Goal: Task Accomplishment & Management: Complete application form

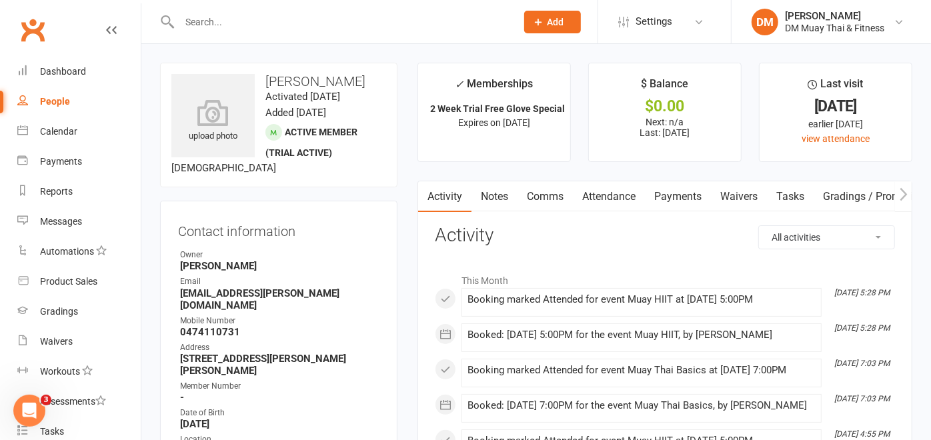
click at [227, 23] on input "text" at bounding box center [340, 22] width 331 height 19
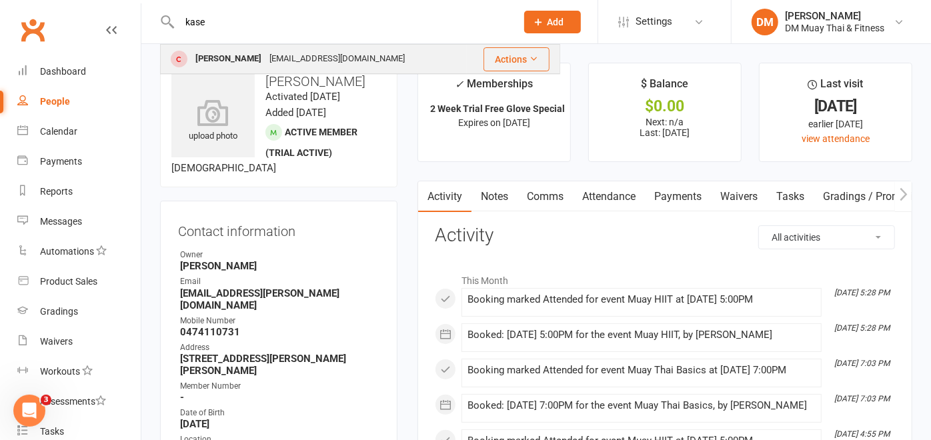
type input "kase"
click at [283, 53] on div "beckkase2@gmail.com" at bounding box center [336, 58] width 143 height 19
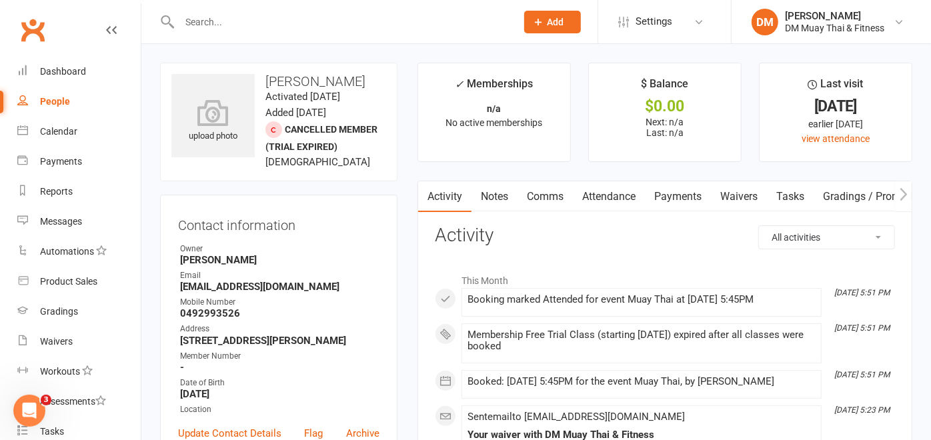
click at [728, 191] on link "Waivers" at bounding box center [739, 196] width 56 height 31
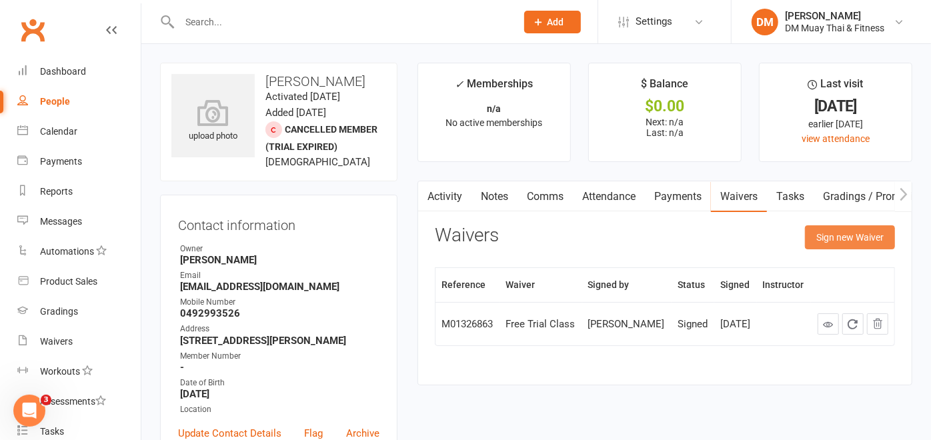
click at [823, 225] on button "Sign new Waiver" at bounding box center [850, 237] width 90 height 24
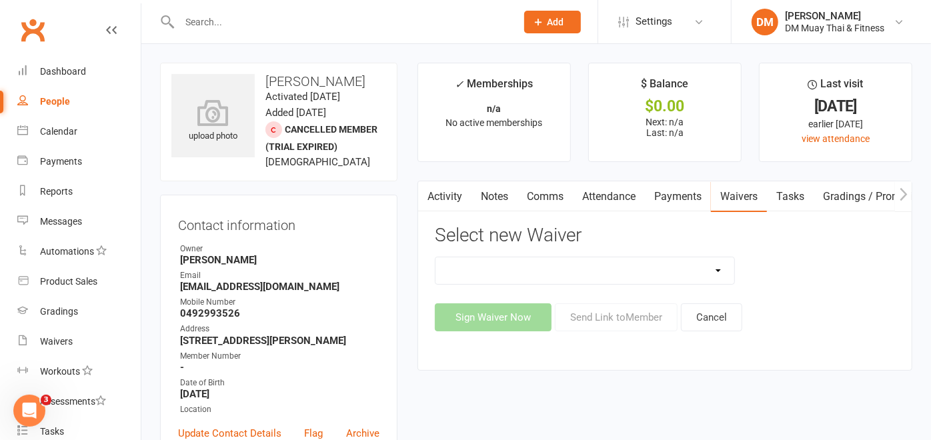
click at [711, 263] on select "10 Class Pass 2 class weekly fortnightly payments no contract 2 class weekly no…" at bounding box center [584, 270] width 299 height 27
select select "12193"
click at [435, 257] on select "10 Class Pass 2 class weekly fortnightly payments no contract 2 class weekly no…" at bounding box center [584, 270] width 299 height 27
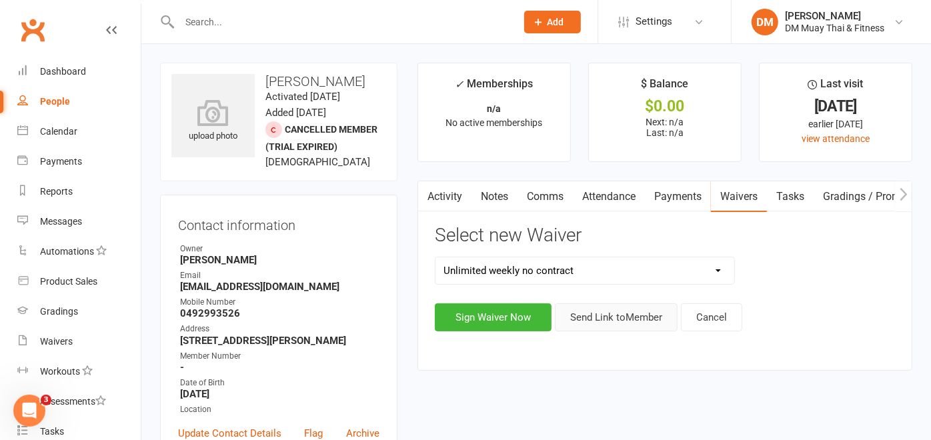
click at [637, 312] on button "Send Link to Member" at bounding box center [616, 317] width 123 height 28
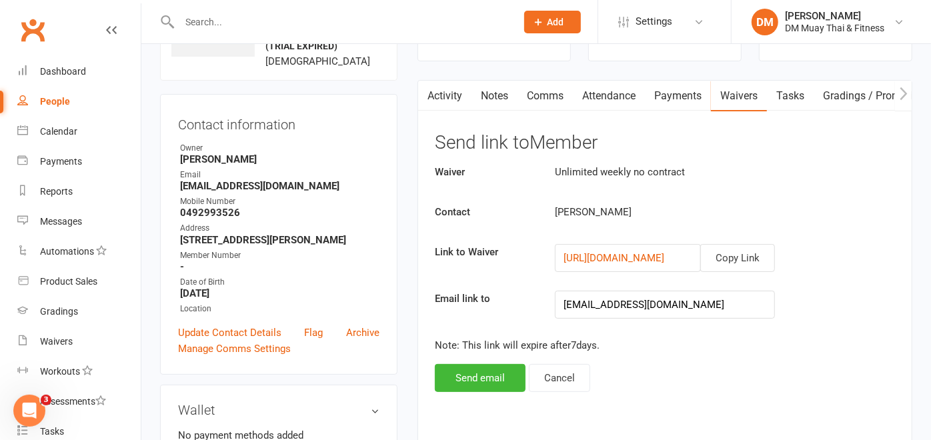
scroll to position [222, 0]
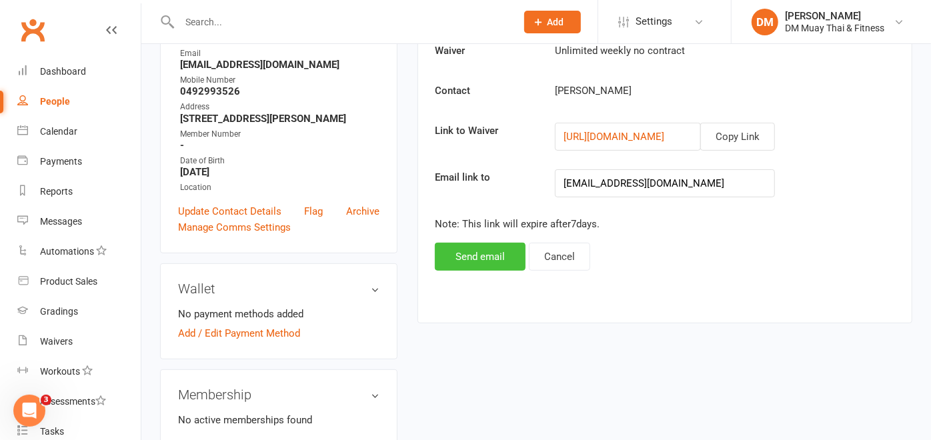
click at [489, 255] on button "Send email" at bounding box center [480, 257] width 91 height 28
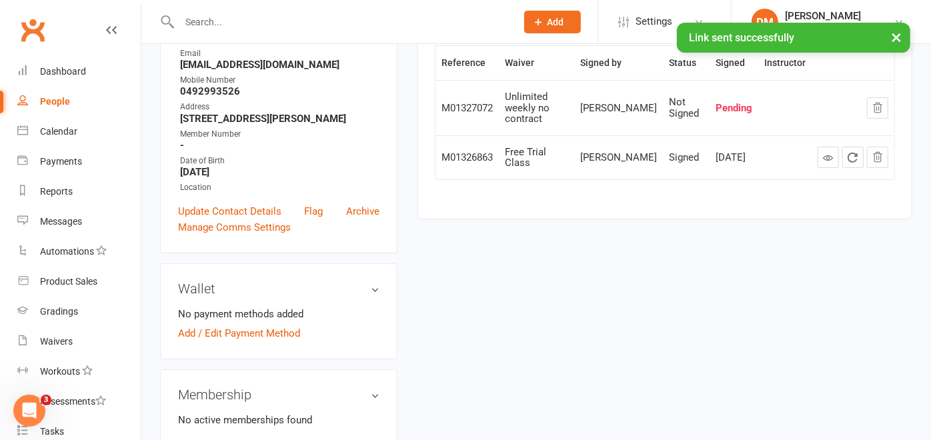
scroll to position [0, 0]
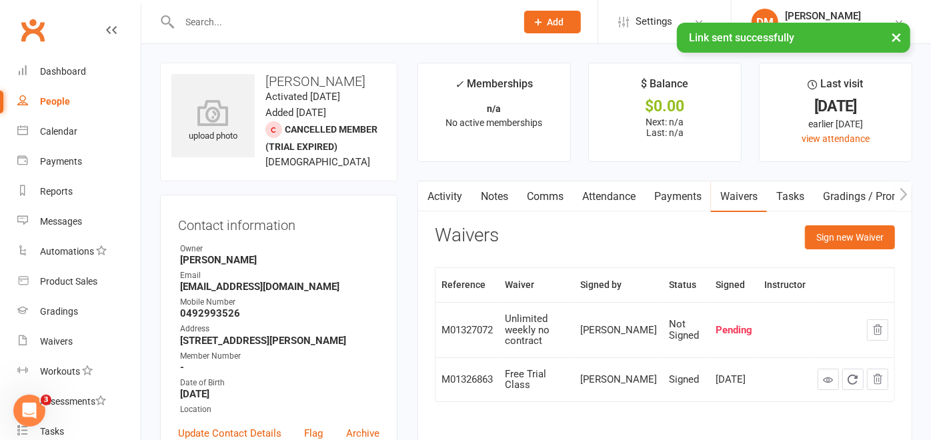
click at [225, 14] on input "text" at bounding box center [340, 22] width 331 height 19
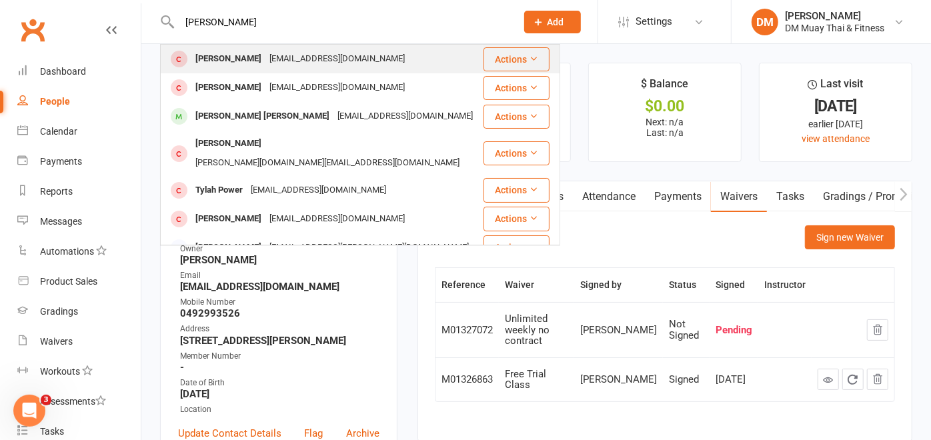
type input "cooper"
click at [227, 53] on div "Cooper Shepley" at bounding box center [228, 58] width 74 height 19
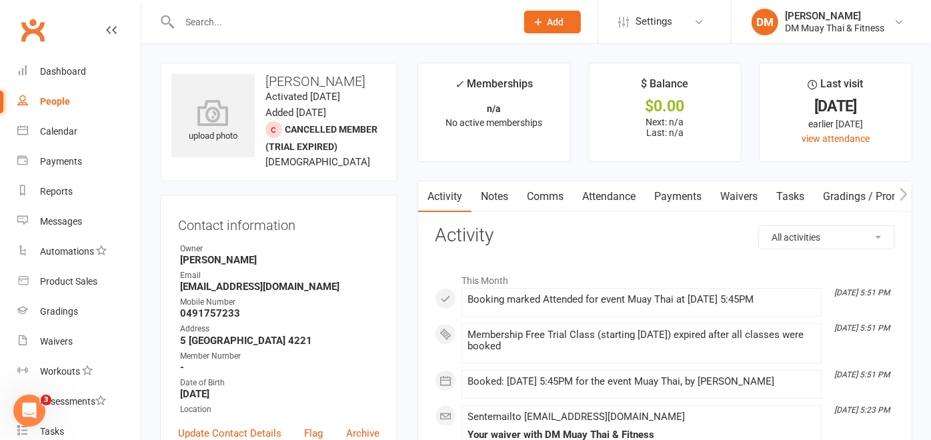
click at [755, 189] on link "Waivers" at bounding box center [739, 196] width 56 height 31
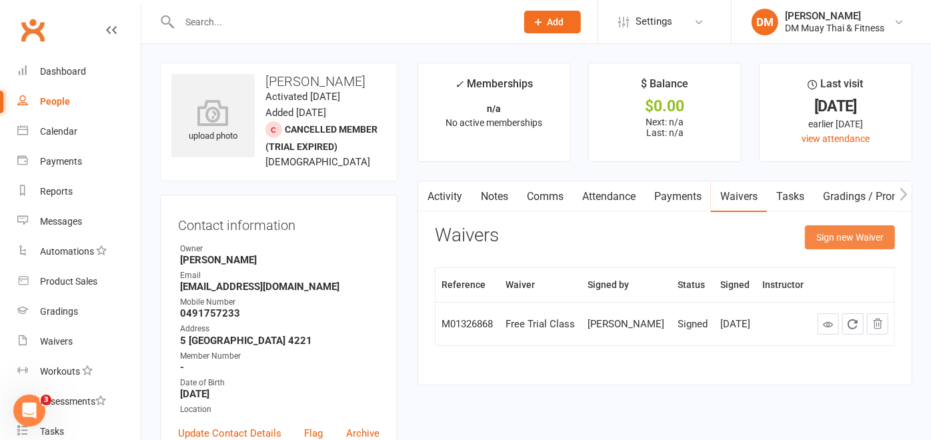
click at [846, 233] on button "Sign new Waiver" at bounding box center [850, 237] width 90 height 24
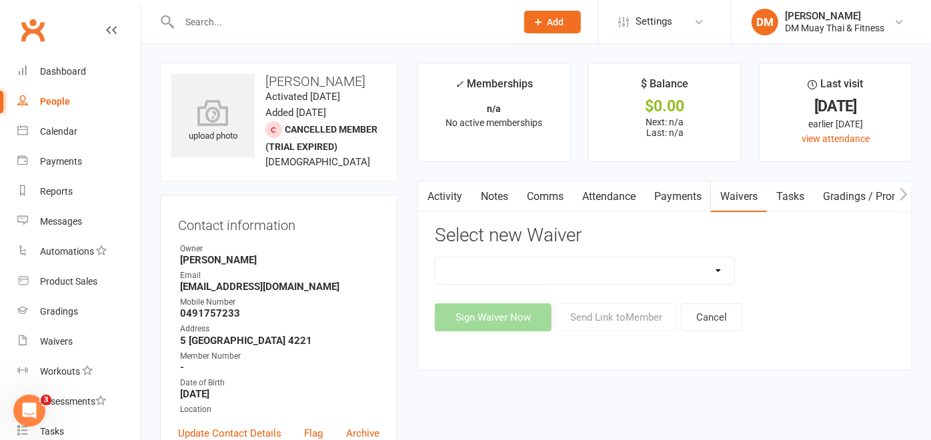
click at [713, 269] on select "10 Class Pass 2 class weekly fortnightly payments no contract 2 class weekly no…" at bounding box center [584, 270] width 299 height 27
select select "12193"
click at [435, 257] on select "10 Class Pass 2 class weekly fortnightly payments no contract 2 class weekly no…" at bounding box center [584, 270] width 299 height 27
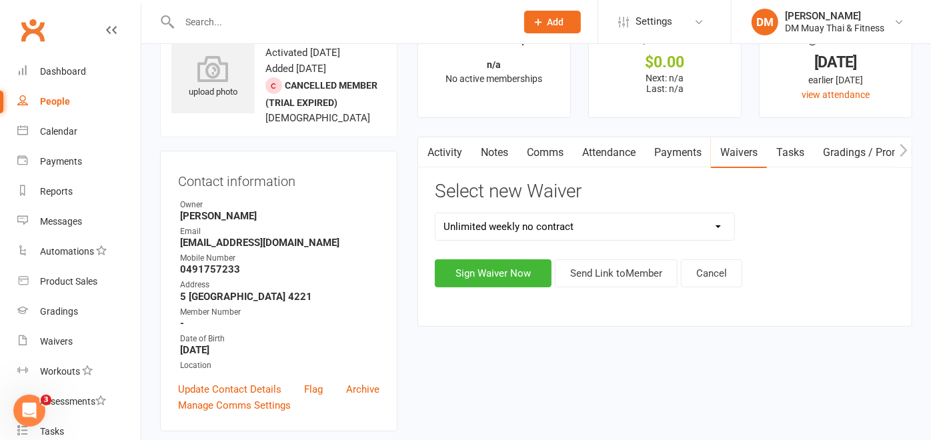
scroll to position [74, 0]
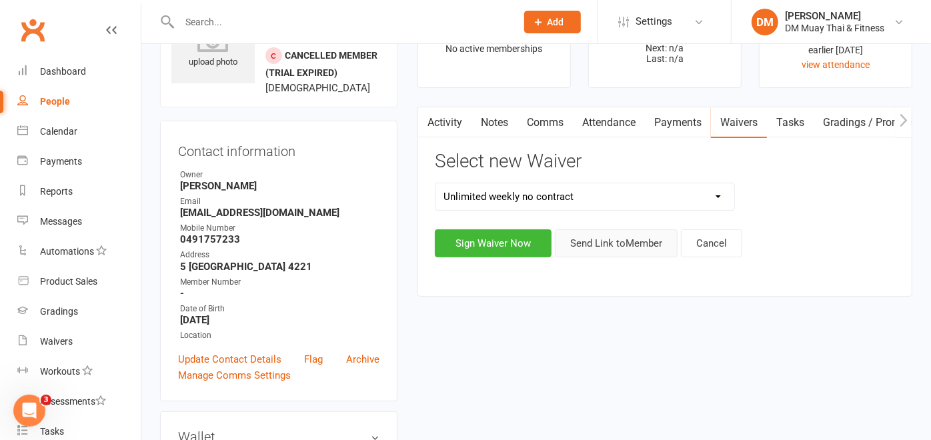
click at [625, 239] on button "Send Link to Member" at bounding box center [616, 243] width 123 height 28
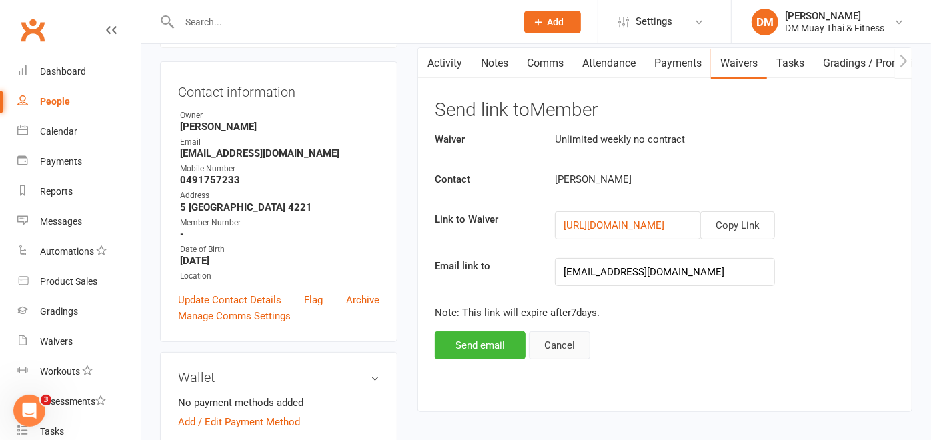
scroll to position [296, 0]
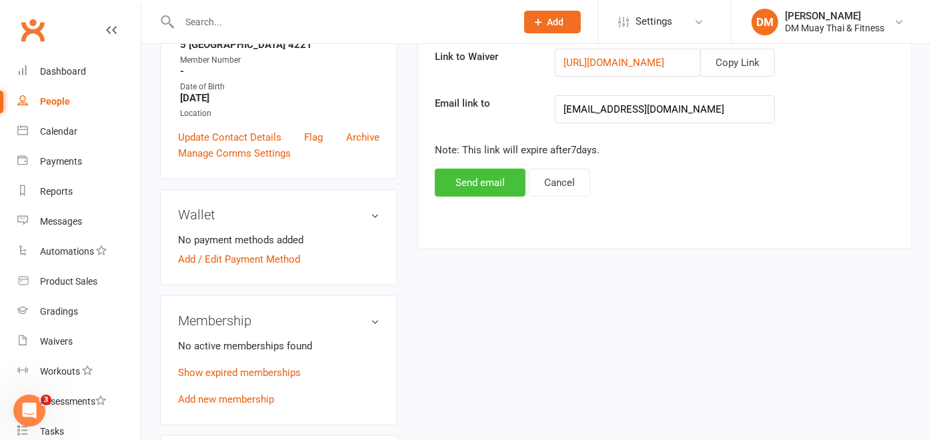
click at [476, 188] on button "Send email" at bounding box center [480, 183] width 91 height 28
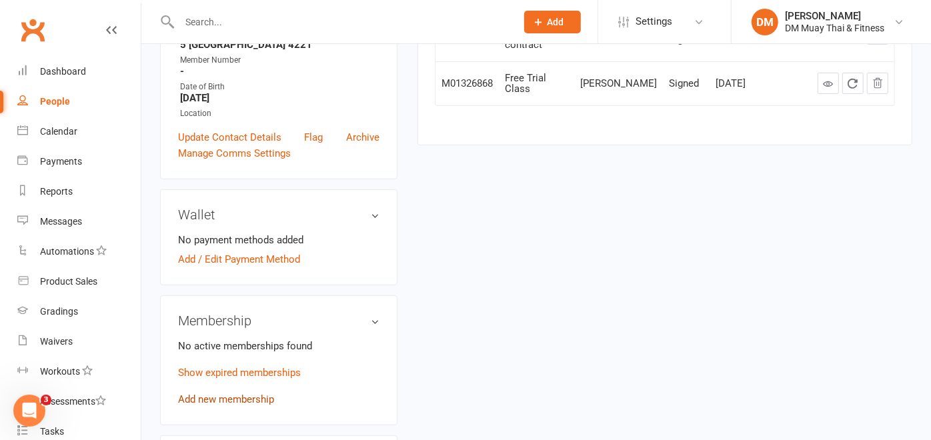
click at [240, 397] on link "Add new membership" at bounding box center [226, 399] width 96 height 12
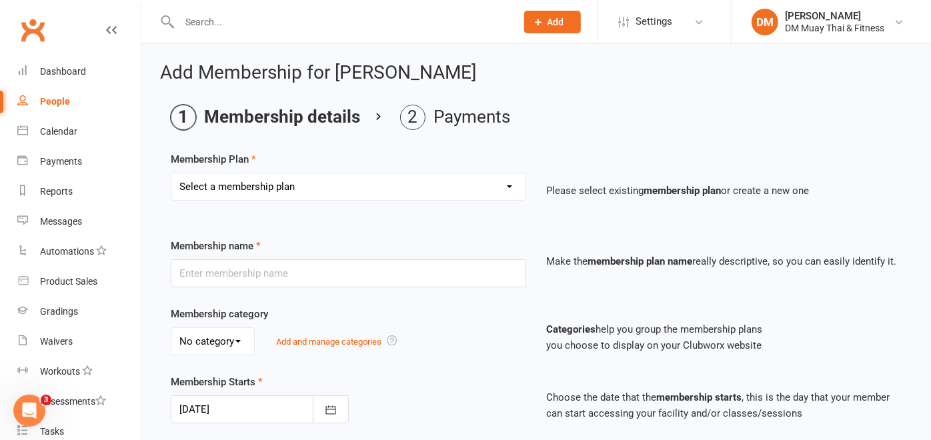
click at [495, 187] on select "Select a membership plan Create new Membership Plan 6 month sponsored 12 month …" at bounding box center [348, 186] width 354 height 27
select select "18"
click at [171, 173] on select "Select a membership plan Create new Membership Plan 6 month sponsored 12 month …" at bounding box center [348, 186] width 354 height 27
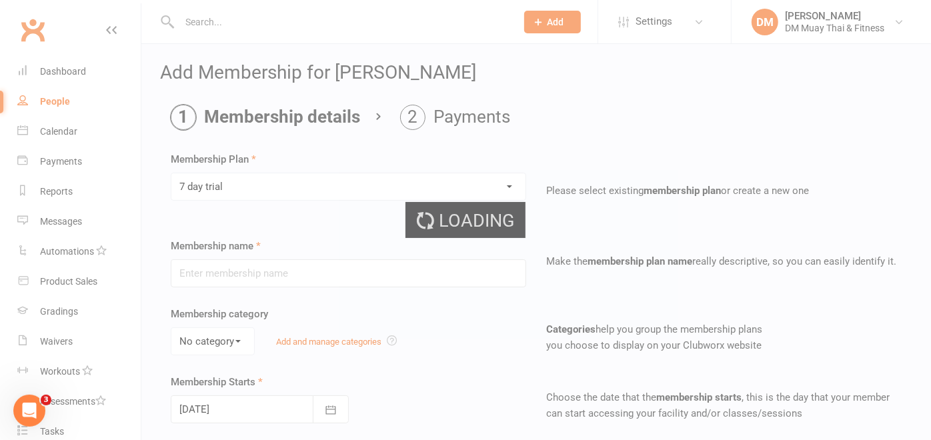
type input "7 day trial"
select select "7"
type input "7"
select select "0"
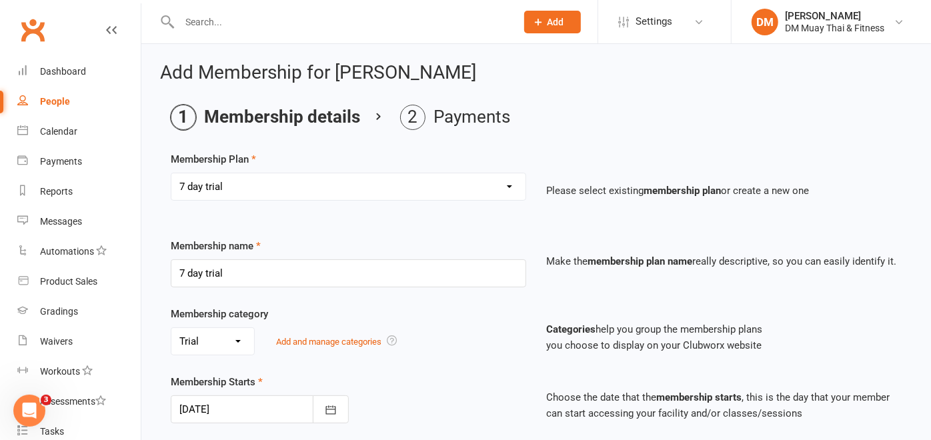
scroll to position [148, 0]
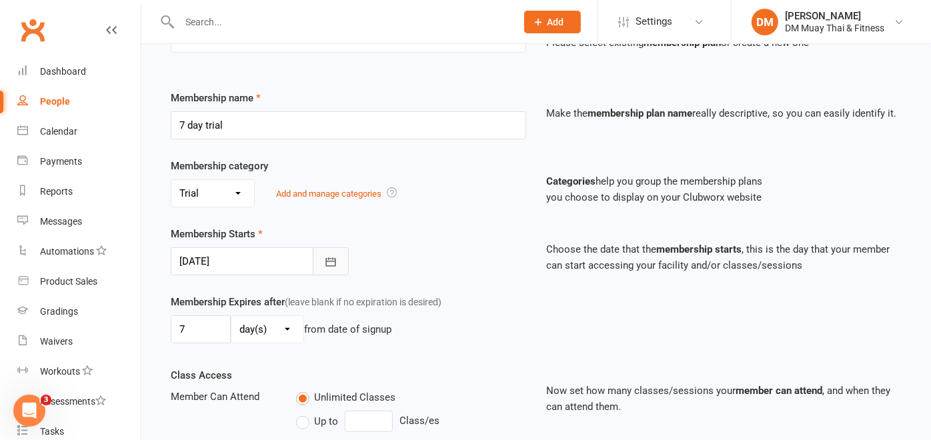
click at [321, 257] on button "button" at bounding box center [331, 261] width 36 height 28
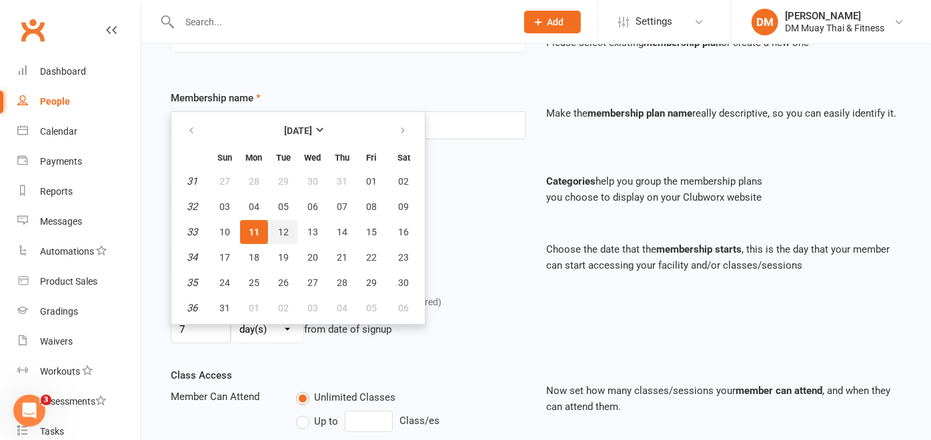
click at [288, 232] on button "12" at bounding box center [283, 232] width 28 height 24
type input "12 Aug 2025"
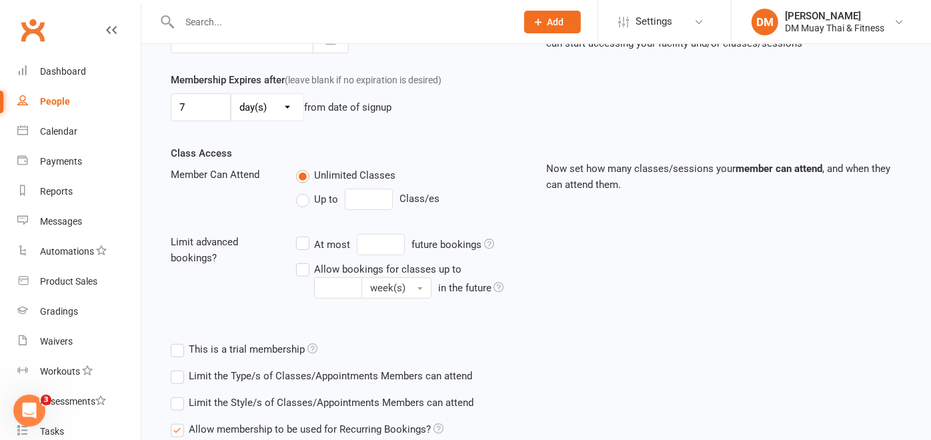
scroll to position [483, 0]
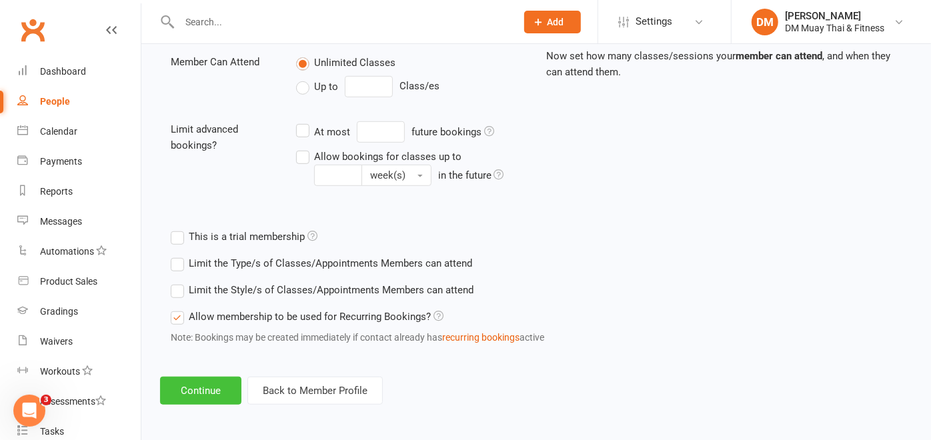
click at [197, 397] on button "Continue" at bounding box center [200, 391] width 81 height 28
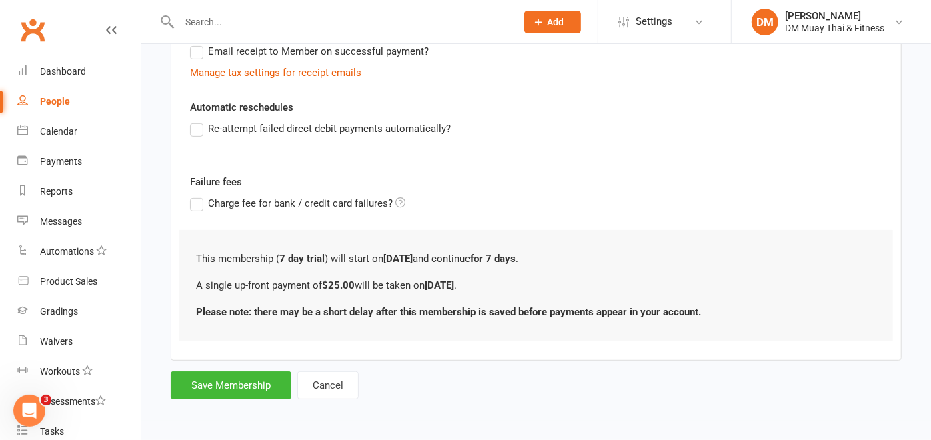
scroll to position [0, 0]
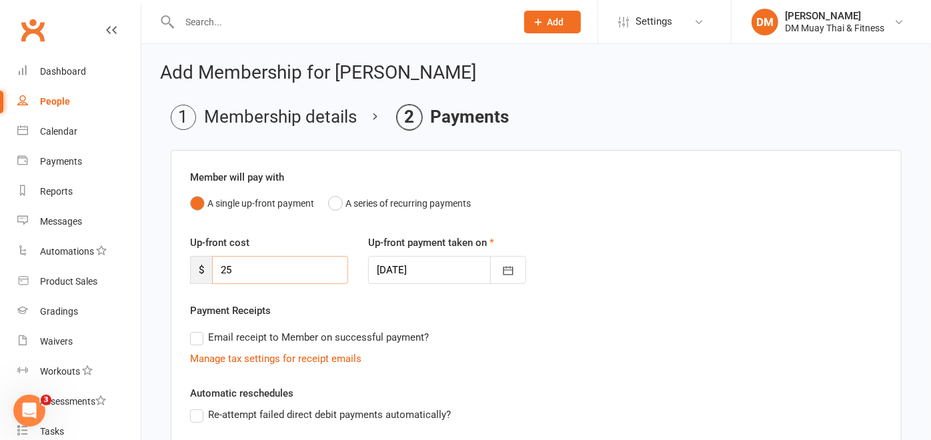
click at [263, 263] on input "25" at bounding box center [280, 270] width 136 height 28
type input "2"
type input "55"
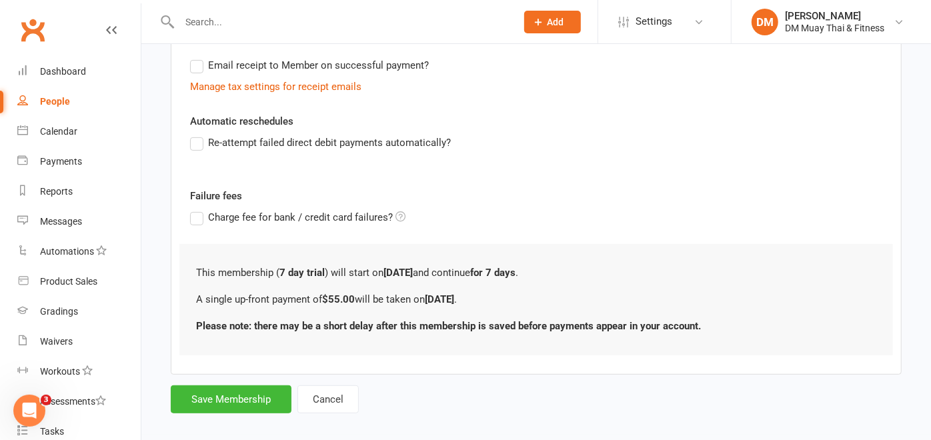
scroll to position [284, 0]
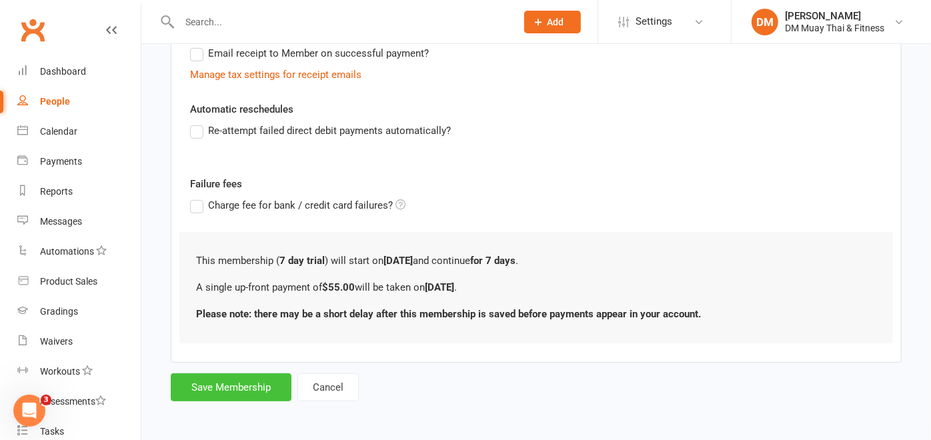
click at [237, 385] on button "Save Membership" at bounding box center [231, 387] width 121 height 28
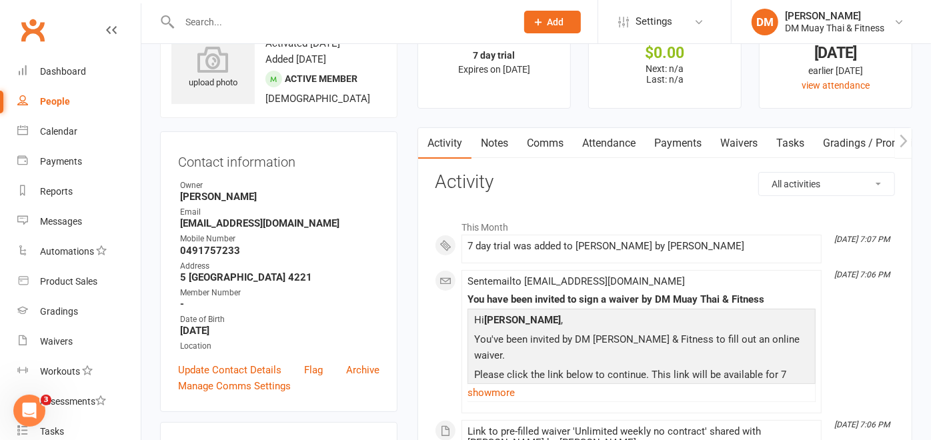
scroll to position [74, 0]
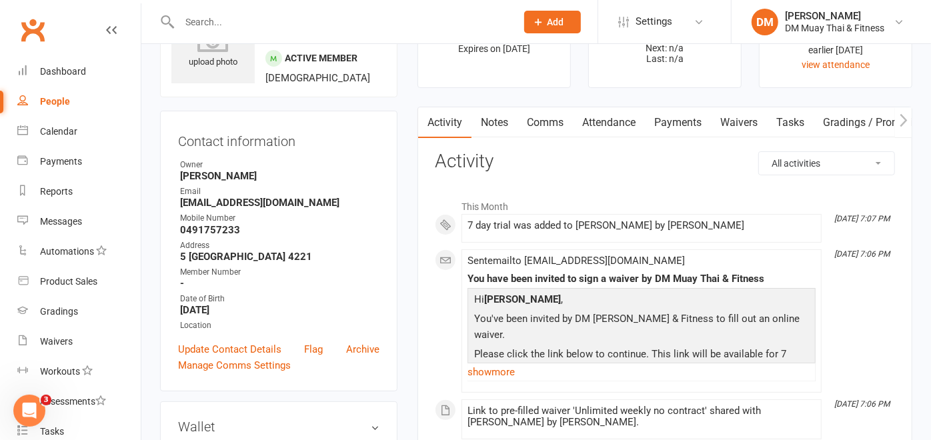
click at [679, 127] on link "Payments" at bounding box center [678, 122] width 66 height 31
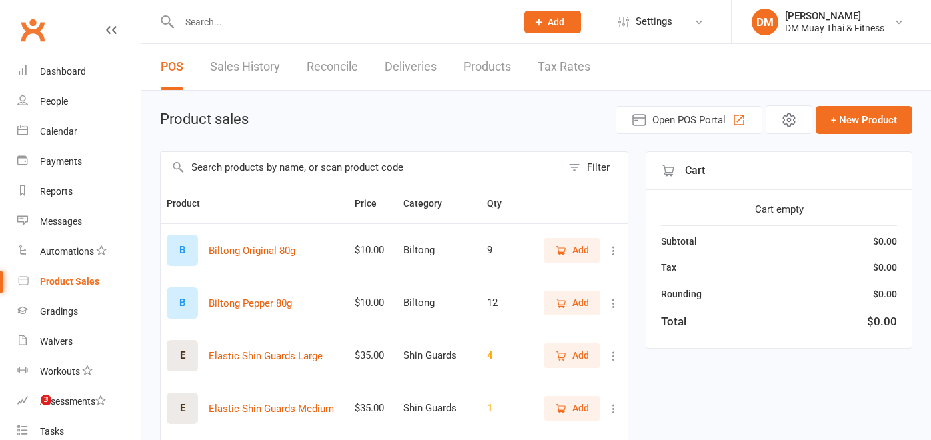
select select "100"
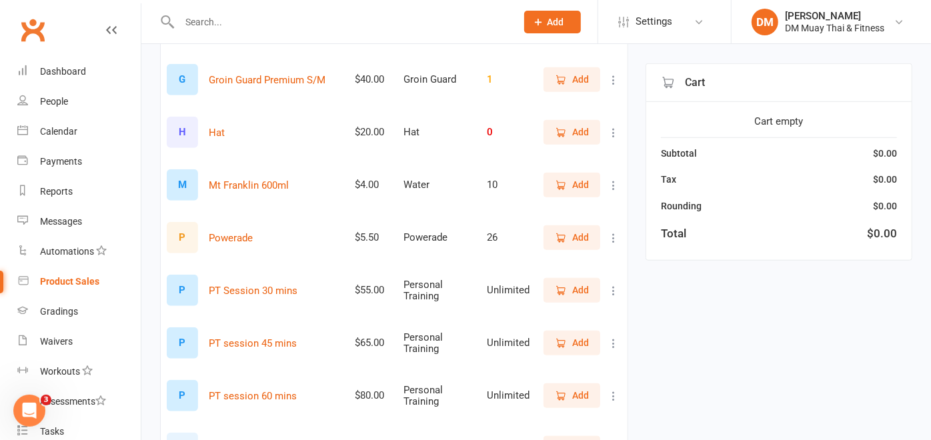
scroll to position [741, 0]
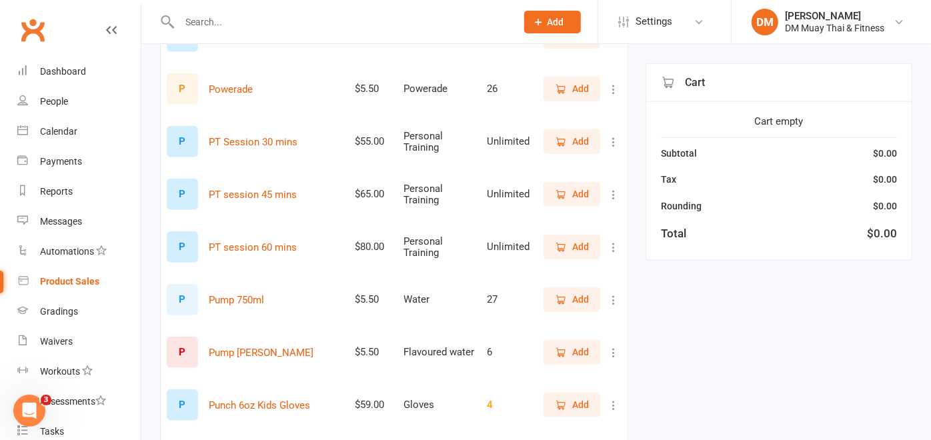
click at [573, 307] on span "Add" at bounding box center [580, 299] width 17 height 15
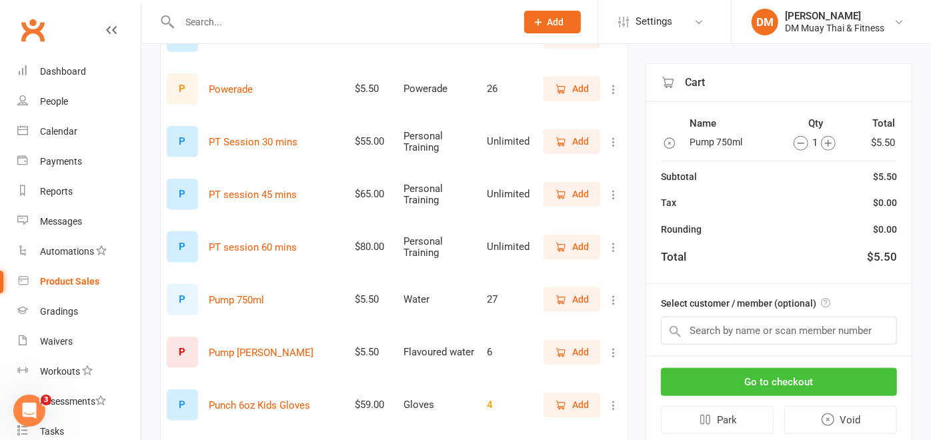
click at [768, 383] on button "Go to checkout" at bounding box center [779, 382] width 236 height 28
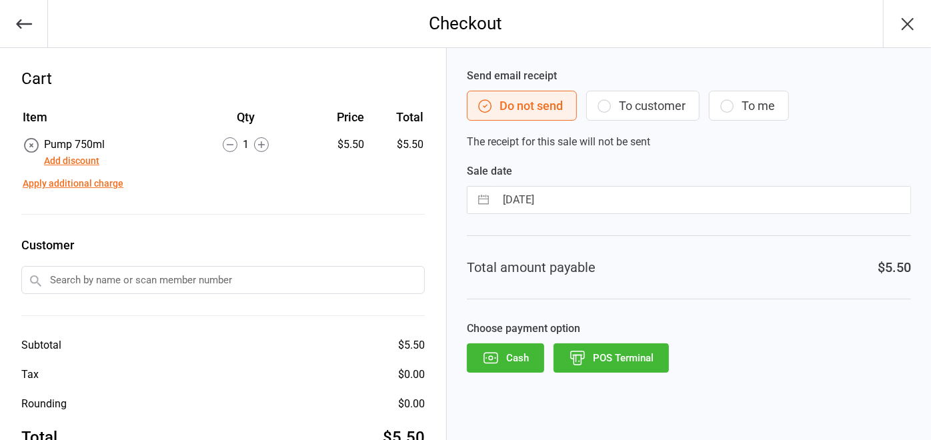
click at [656, 347] on button "POS Terminal" at bounding box center [610, 357] width 115 height 29
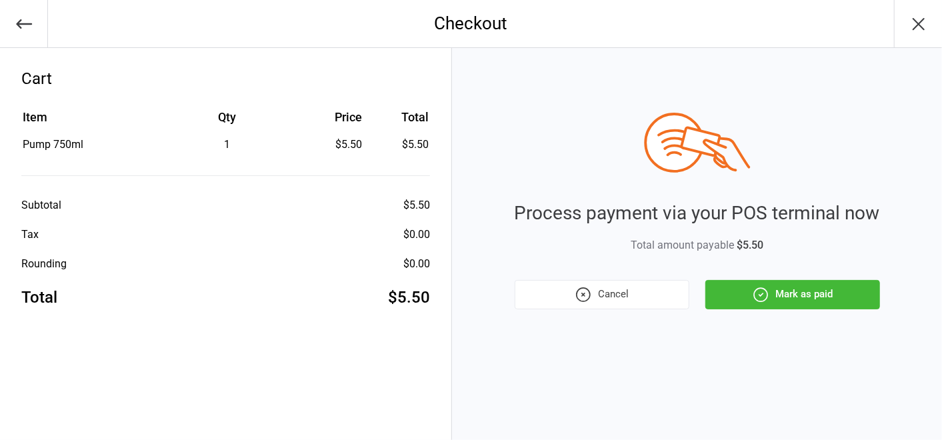
click at [735, 303] on button "Mark as paid" at bounding box center [792, 294] width 175 height 29
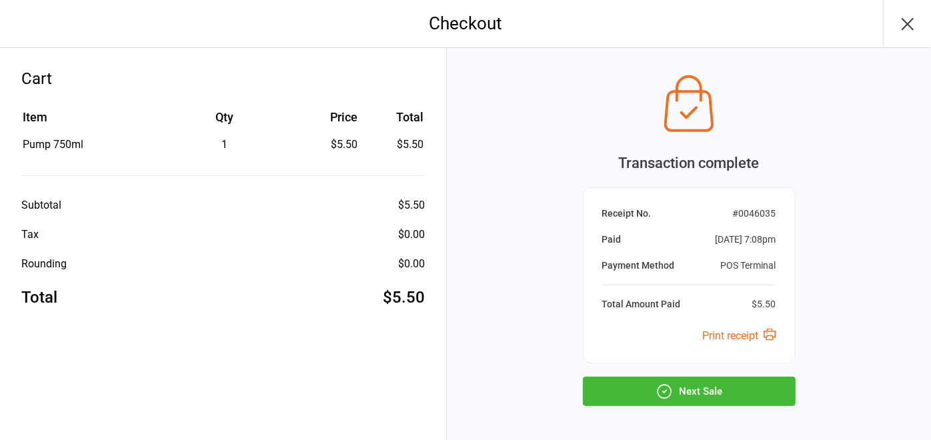
click at [748, 379] on button "Next Sale" at bounding box center [689, 391] width 213 height 29
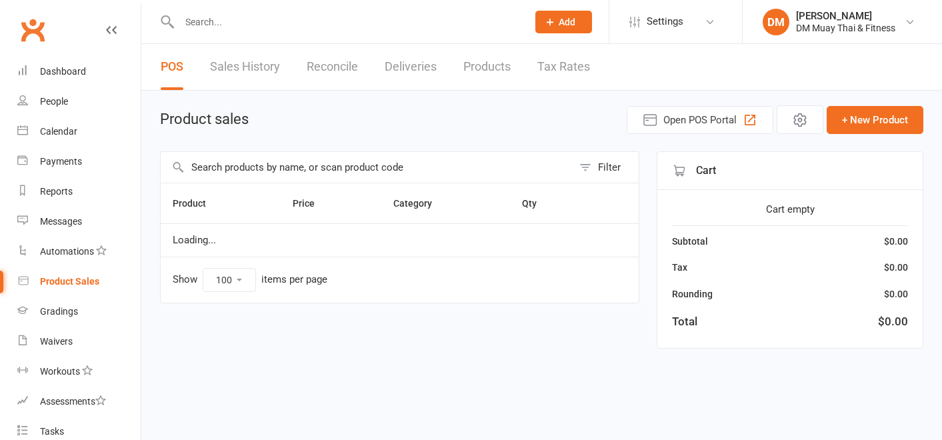
select select "100"
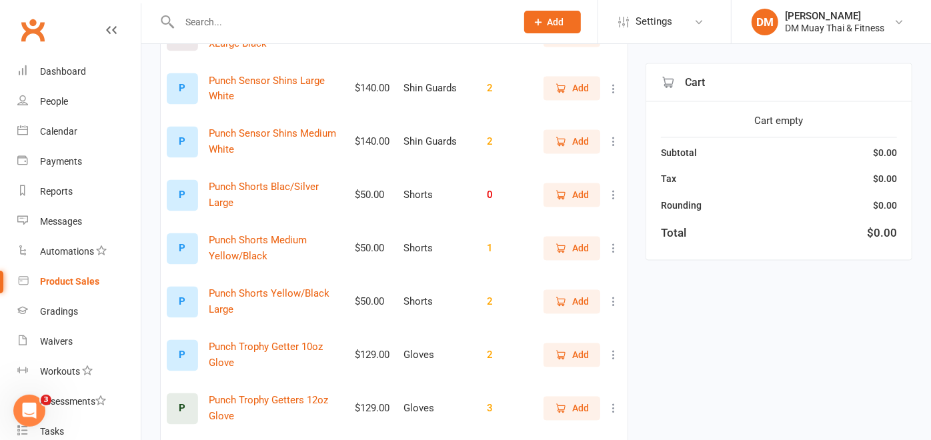
scroll to position [1556, 0]
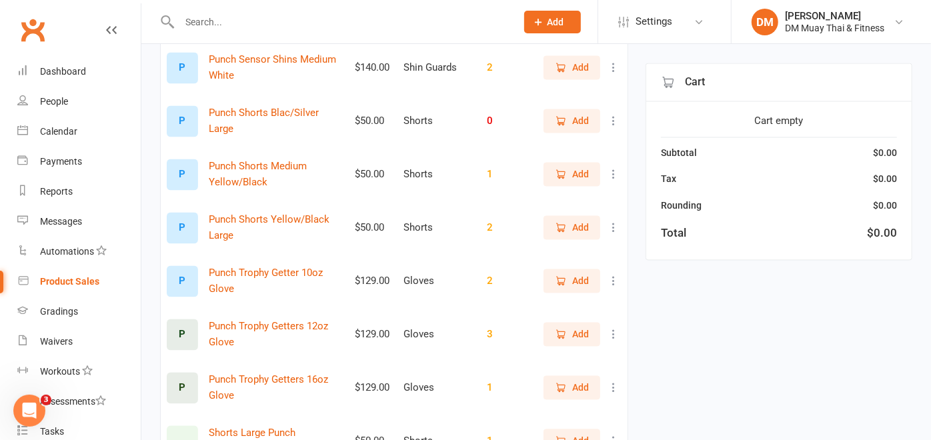
click at [572, 235] on span "Add" at bounding box center [580, 228] width 17 height 15
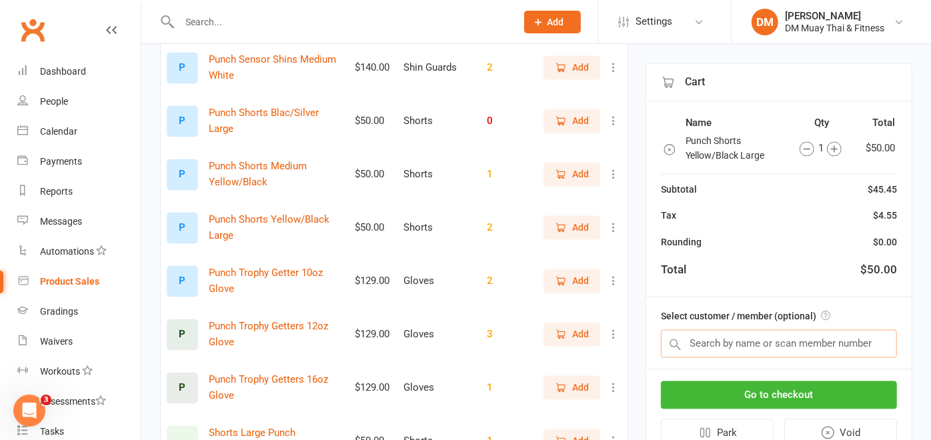
click at [705, 342] on input "text" at bounding box center [779, 344] width 236 height 28
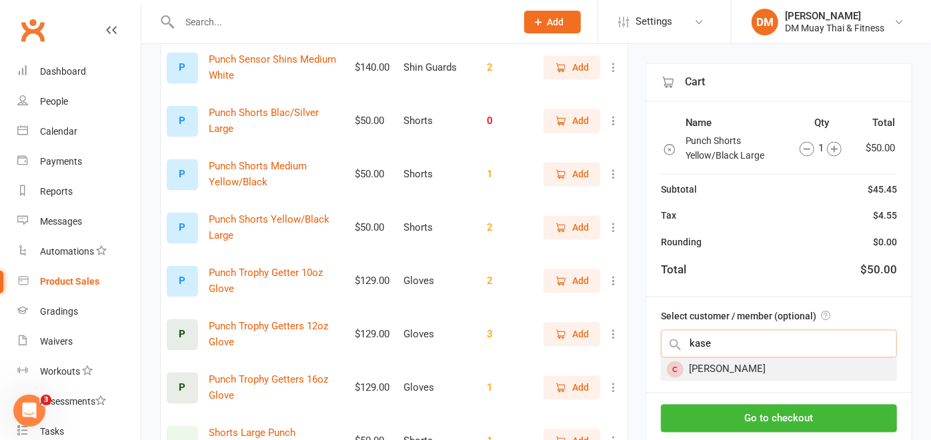
type input "kase"
click at [762, 373] on div "[PERSON_NAME]" at bounding box center [778, 370] width 235 height 22
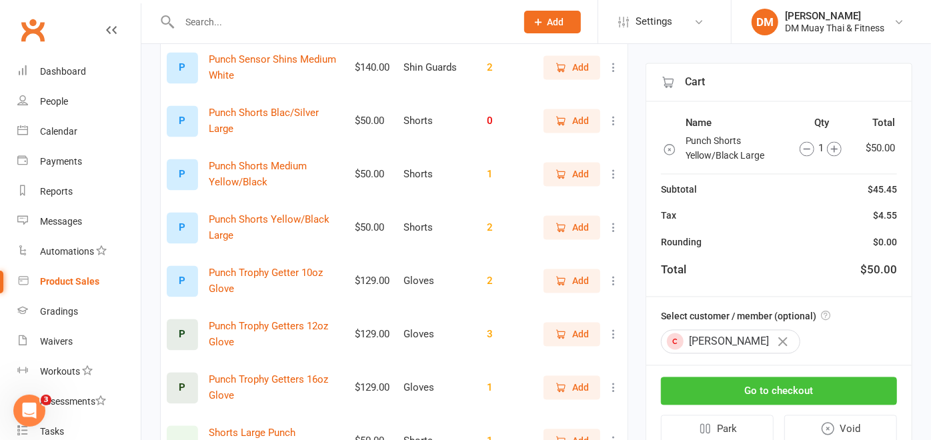
click at [777, 391] on button "Go to checkout" at bounding box center [779, 391] width 236 height 28
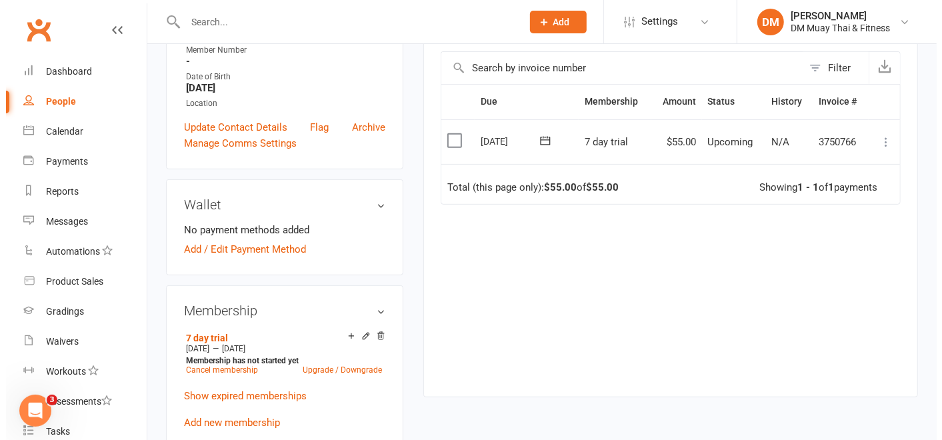
scroll to position [0, 47]
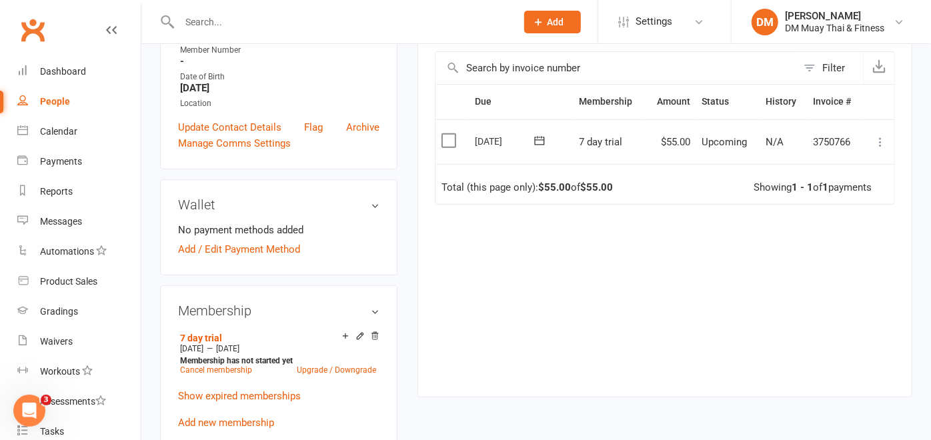
click at [877, 139] on icon at bounding box center [879, 141] width 13 height 13
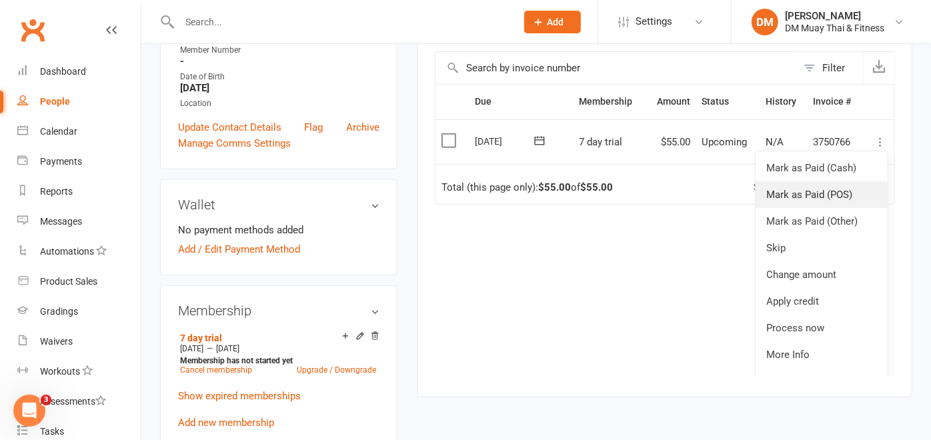
click at [823, 194] on link "Mark as Paid (POS)" at bounding box center [821, 194] width 132 height 27
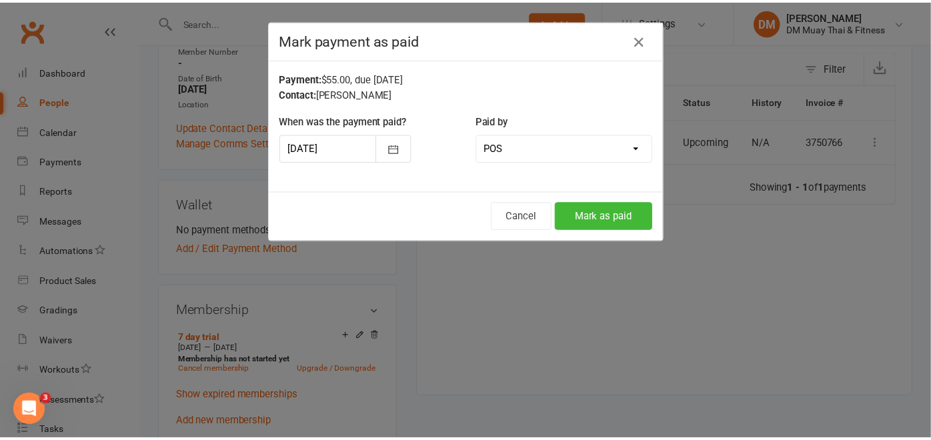
scroll to position [0, 40]
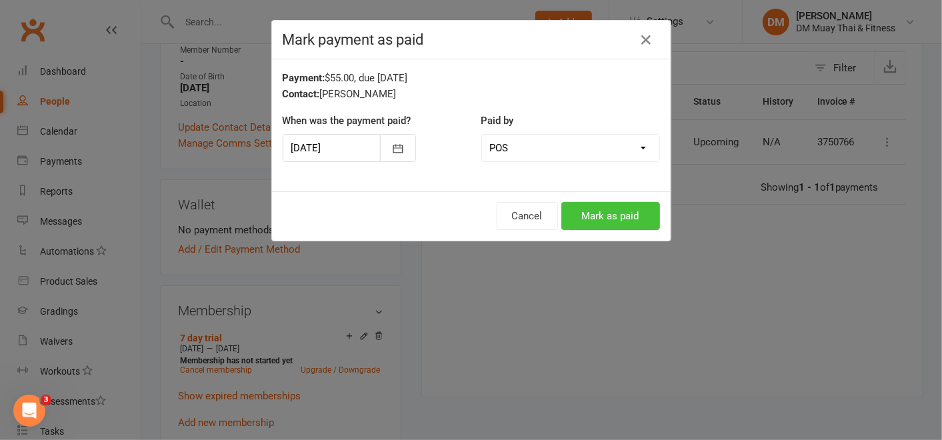
click at [576, 211] on button "Mark as paid" at bounding box center [610, 216] width 99 height 28
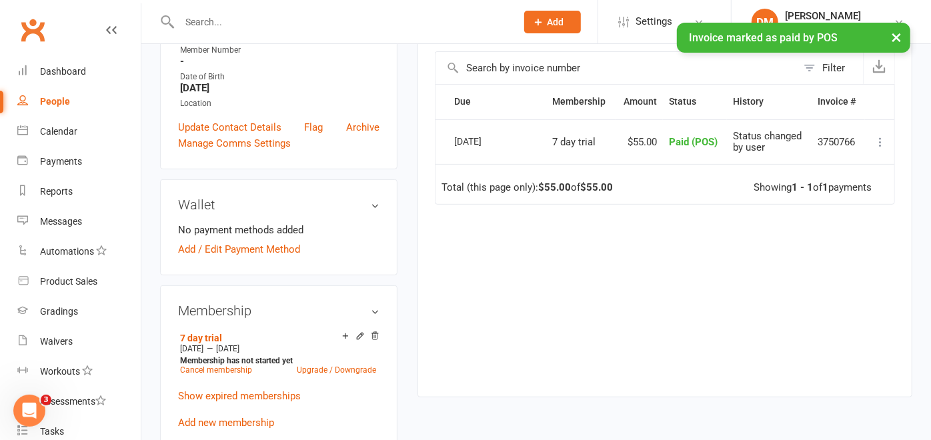
scroll to position [0, 19]
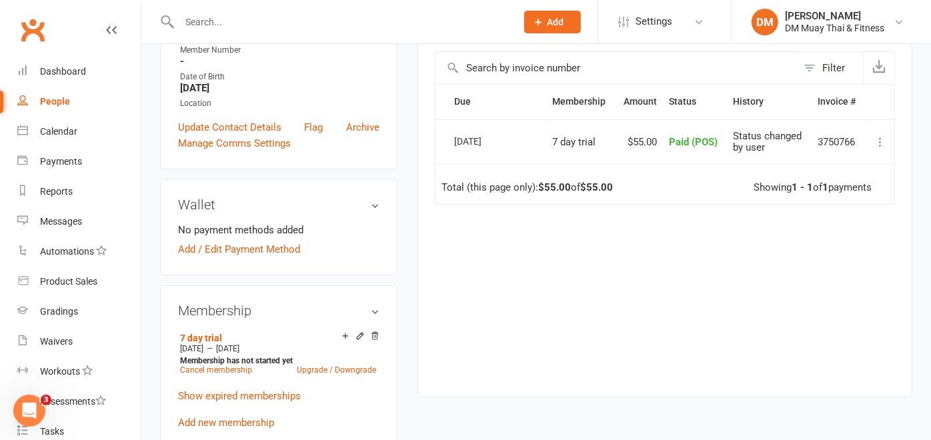
click at [318, 17] on input "text" at bounding box center [340, 22] width 331 height 19
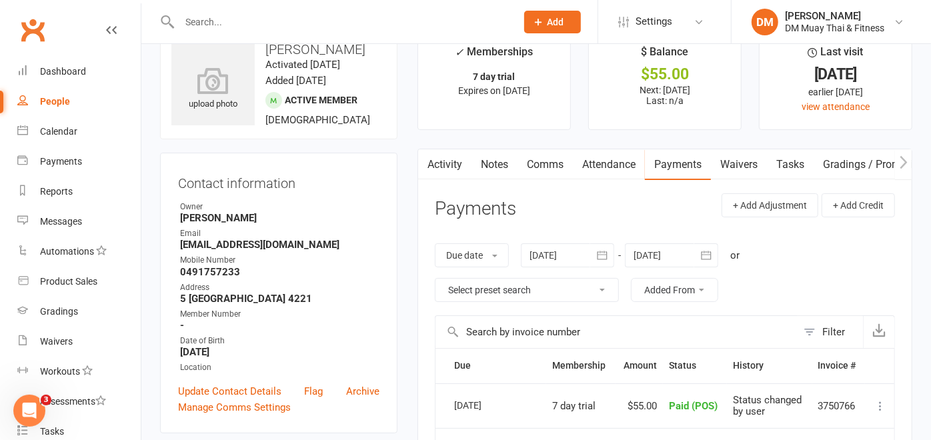
scroll to position [0, 0]
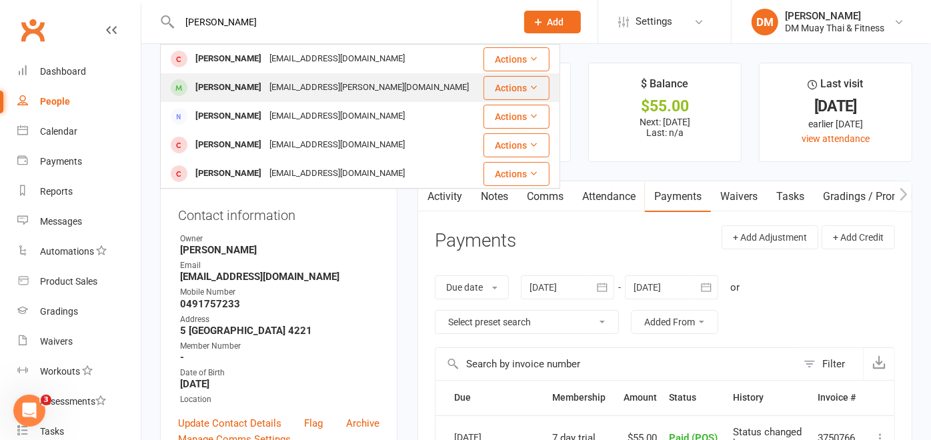
type input "jarrod"
click at [269, 88] on div "Jazza.colwell@gmail.com" at bounding box center [368, 87] width 207 height 19
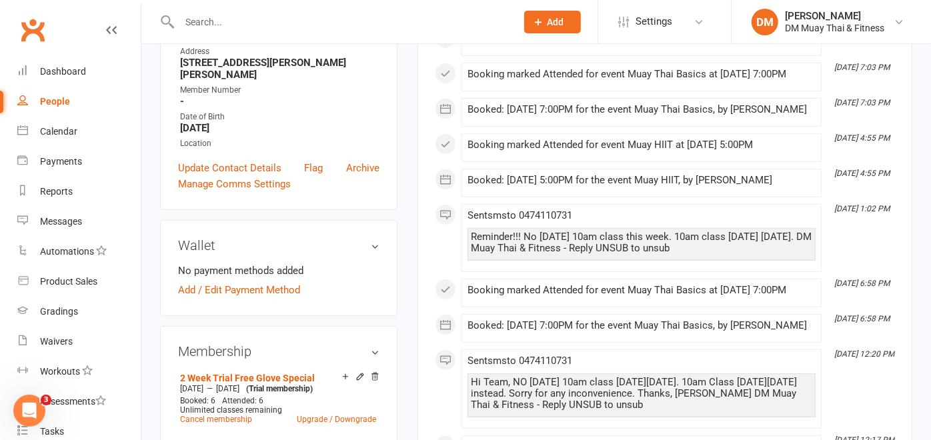
scroll to position [370, 0]
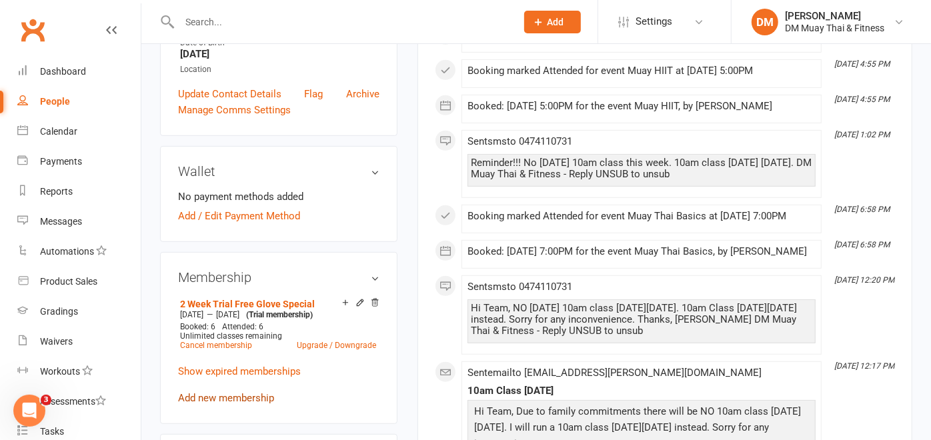
click at [261, 395] on link "Add new membership" at bounding box center [226, 398] width 96 height 12
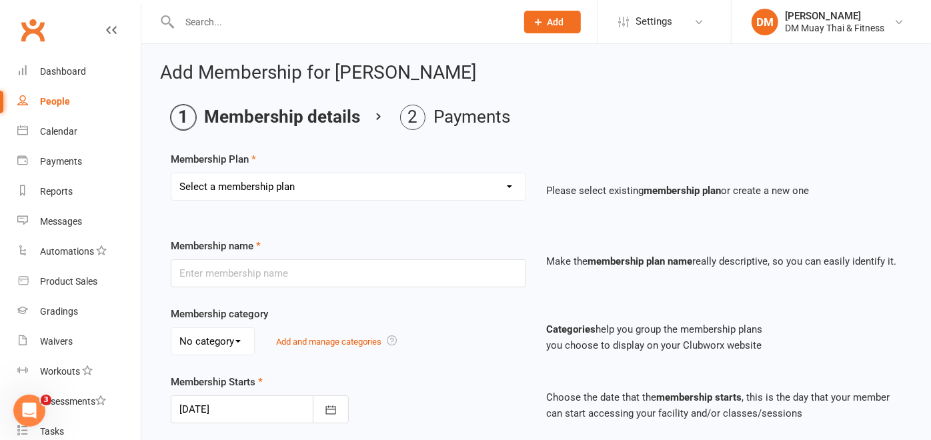
click at [510, 186] on select "Select a membership plan Create new Membership Plan 6 month sponsored 12 month …" at bounding box center [348, 186] width 354 height 27
select select "18"
click at [171, 173] on select "Select a membership plan Create new Membership Plan 6 month sponsored 12 month …" at bounding box center [348, 186] width 354 height 27
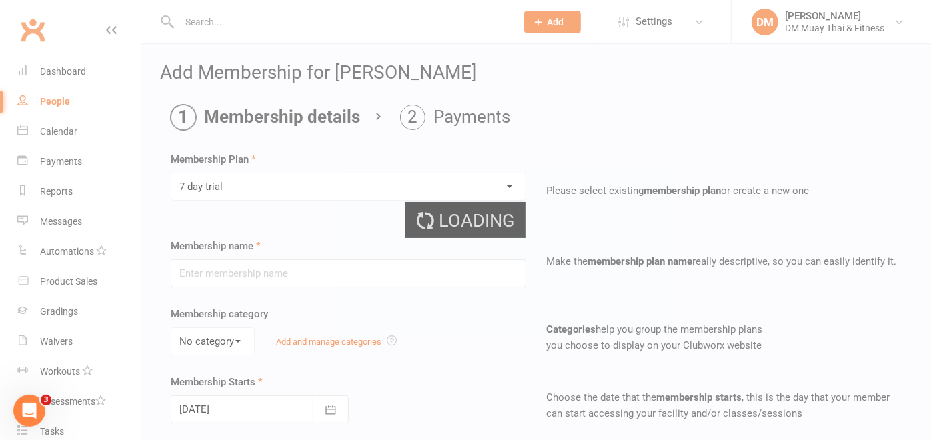
type input "7 day trial"
select select "7"
type input "7"
select select "0"
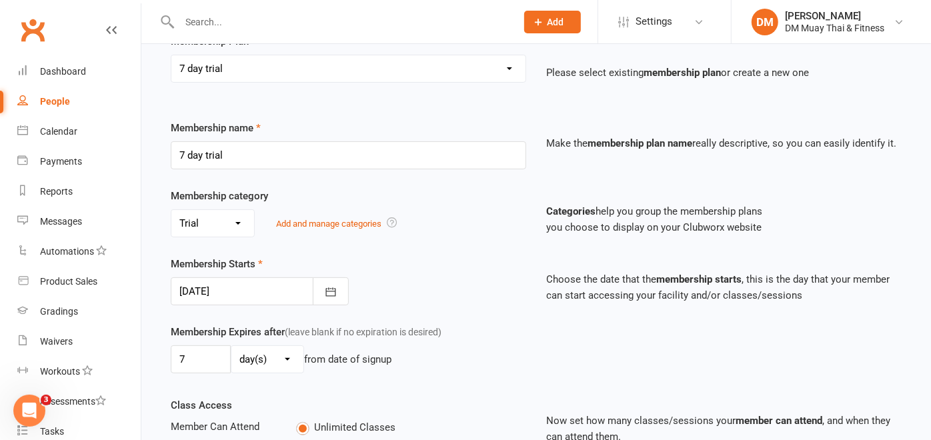
scroll to position [148, 0]
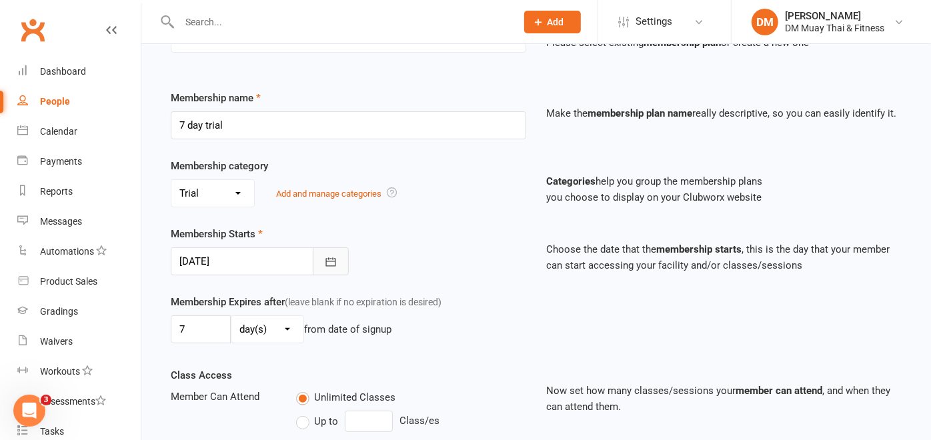
click at [331, 258] on icon "button" at bounding box center [330, 261] width 13 height 13
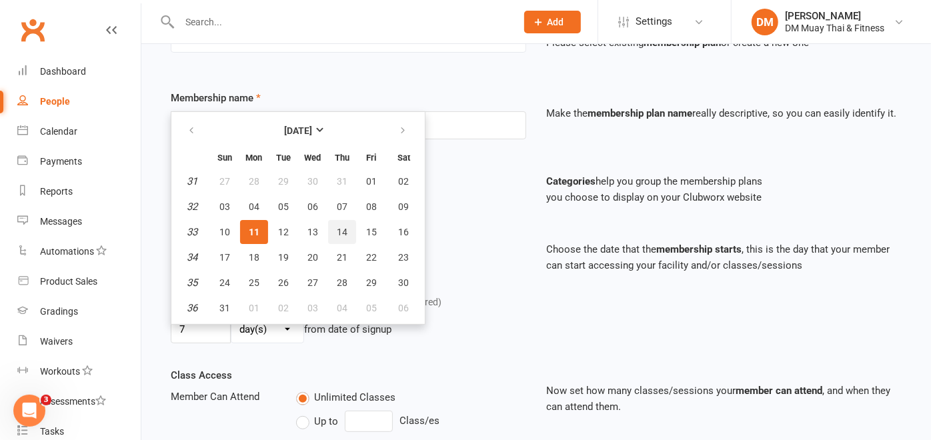
click at [339, 232] on span "14" at bounding box center [342, 232] width 11 height 11
type input "14 Aug 2025"
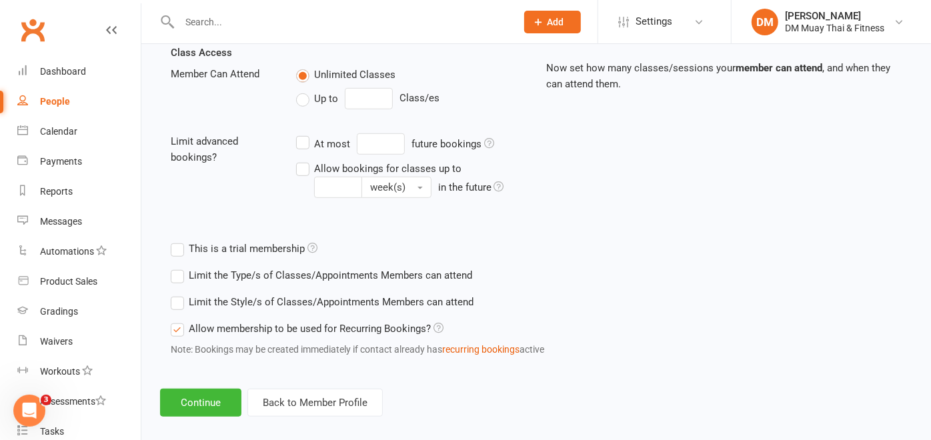
scroll to position [483, 0]
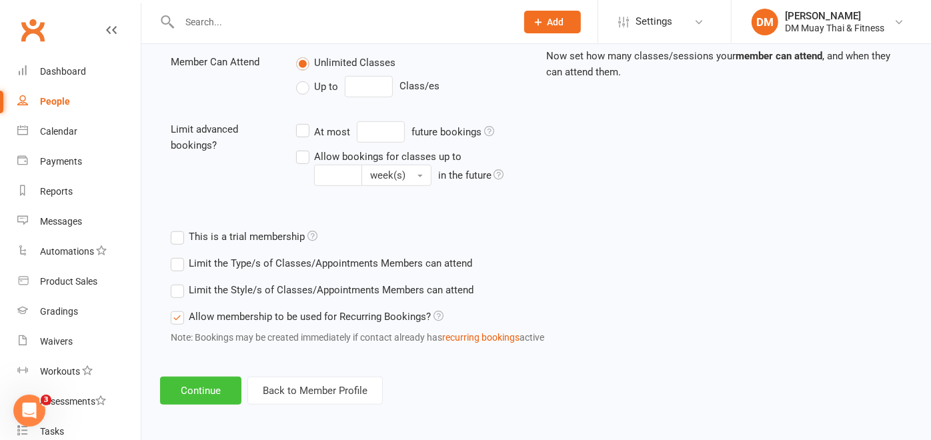
click at [231, 385] on button "Continue" at bounding box center [200, 391] width 81 height 28
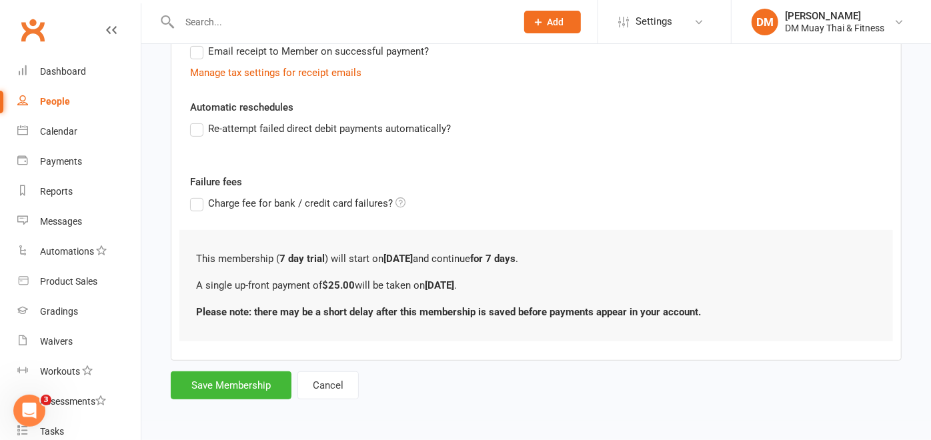
scroll to position [0, 0]
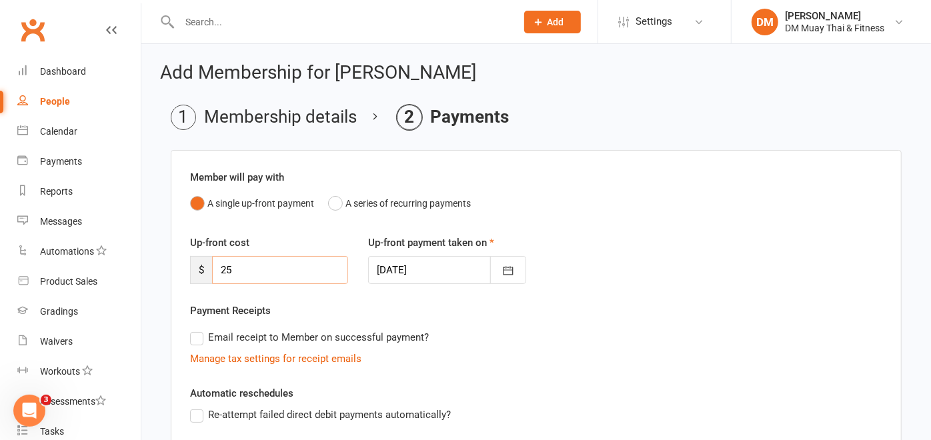
click at [270, 274] on input "25" at bounding box center [280, 270] width 136 height 28
type input "2"
type input "55"
click at [512, 271] on icon "button" at bounding box center [508, 271] width 10 height 9
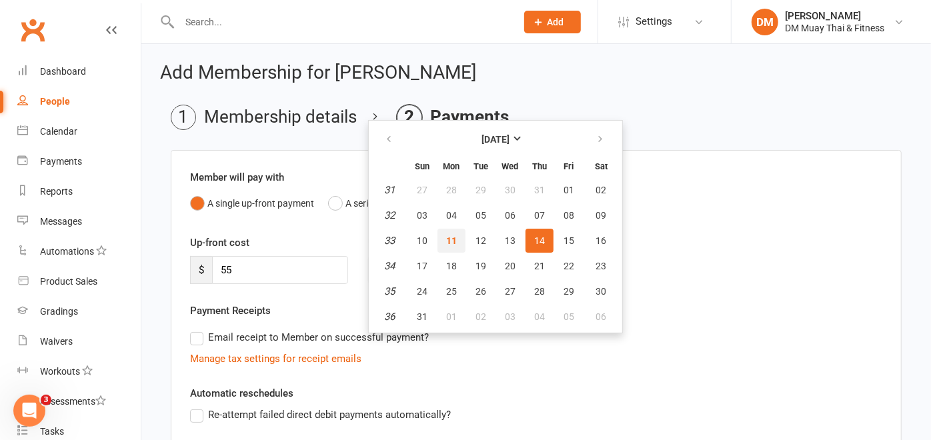
click at [447, 242] on span "11" at bounding box center [451, 240] width 11 height 11
type input "11 Aug 2025"
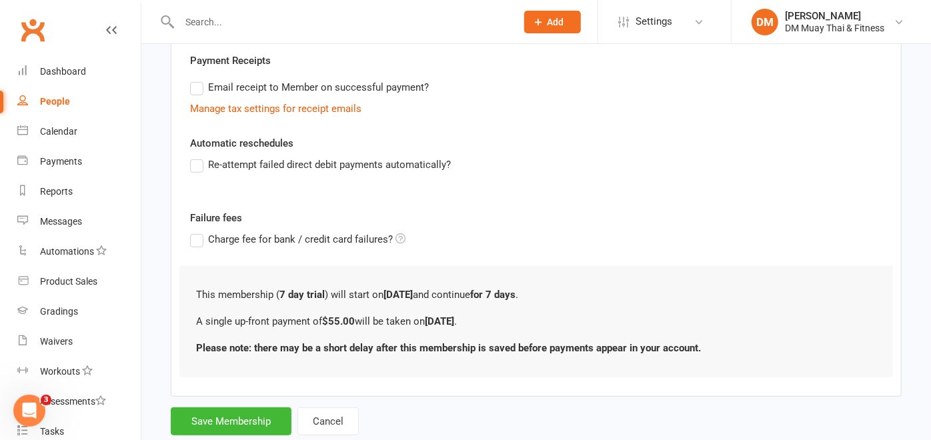
scroll to position [284, 0]
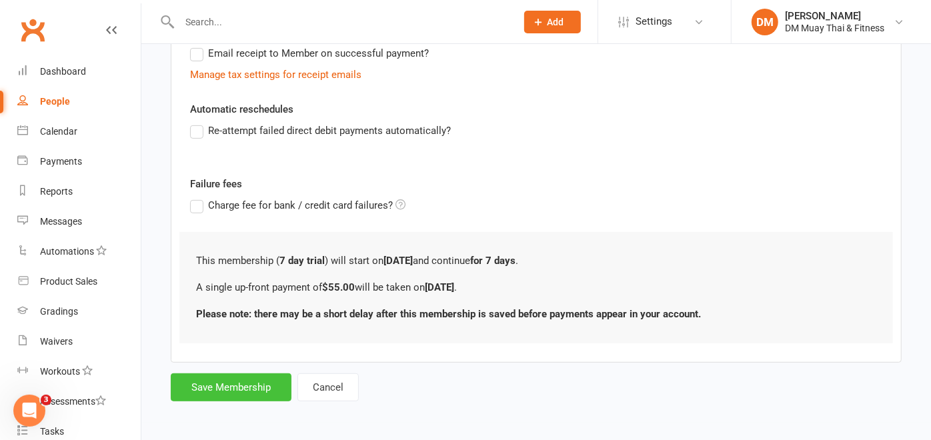
click at [271, 377] on button "Save Membership" at bounding box center [231, 387] width 121 height 28
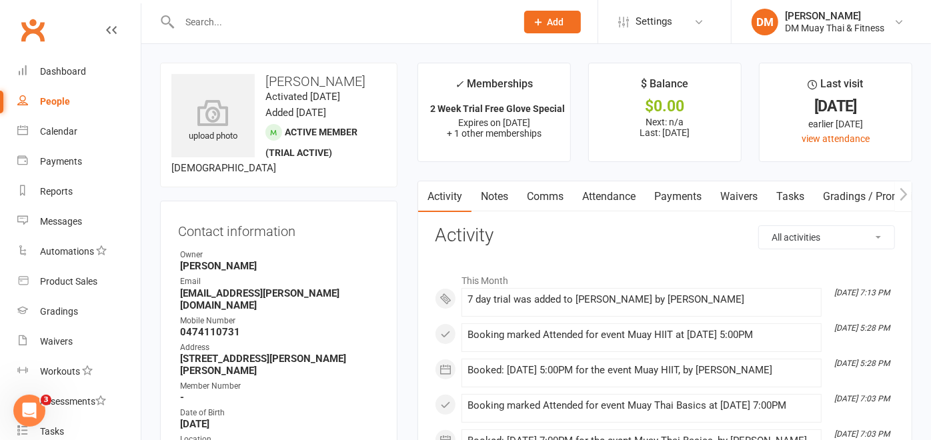
click at [689, 194] on link "Payments" at bounding box center [678, 196] width 66 height 31
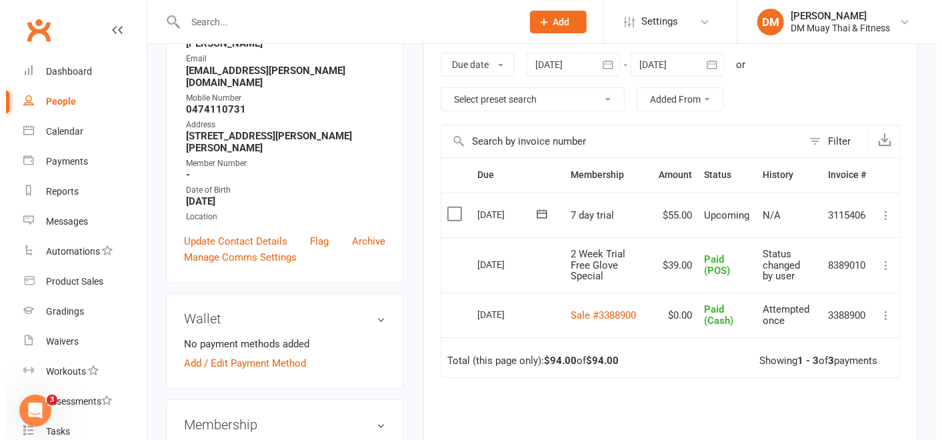
scroll to position [222, 0]
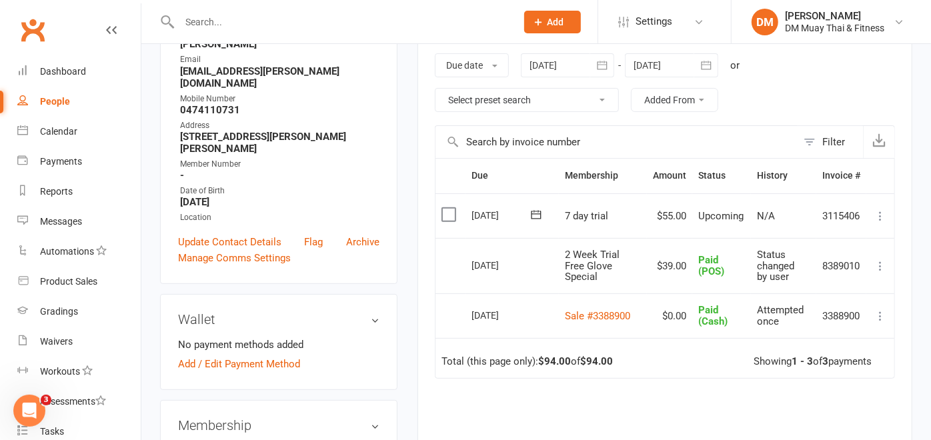
click at [883, 213] on icon at bounding box center [879, 215] width 13 height 13
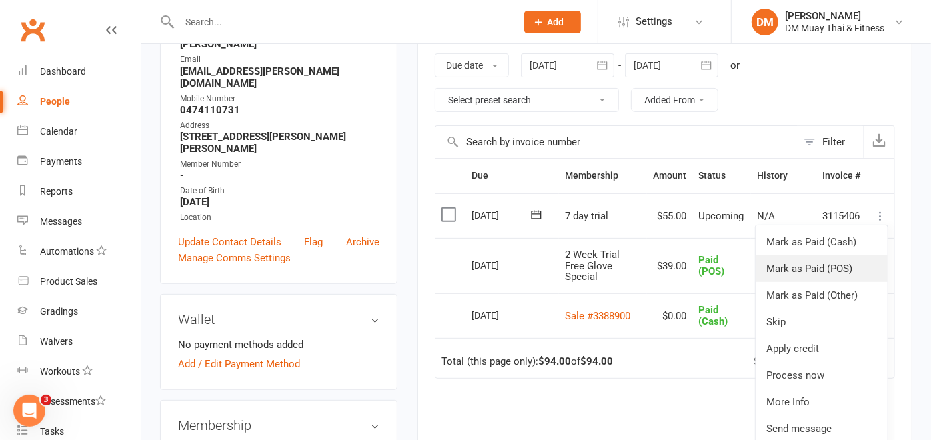
click at [843, 270] on link "Mark as Paid (POS)" at bounding box center [821, 268] width 132 height 27
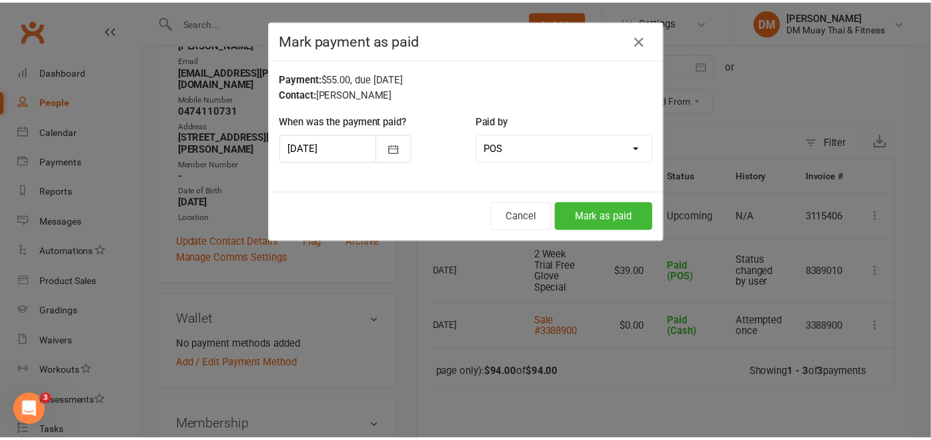
scroll to position [0, 57]
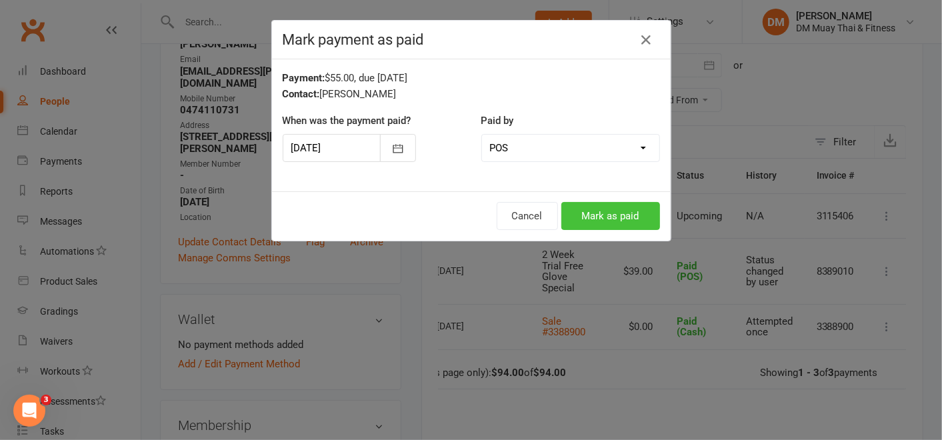
click at [603, 207] on button "Mark as paid" at bounding box center [610, 216] width 99 height 28
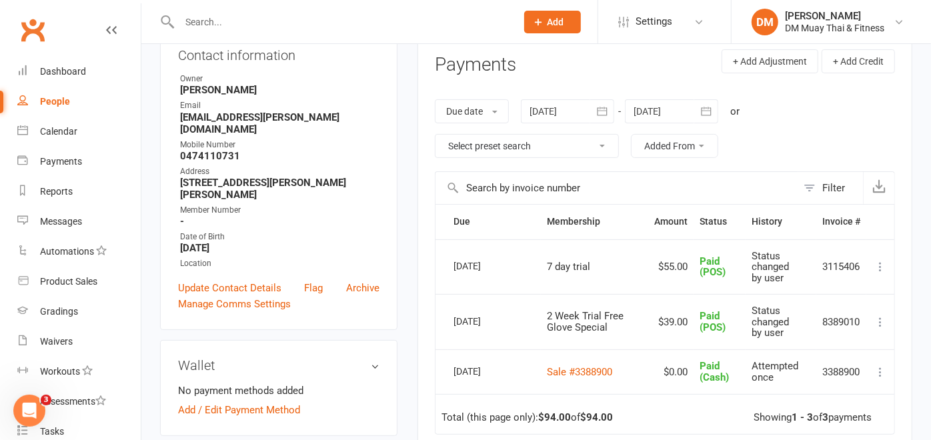
scroll to position [0, 0]
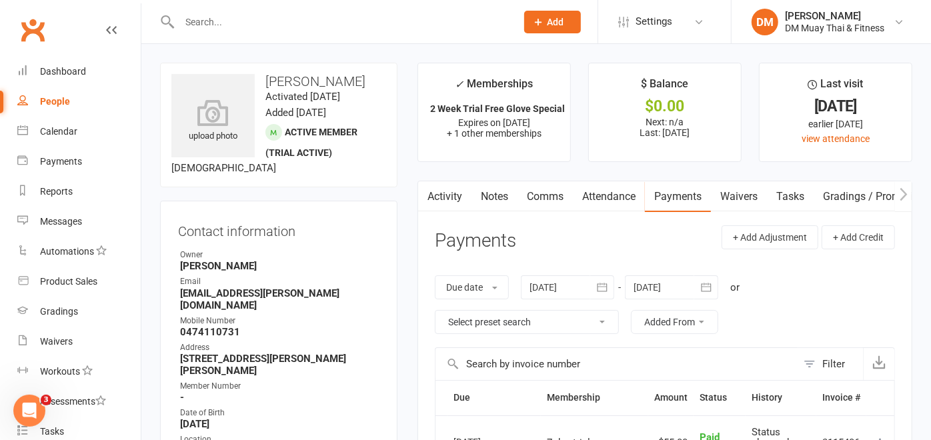
click at [225, 15] on input "text" at bounding box center [340, 22] width 331 height 19
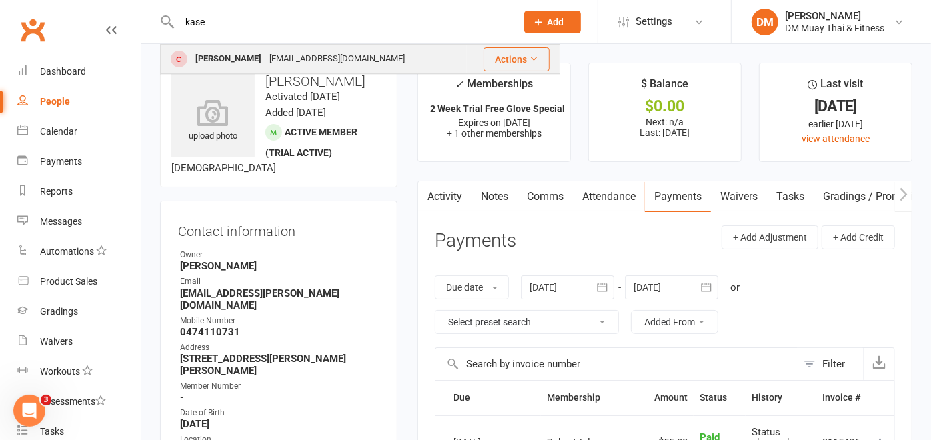
type input "kase"
click at [265, 64] on div "beckkase2@gmail.com" at bounding box center [336, 58] width 143 height 19
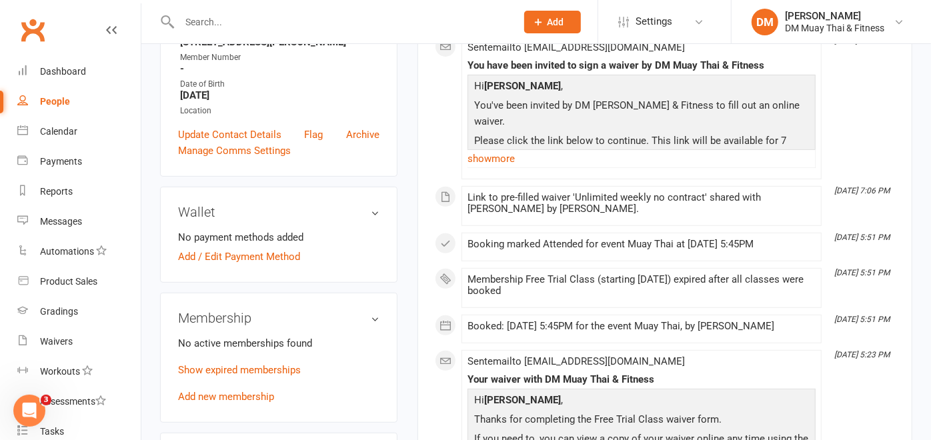
scroll to position [370, 0]
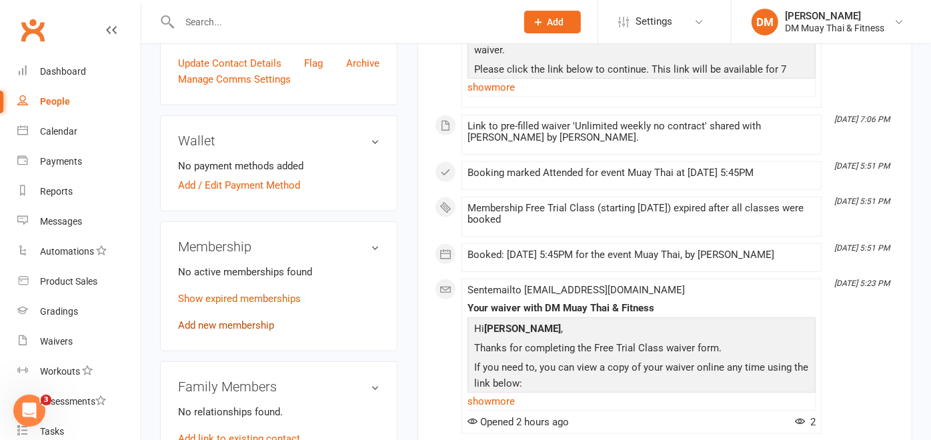
click at [205, 319] on link "Add new membership" at bounding box center [226, 325] width 96 height 12
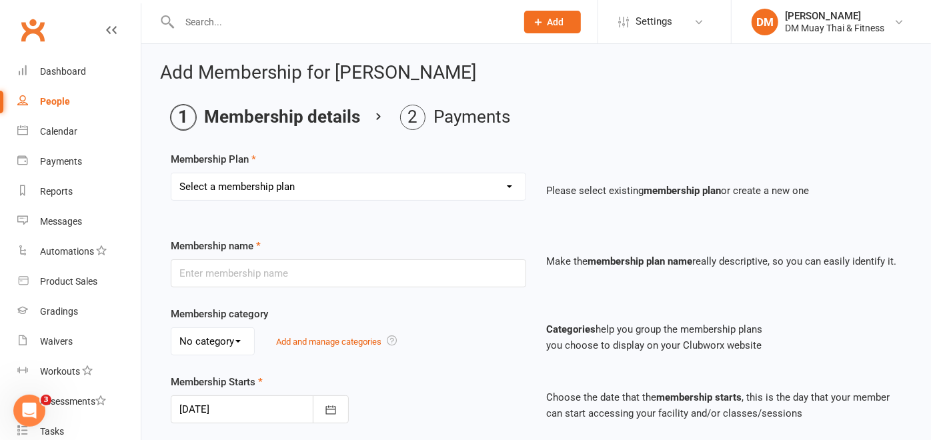
click at [408, 183] on select "Select a membership plan Create new Membership Plan 6 month sponsored 12 month …" at bounding box center [348, 186] width 354 height 27
select select "18"
click at [171, 173] on select "Select a membership plan Create new Membership Plan 6 month sponsored 12 month …" at bounding box center [348, 186] width 354 height 27
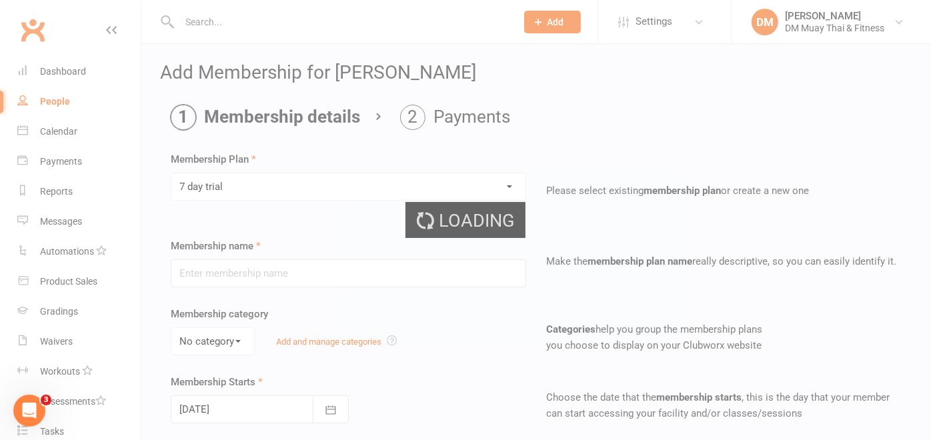
type input "7 day trial"
select select "7"
type input "7"
select select "0"
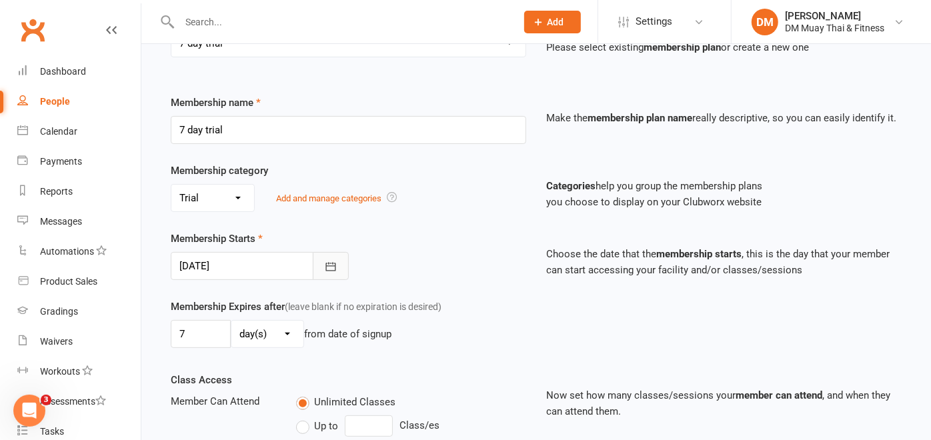
scroll to position [148, 0]
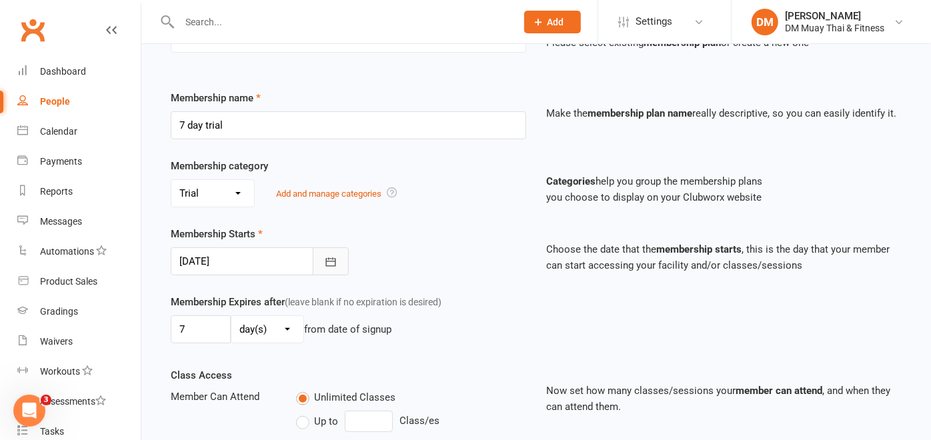
click at [324, 257] on icon "button" at bounding box center [330, 261] width 13 height 13
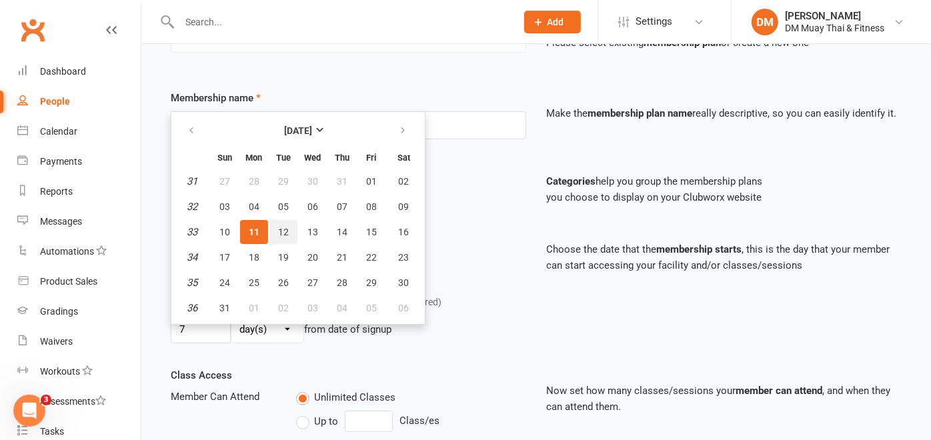
click at [285, 221] on button "12" at bounding box center [283, 232] width 28 height 24
type input "12 Aug 2025"
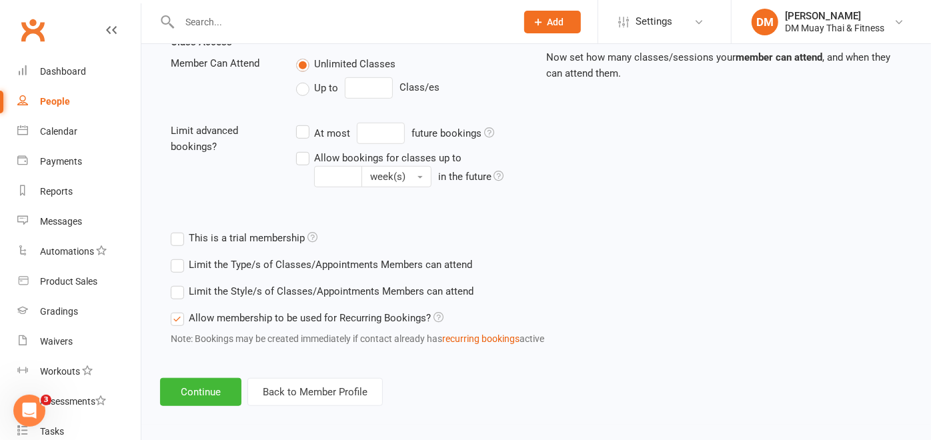
scroll to position [483, 0]
click at [198, 387] on button "Continue" at bounding box center [200, 391] width 81 height 28
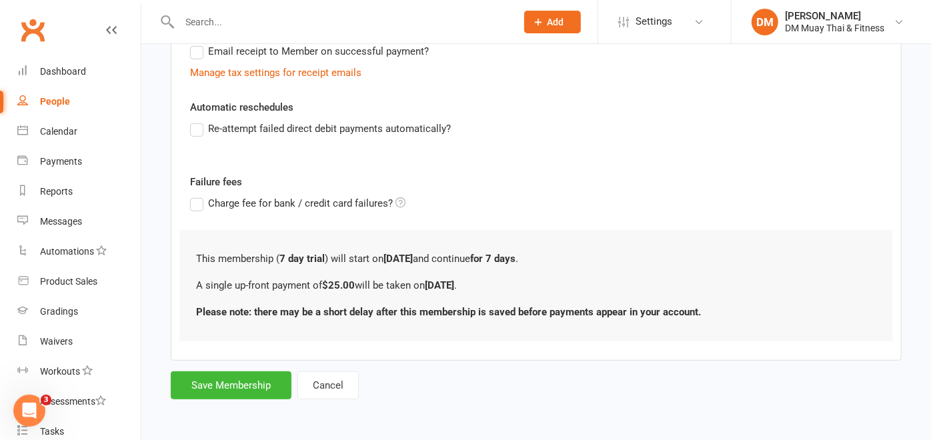
scroll to position [0, 0]
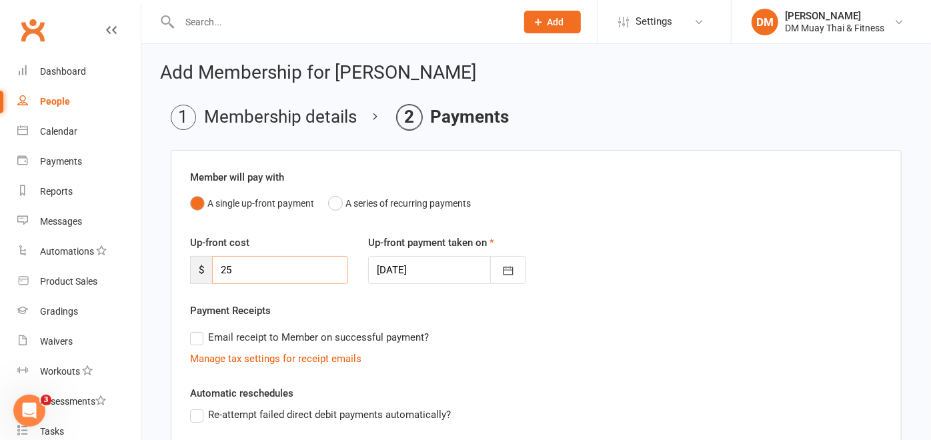
click at [251, 271] on input "25" at bounding box center [280, 270] width 136 height 28
type input "2"
type input "55"
click at [508, 267] on icon "button" at bounding box center [507, 270] width 13 height 13
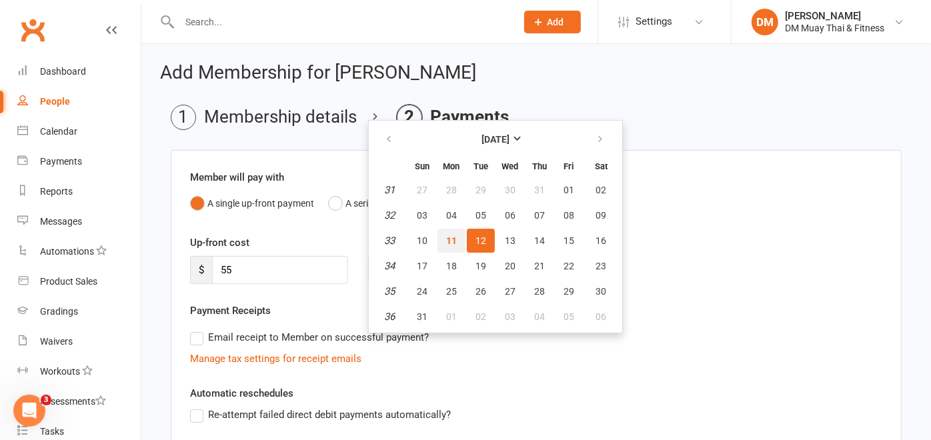
click at [450, 237] on span "11" at bounding box center [451, 240] width 11 height 11
type input "[DATE]"
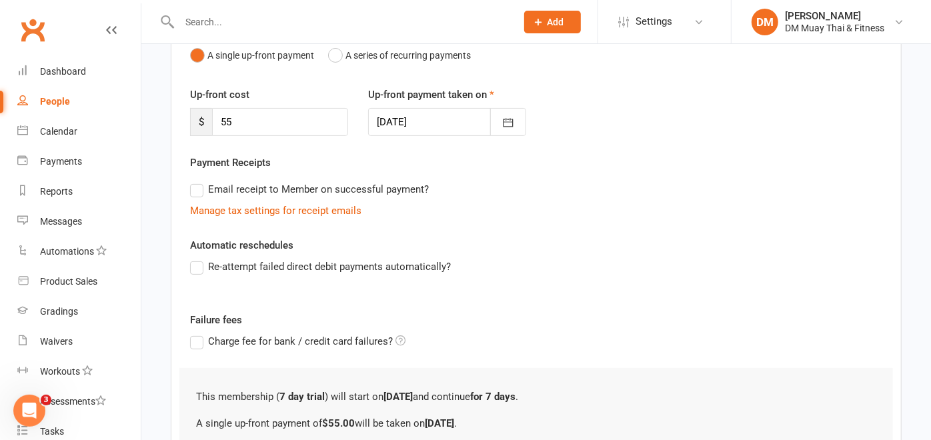
scroll to position [284, 0]
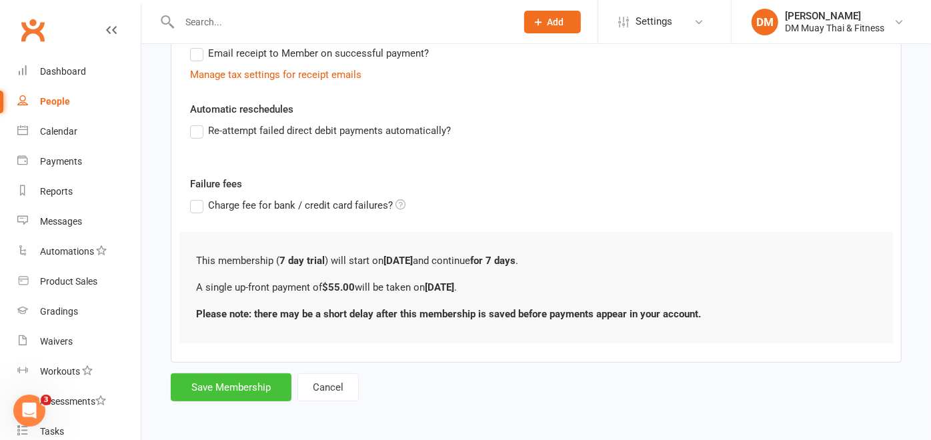
click at [250, 382] on button "Save Membership" at bounding box center [231, 387] width 121 height 28
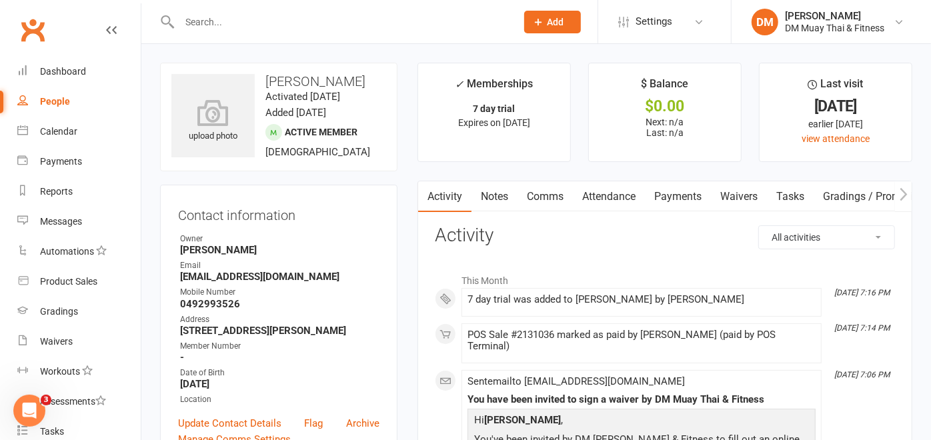
click at [680, 193] on link "Payments" at bounding box center [678, 196] width 66 height 31
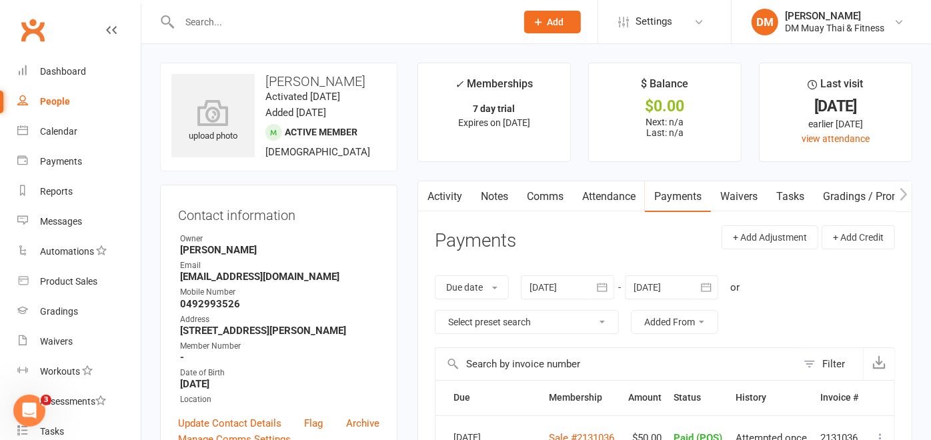
scroll to position [148, 0]
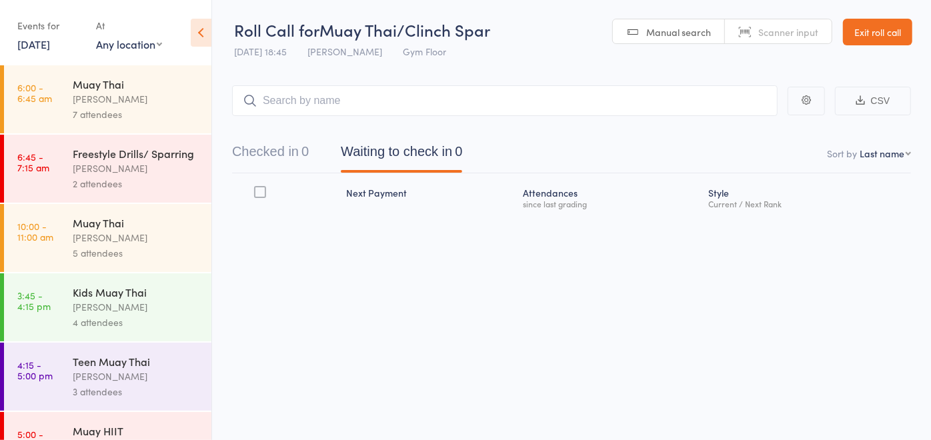
click at [361, 94] on input "search" at bounding box center [504, 100] width 545 height 31
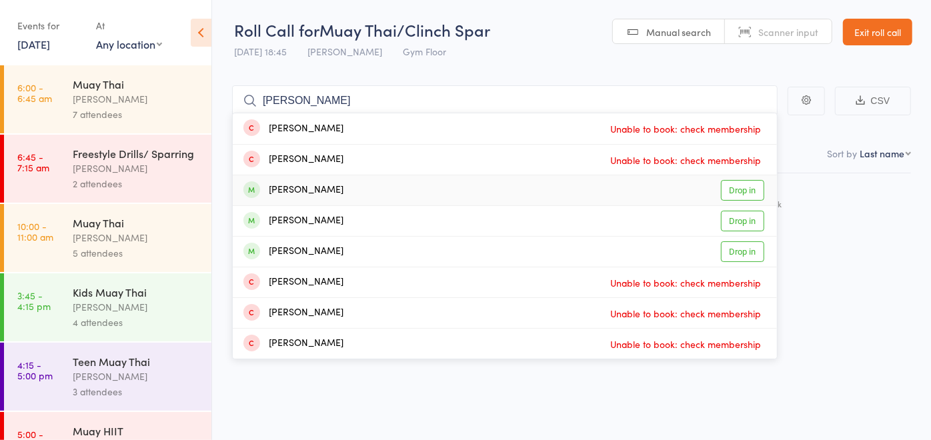
type input "joe"
click at [349, 185] on div "Joe Fitzgibbons Drop in" at bounding box center [505, 190] width 544 height 30
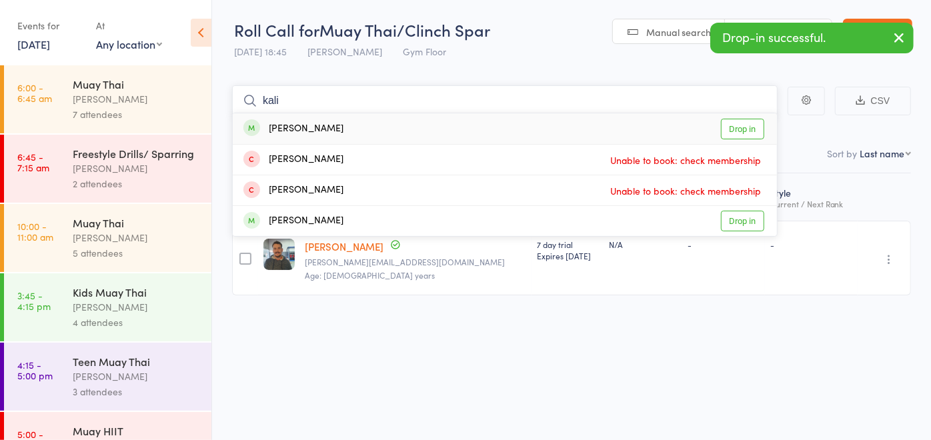
type input "kali"
click at [339, 134] on div "Kalila Zylstra Drop in" at bounding box center [505, 128] width 544 height 31
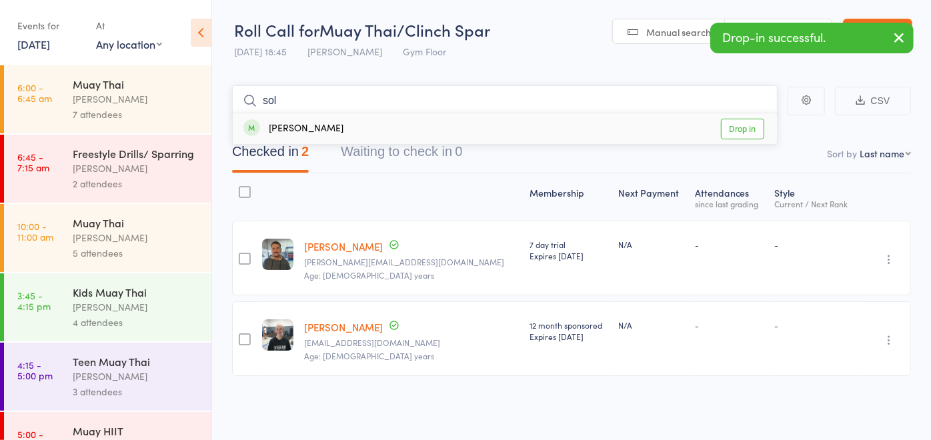
type input "sol"
click at [330, 125] on div "Sol Psaila Drop in" at bounding box center [505, 128] width 544 height 31
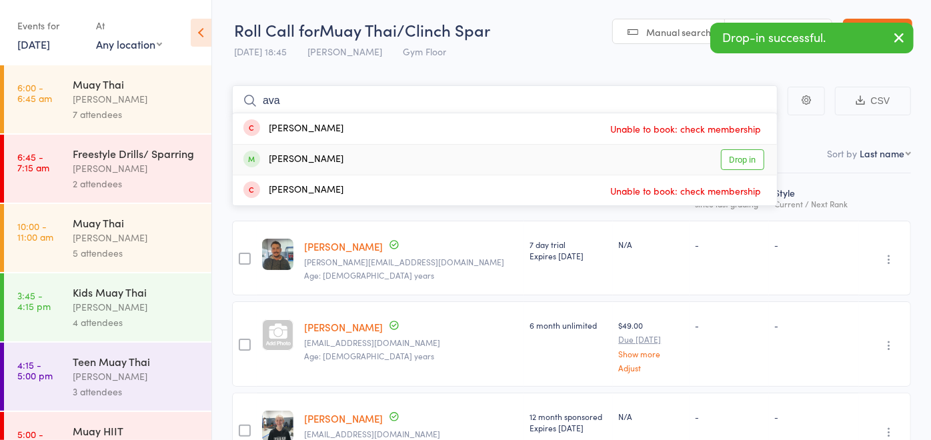
type input "ava"
click at [331, 159] on div "Ava Dusan-Muir" at bounding box center [293, 159] width 100 height 15
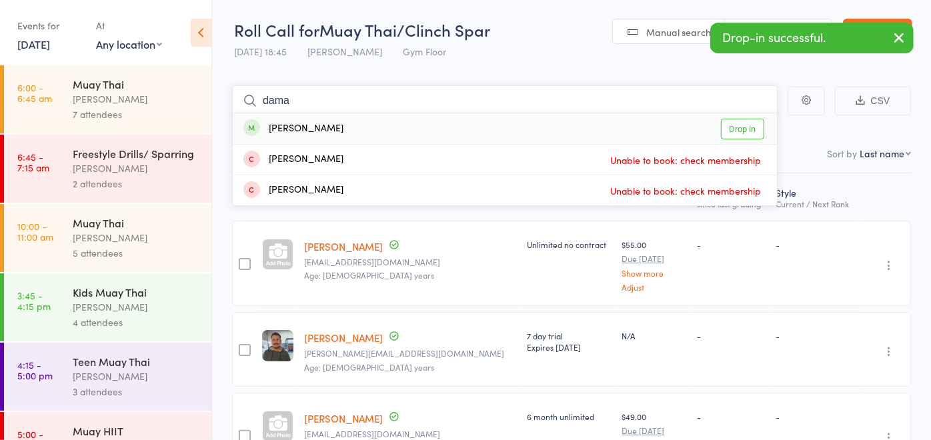
type input "dama"
click at [332, 126] on div "Damask Bradshaw" at bounding box center [293, 128] width 100 height 15
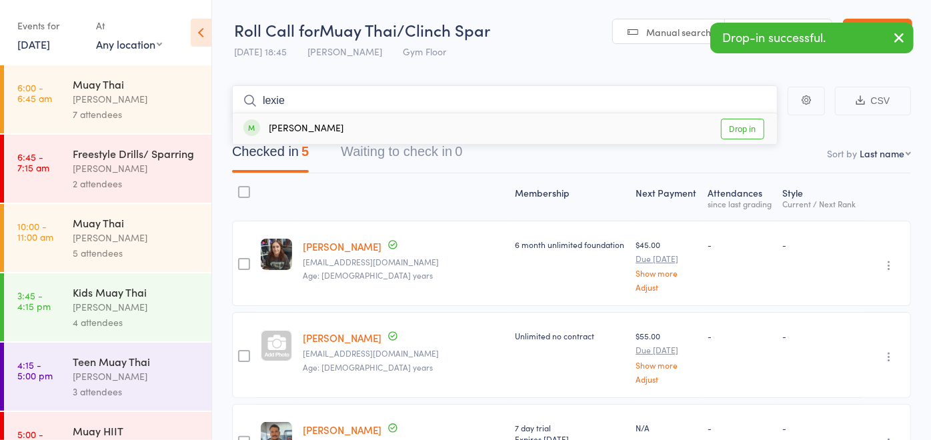
type input "lexie"
click at [331, 126] on div "Lexie Dusan-Muir" at bounding box center [293, 128] width 100 height 15
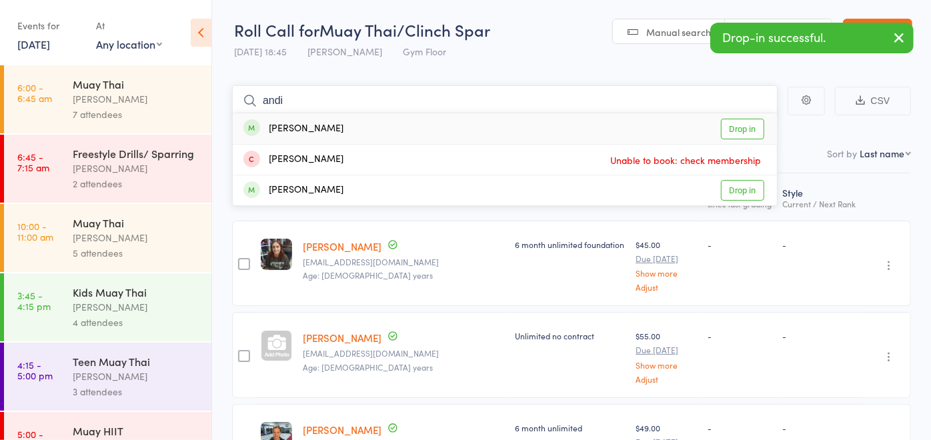
type input "andi"
click at [331, 126] on div "Andi Follett Drop in" at bounding box center [505, 128] width 544 height 31
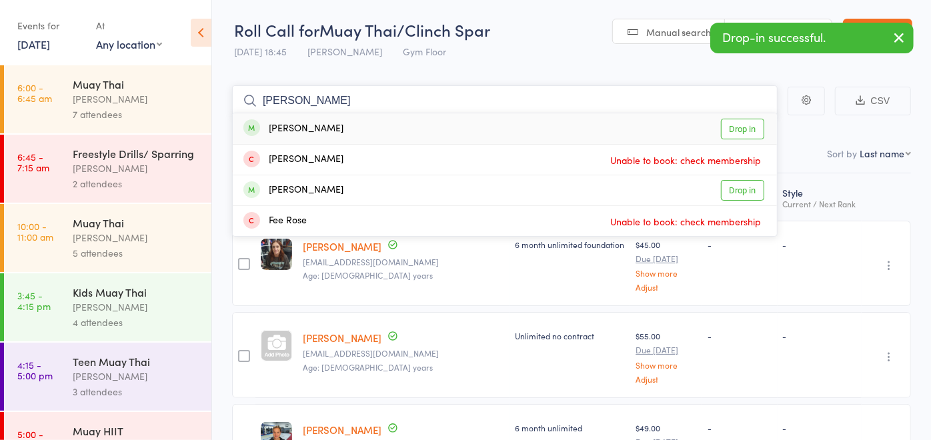
type input "rowan"
click at [336, 123] on div "Rowan King Drop in" at bounding box center [505, 128] width 544 height 31
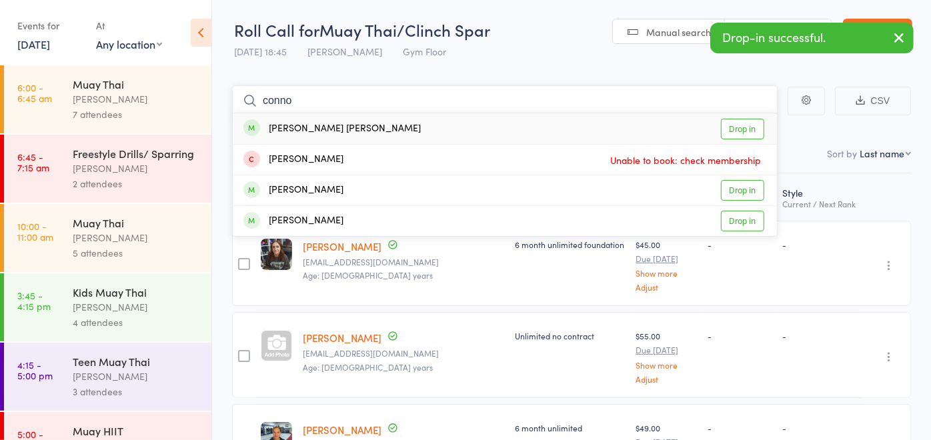
type input "conno"
click at [337, 124] on div "Connor Pearson Drop in" at bounding box center [505, 128] width 544 height 31
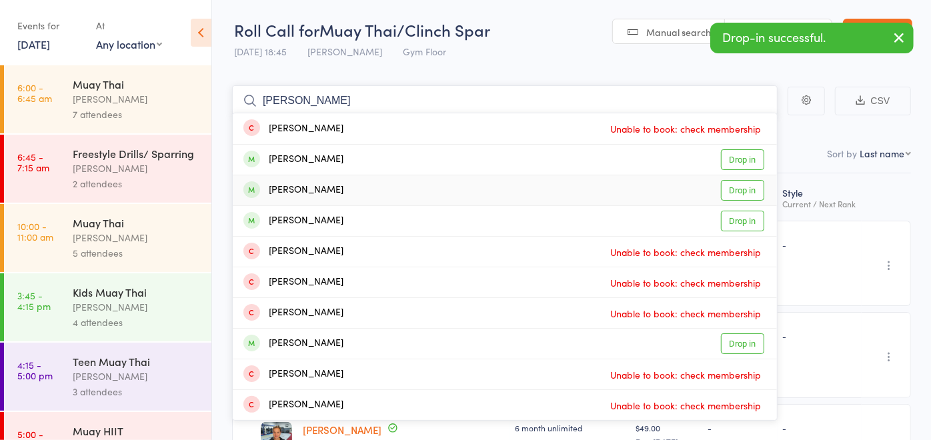
type input "jake"
click at [341, 185] on div "Jake Oldham Drop in" at bounding box center [505, 190] width 544 height 30
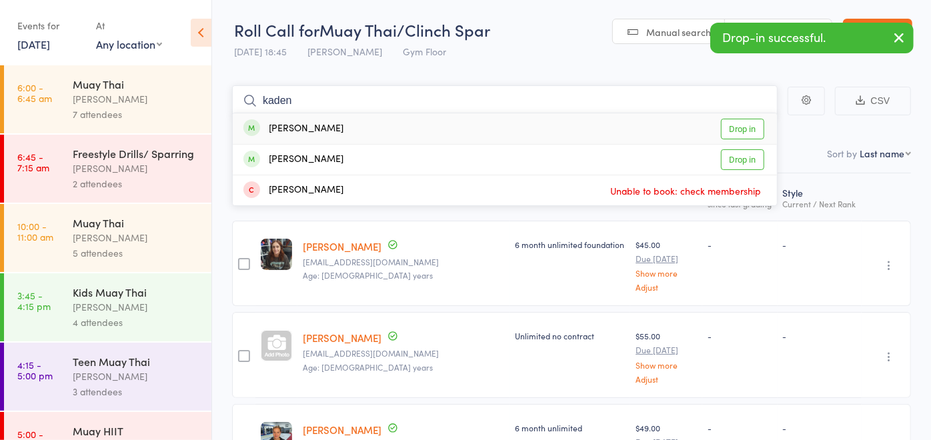
type input "kaden"
click at [394, 125] on div "Kaden Danyliuk Drop in" at bounding box center [505, 128] width 544 height 31
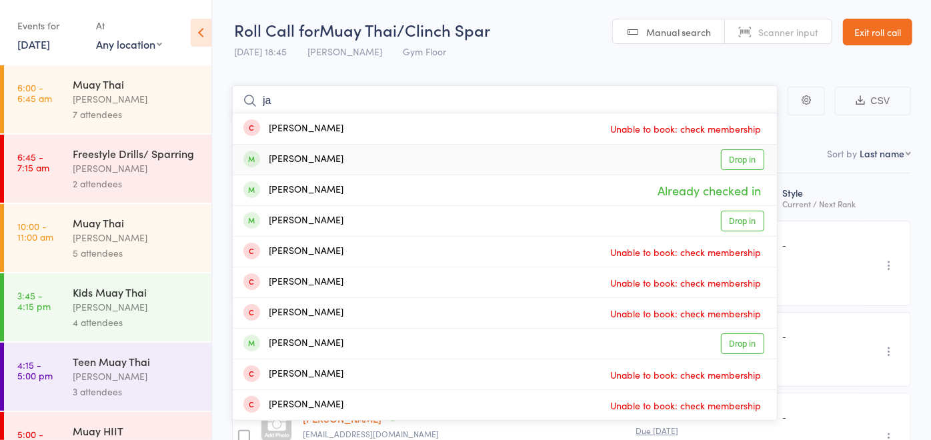
type input "j"
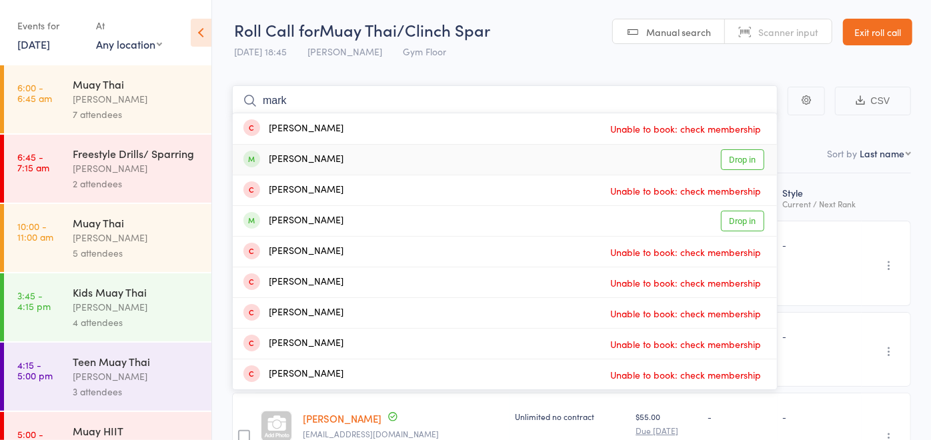
type input "mark"
click at [371, 155] on div "Mark Khalil Drop in" at bounding box center [505, 160] width 544 height 30
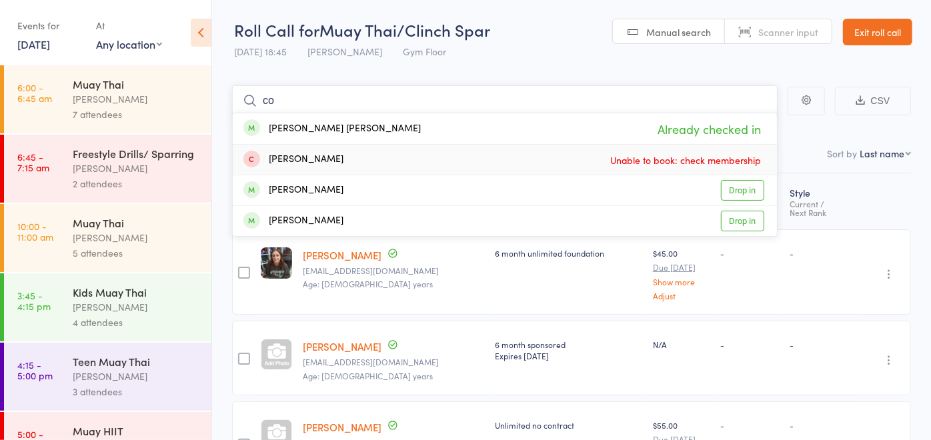
type input "c"
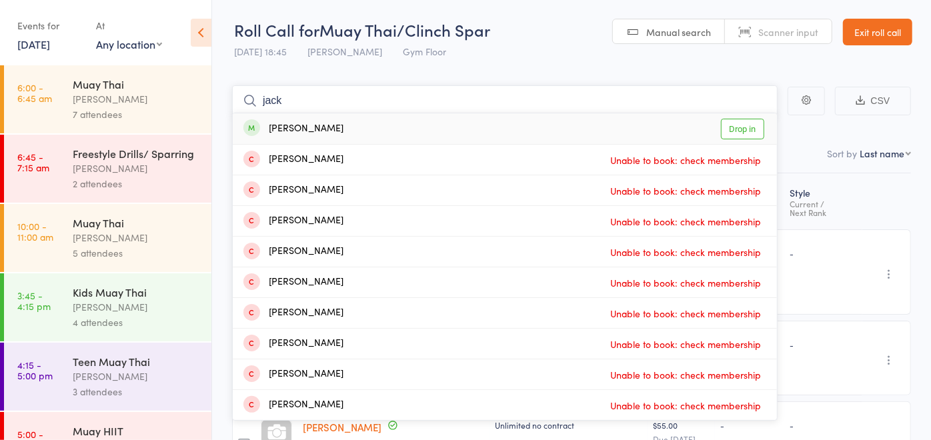
type input "jack"
click at [376, 135] on div "Jack Moy Drop in" at bounding box center [505, 128] width 544 height 31
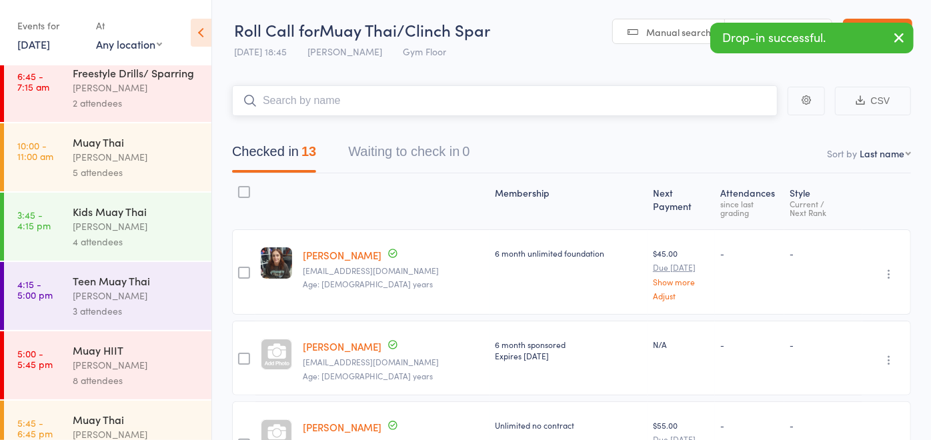
scroll to position [200, 0]
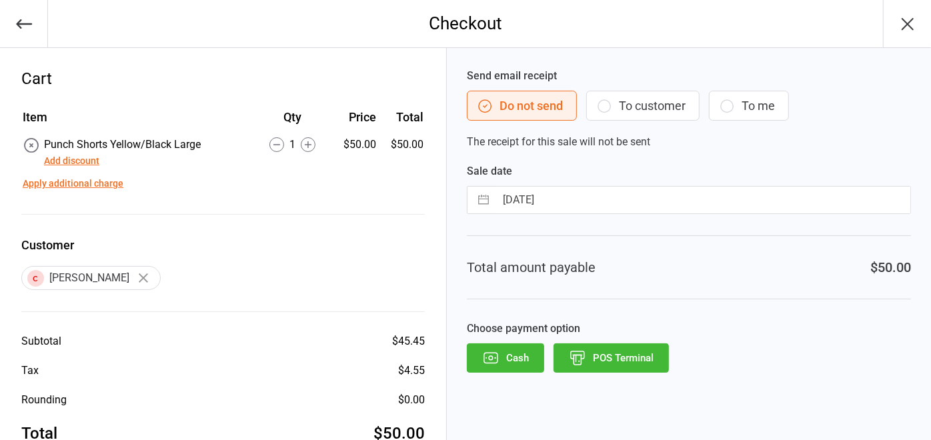
click at [627, 356] on button "POS Terminal" at bounding box center [610, 357] width 115 height 29
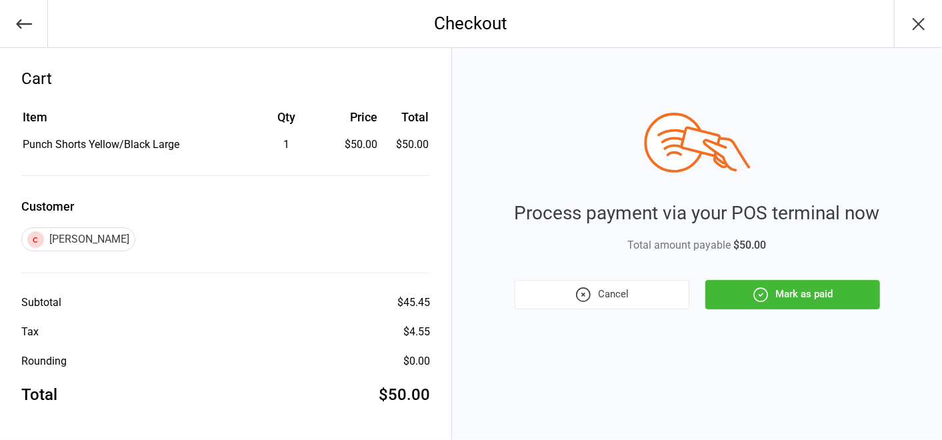
click at [811, 302] on button "Mark as paid" at bounding box center [792, 294] width 175 height 29
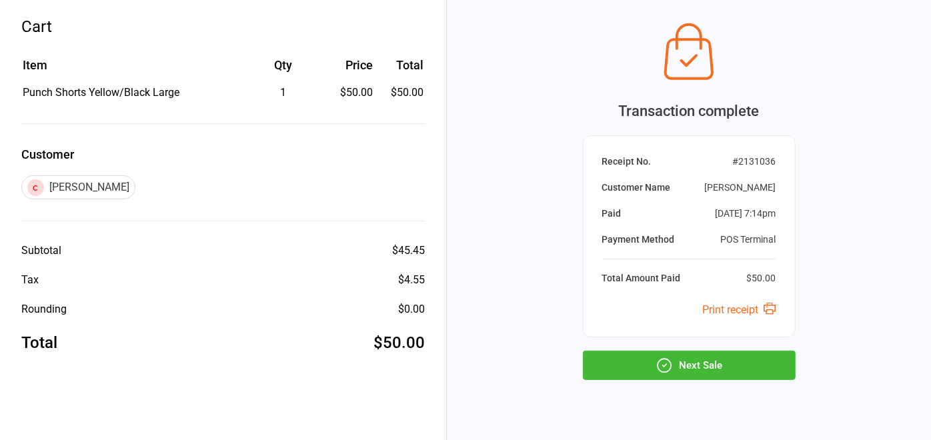
scroll to position [77, 0]
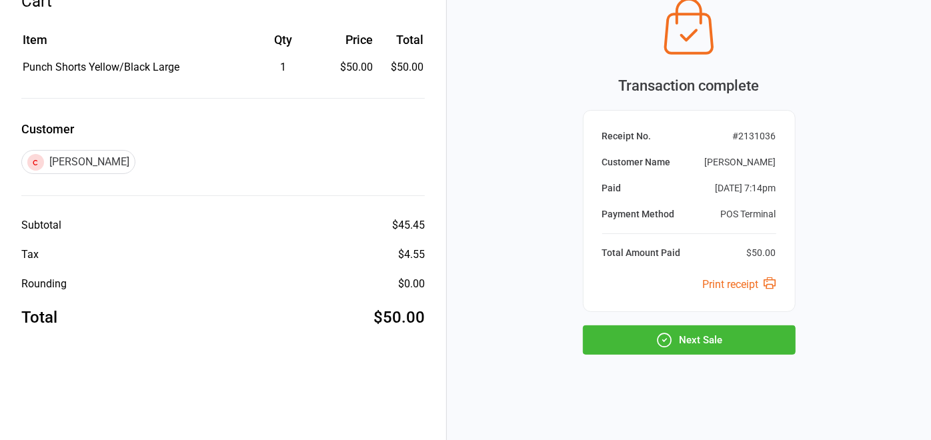
click at [745, 343] on button "Next Sale" at bounding box center [689, 339] width 213 height 29
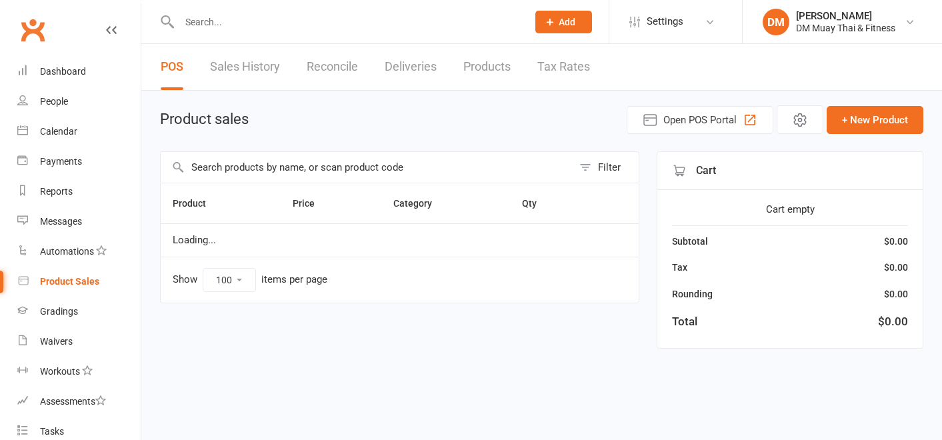
select select "100"
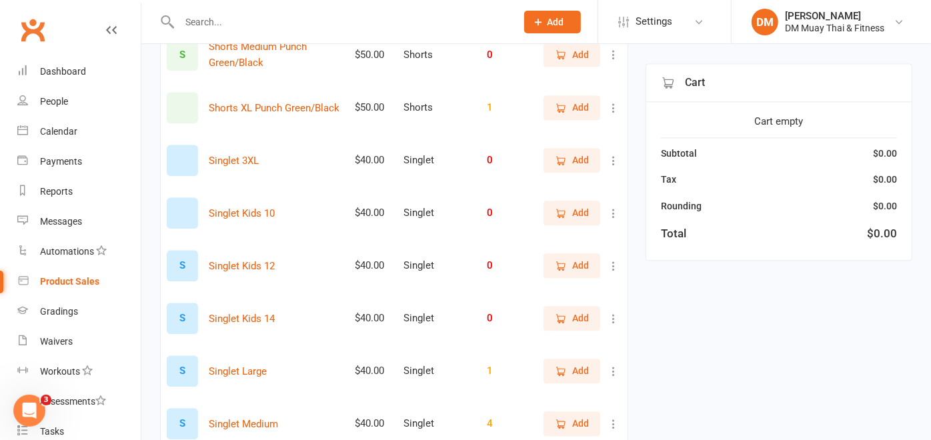
scroll to position [2000, 0]
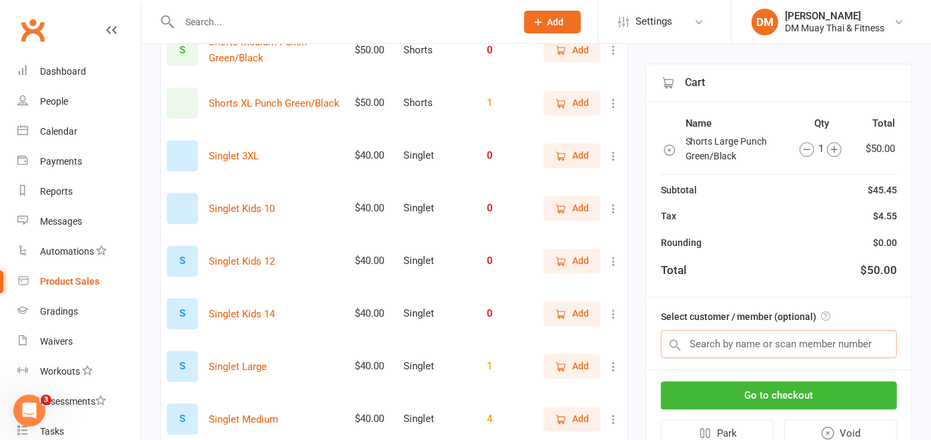
click at [718, 335] on input "text" at bounding box center [779, 344] width 236 height 28
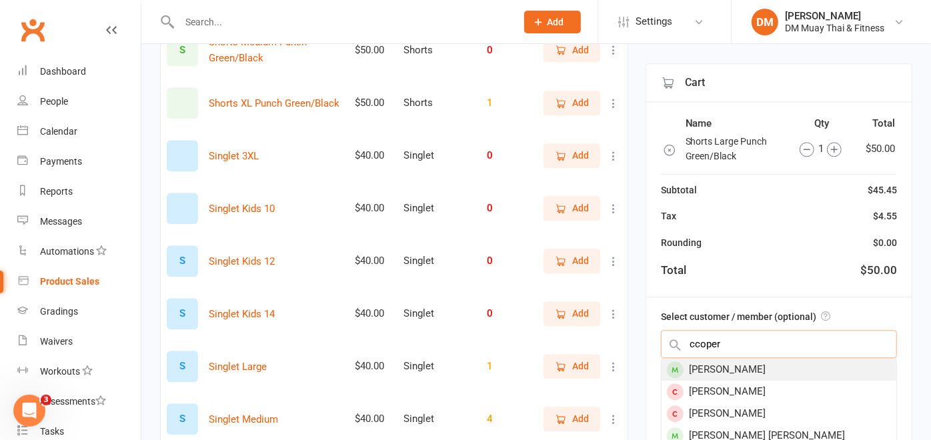
type input "ccoper"
click at [720, 371] on div "[PERSON_NAME]" at bounding box center [778, 370] width 235 height 22
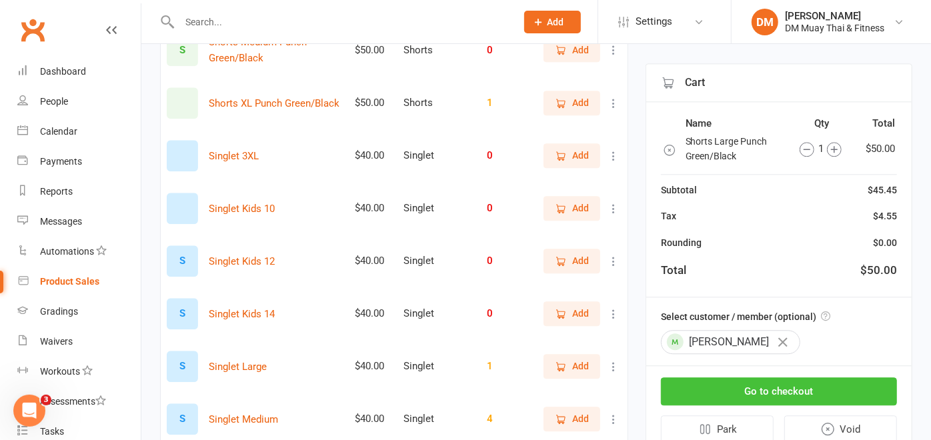
click at [749, 395] on button "Go to checkout" at bounding box center [779, 391] width 236 height 28
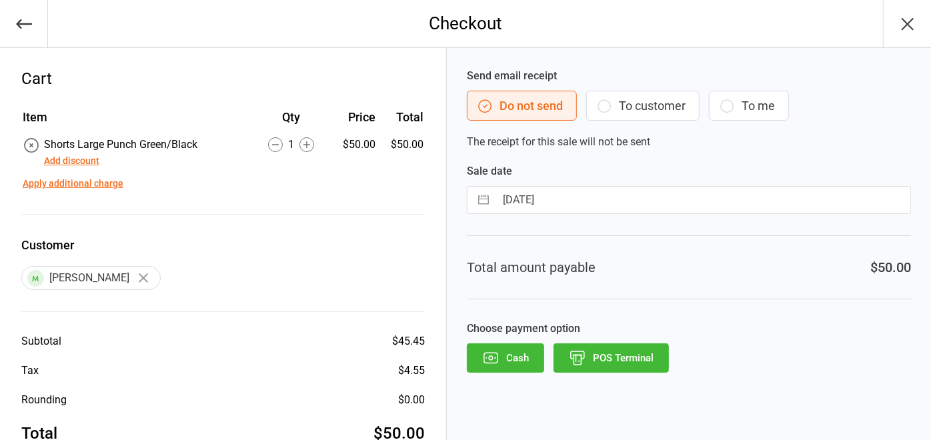
click at [644, 354] on button "POS Terminal" at bounding box center [610, 357] width 115 height 29
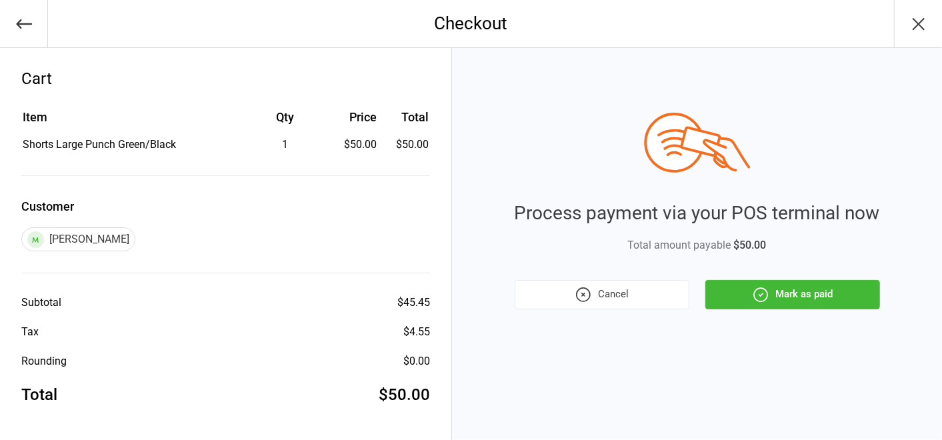
click at [861, 293] on button "Mark as paid" at bounding box center [792, 294] width 175 height 29
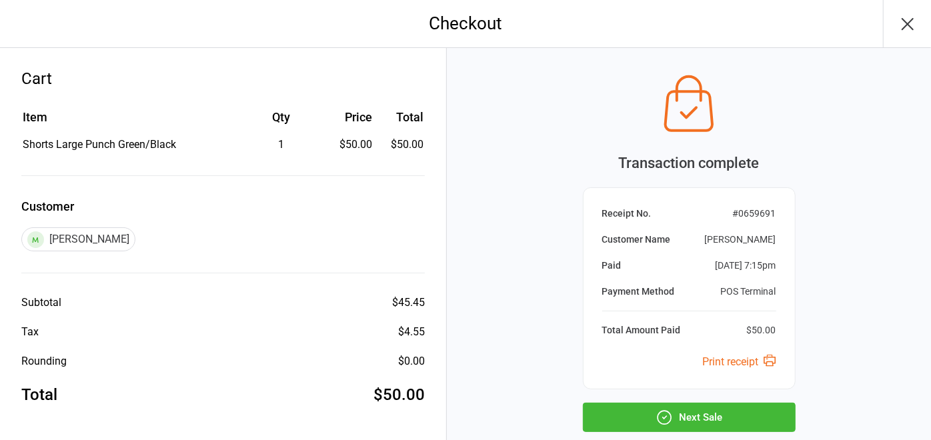
click at [769, 411] on button "Next Sale" at bounding box center [689, 417] width 213 height 29
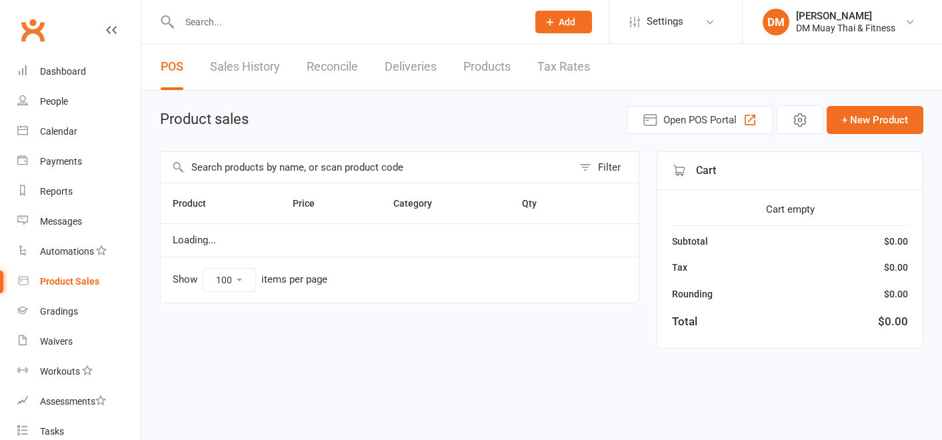
select select "100"
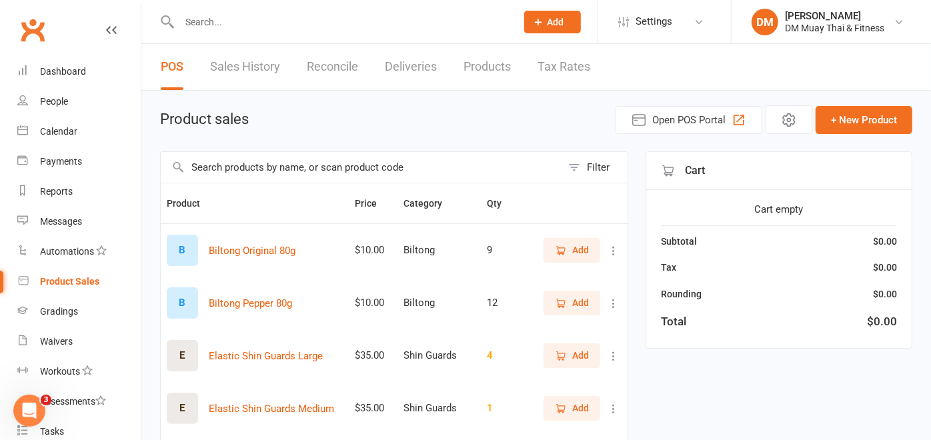
click at [323, 55] on link "Reconcile" at bounding box center [332, 67] width 51 height 46
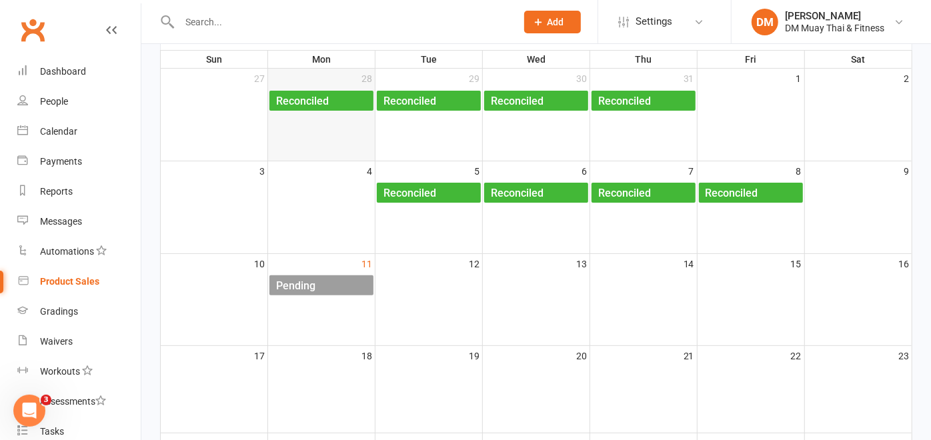
scroll to position [148, 0]
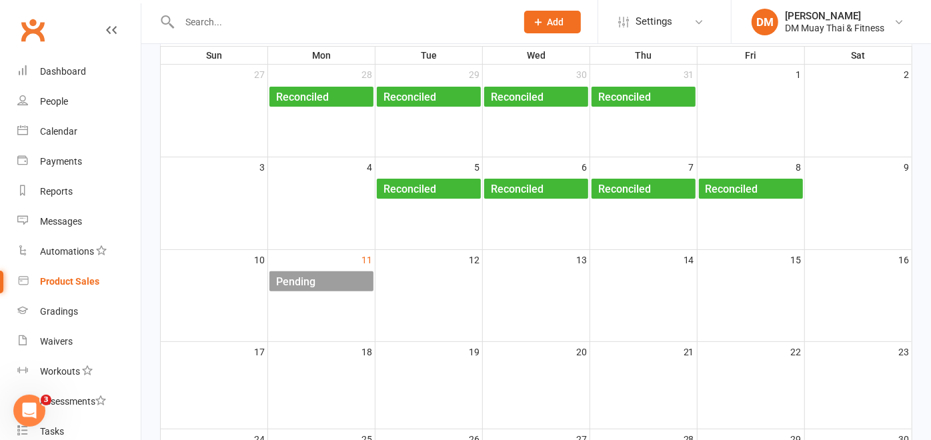
click at [343, 285] on div "Pending" at bounding box center [324, 281] width 98 height 21
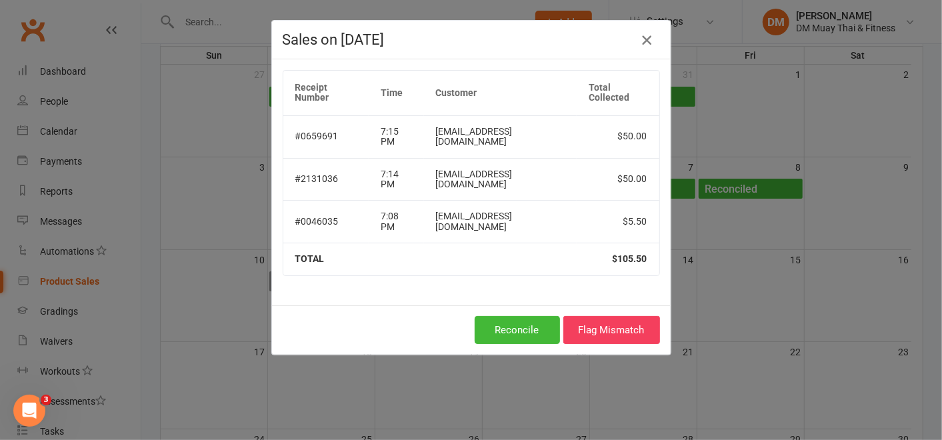
click at [639, 38] on icon "button" at bounding box center [647, 40] width 16 height 16
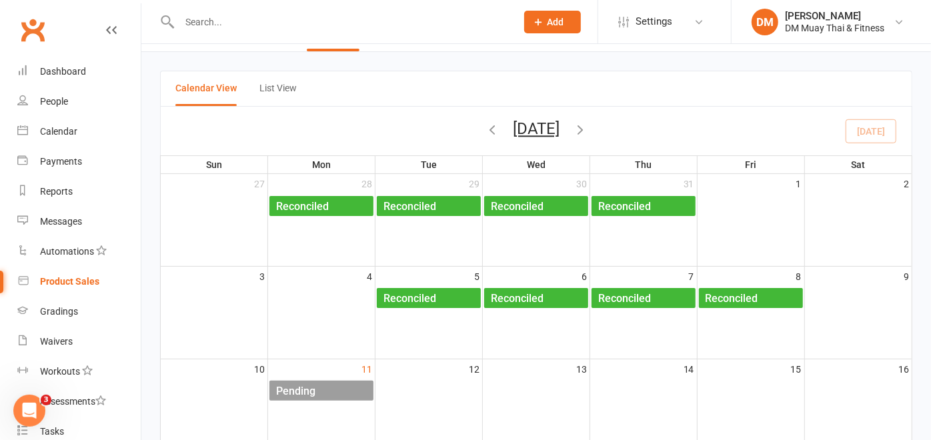
scroll to position [0, 0]
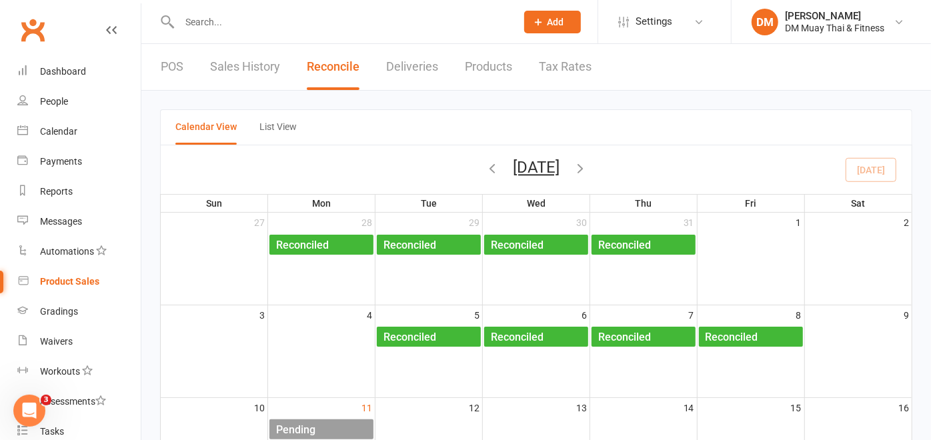
click at [176, 67] on link "POS" at bounding box center [172, 67] width 23 height 46
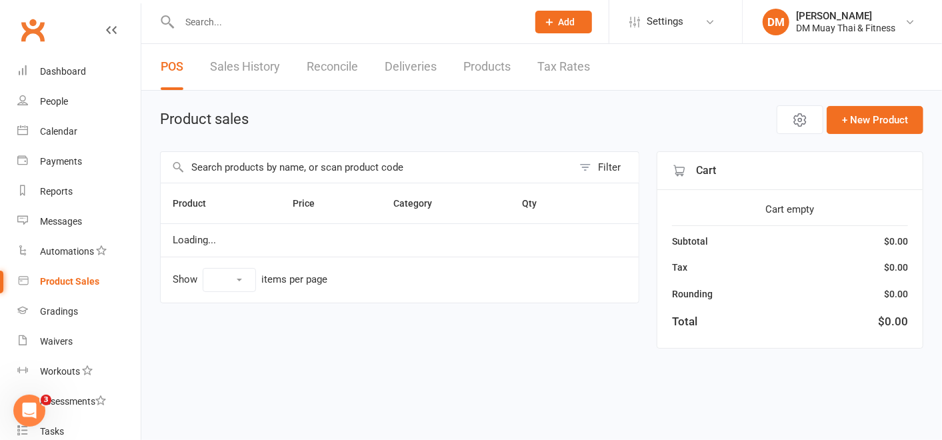
select select "100"
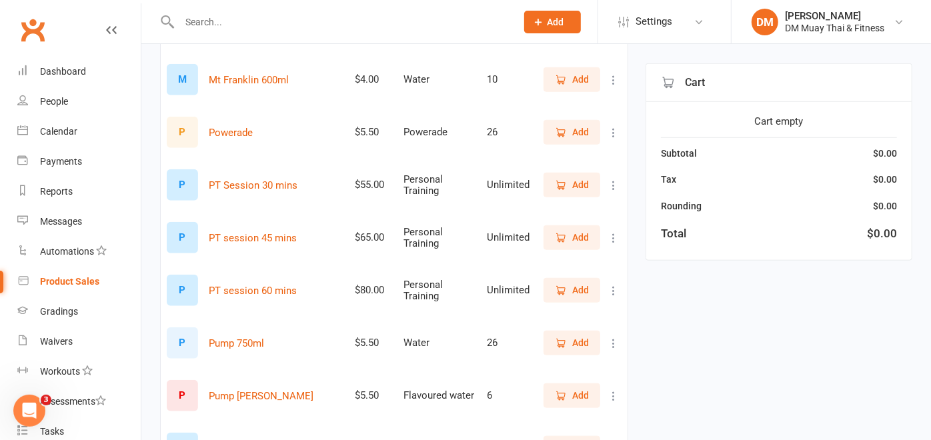
scroll to position [741, 0]
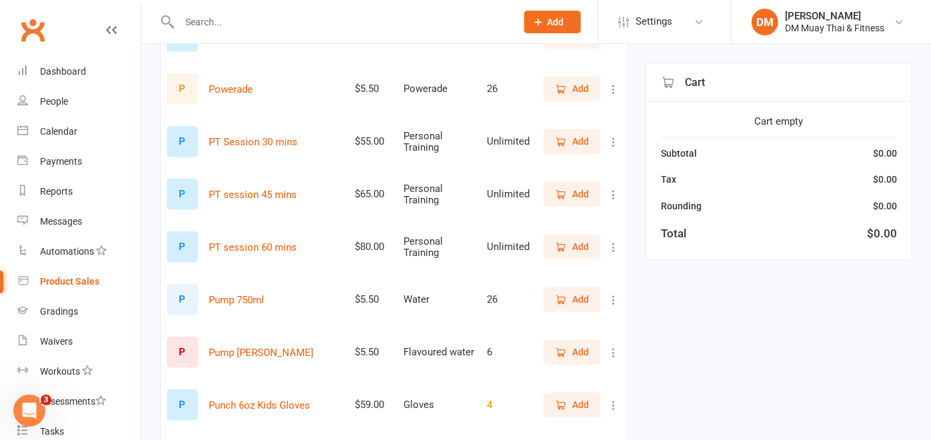
click at [559, 303] on icon "button" at bounding box center [561, 300] width 7 height 7
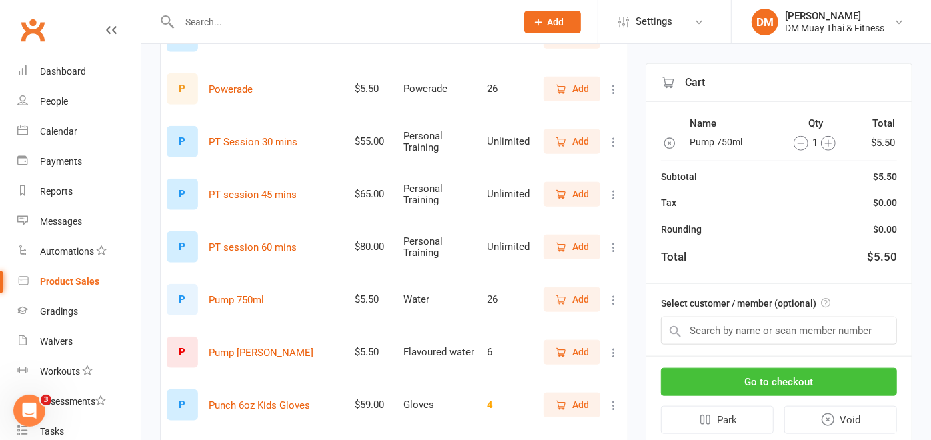
click at [739, 377] on button "Go to checkout" at bounding box center [779, 382] width 236 height 28
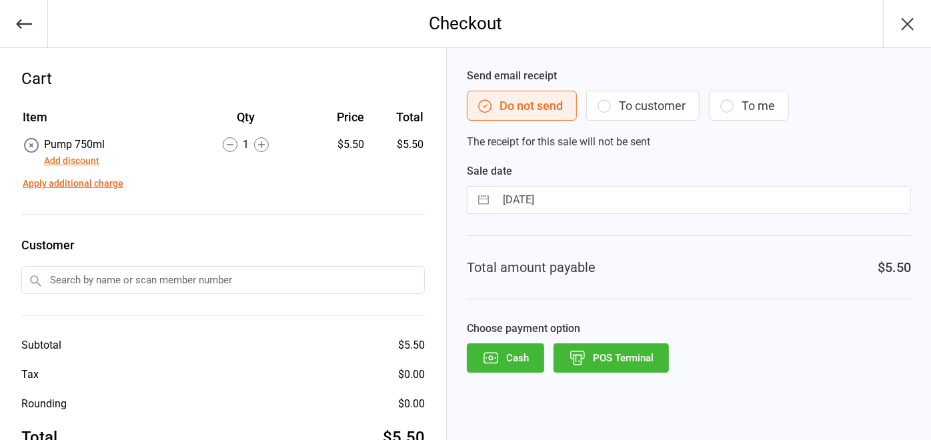
click at [661, 356] on button "POS Terminal" at bounding box center [610, 357] width 115 height 29
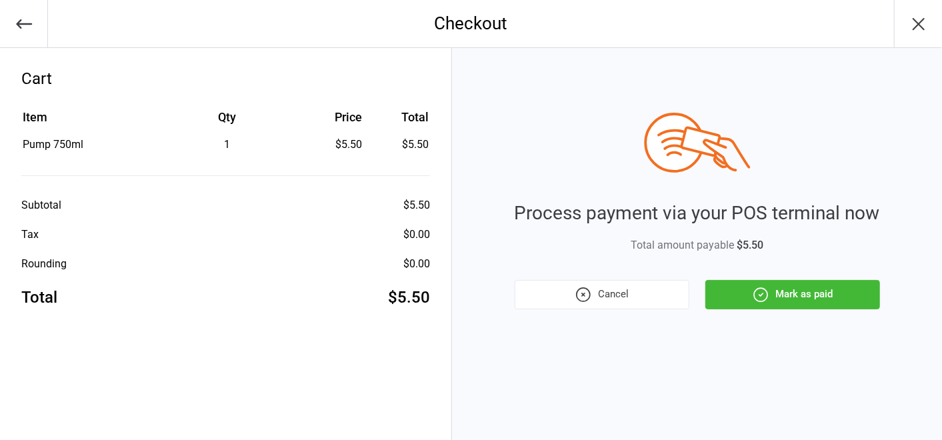
click at [745, 284] on button "Mark as paid" at bounding box center [792, 294] width 175 height 29
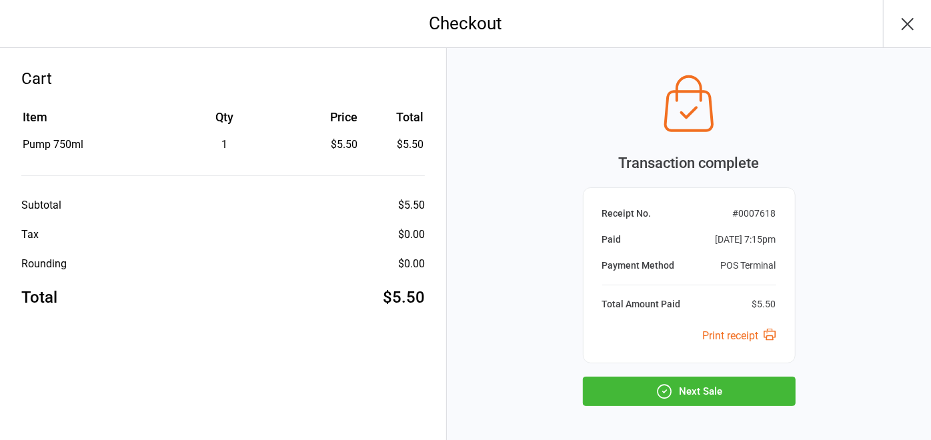
click at [718, 381] on button "Next Sale" at bounding box center [689, 391] width 213 height 29
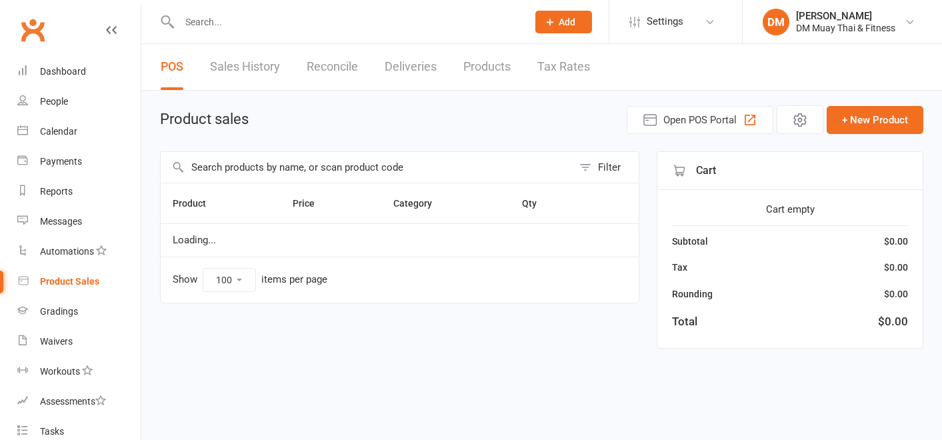
select select "100"
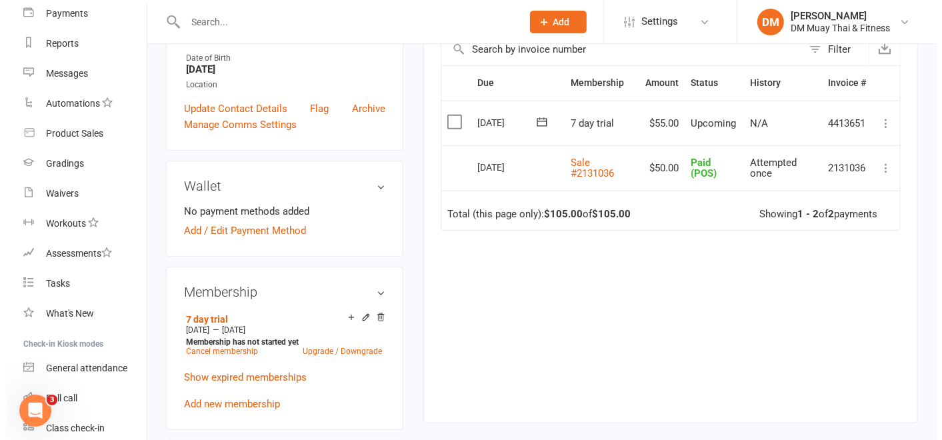
scroll to position [222, 0]
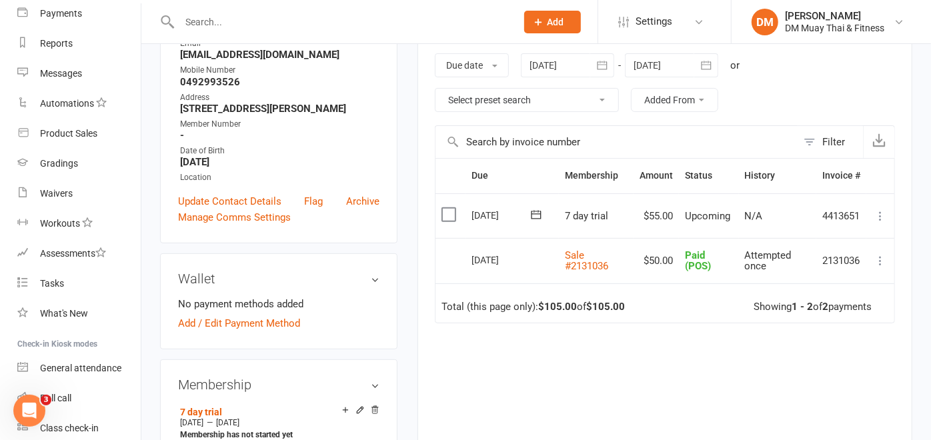
click at [875, 214] on icon at bounding box center [879, 215] width 13 height 13
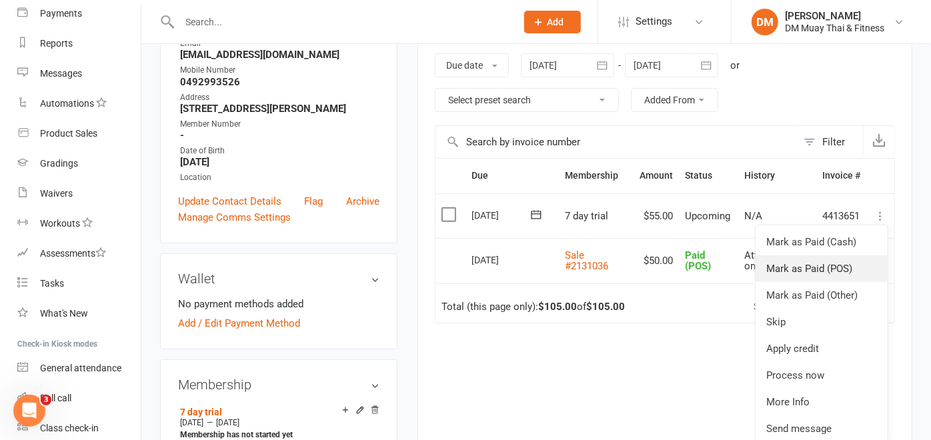
click at [845, 261] on link "Mark as Paid (POS)" at bounding box center [821, 268] width 132 height 27
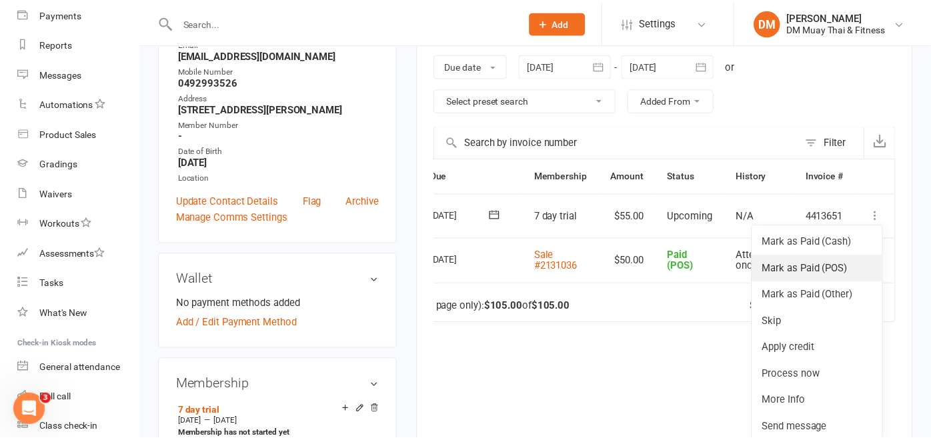
scroll to position [0, 57]
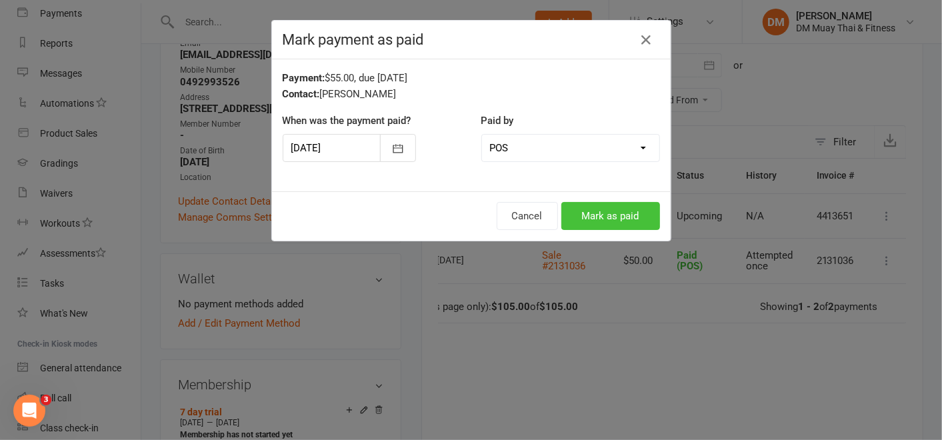
click at [631, 211] on button "Mark as paid" at bounding box center [610, 216] width 99 height 28
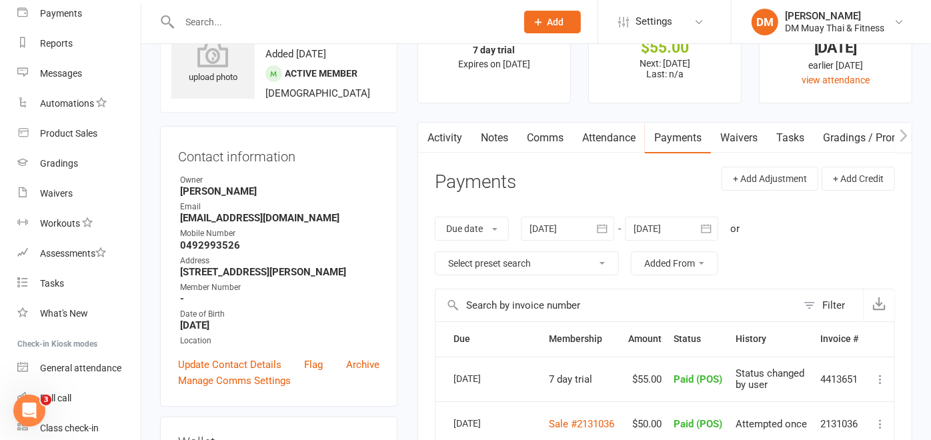
scroll to position [0, 0]
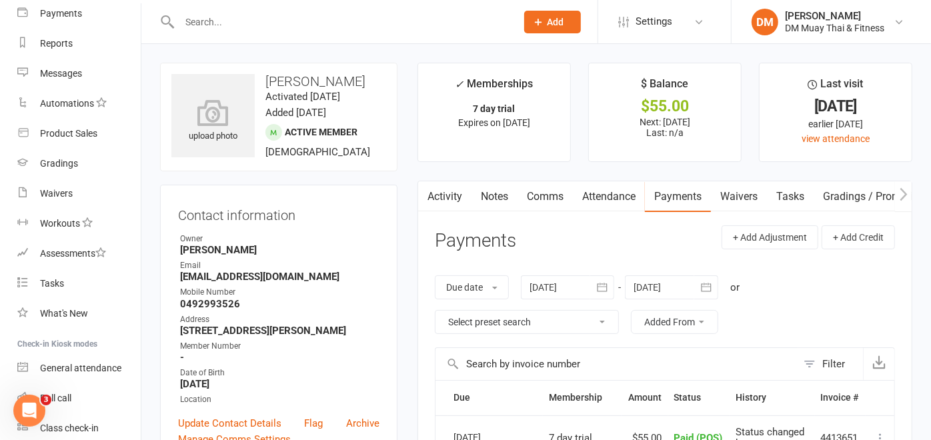
click at [225, 15] on input "text" at bounding box center [340, 22] width 331 height 19
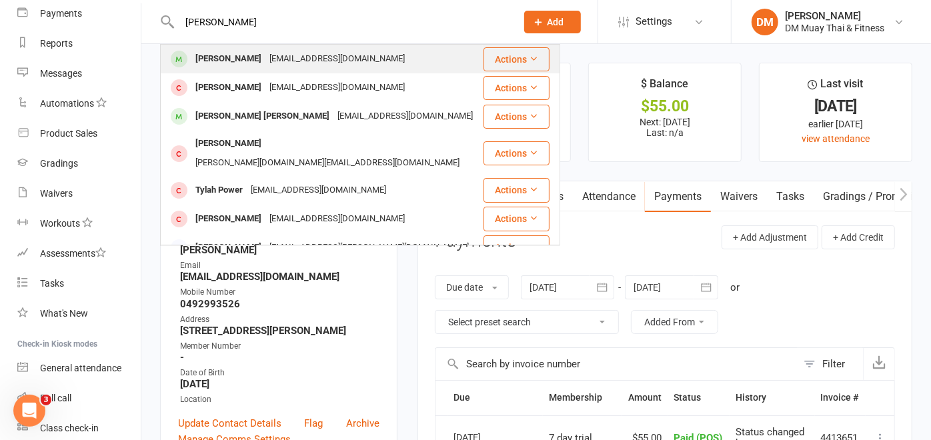
type input "[PERSON_NAME]"
click at [237, 55] on div "[PERSON_NAME]" at bounding box center [228, 58] width 74 height 19
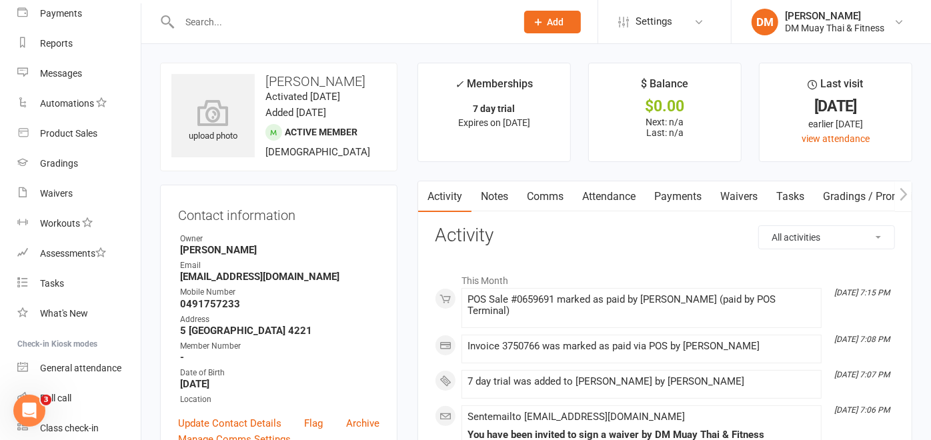
click at [682, 199] on link "Payments" at bounding box center [678, 196] width 66 height 31
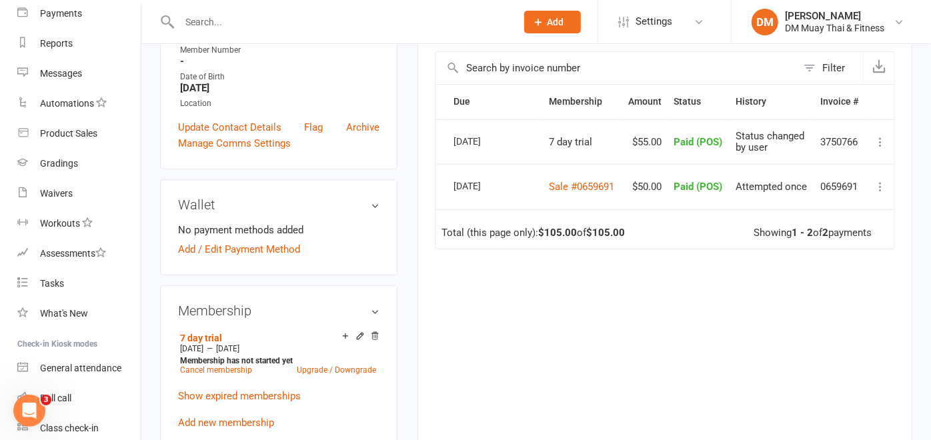
scroll to position [0, 28]
click at [873, 145] on icon at bounding box center [879, 141] width 13 height 13
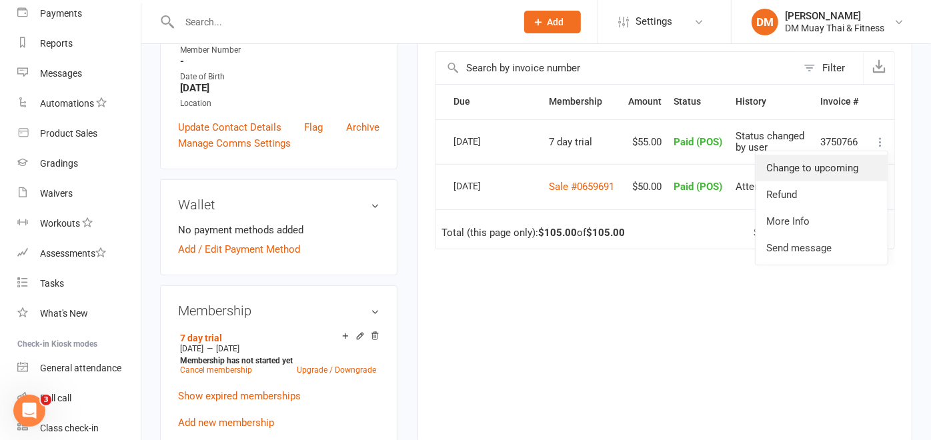
drag, startPoint x: 821, startPoint y: 171, endPoint x: 545, endPoint y: 67, distance: 294.4
click at [821, 171] on link "Change to upcoming" at bounding box center [821, 168] width 132 height 27
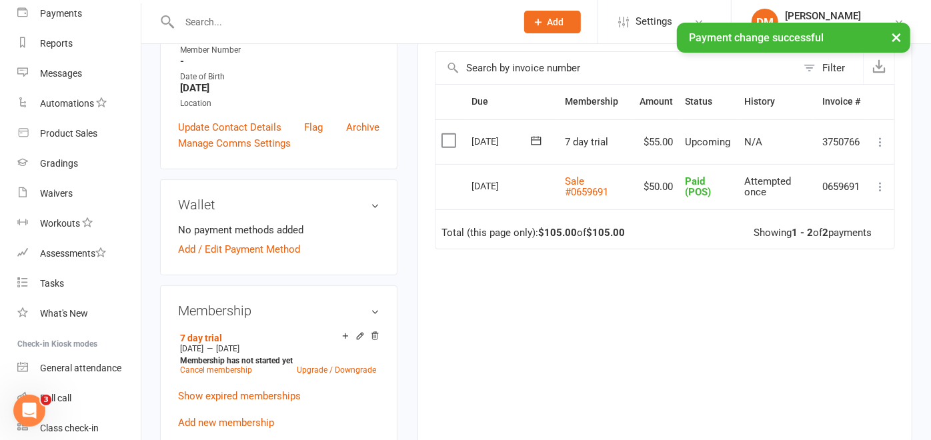
scroll to position [222, 0]
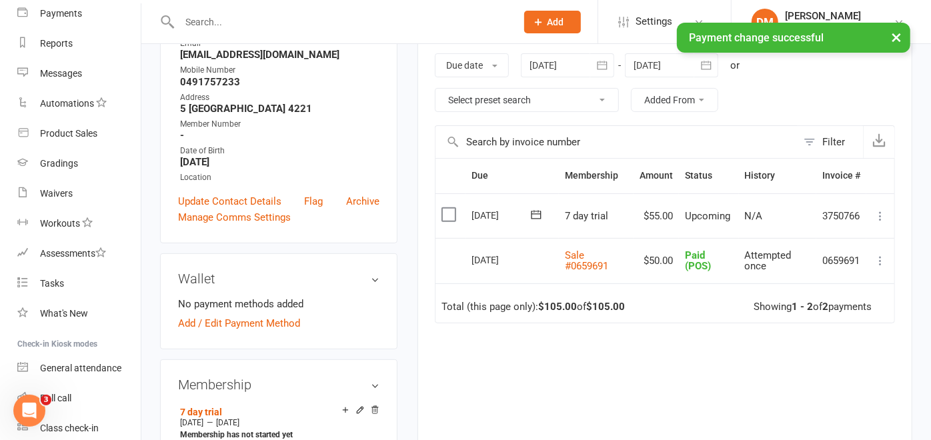
click at [529, 213] on icon at bounding box center [535, 214] width 13 height 13
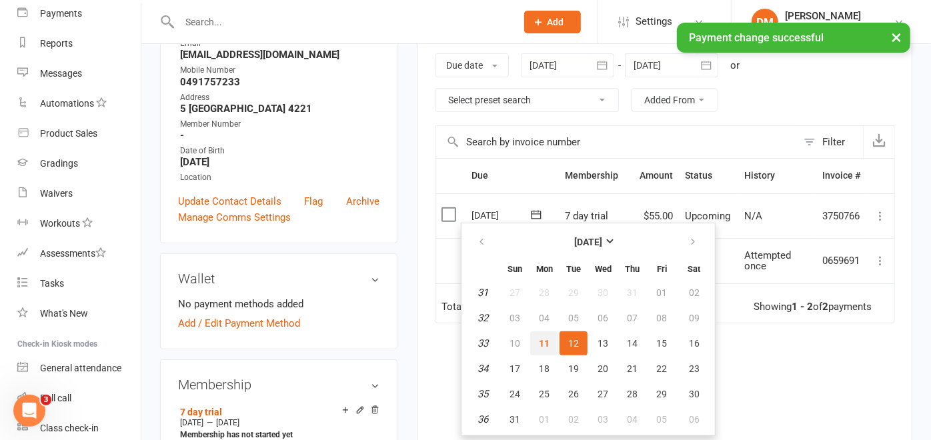
click at [539, 338] on span "11" at bounding box center [544, 343] width 11 height 11
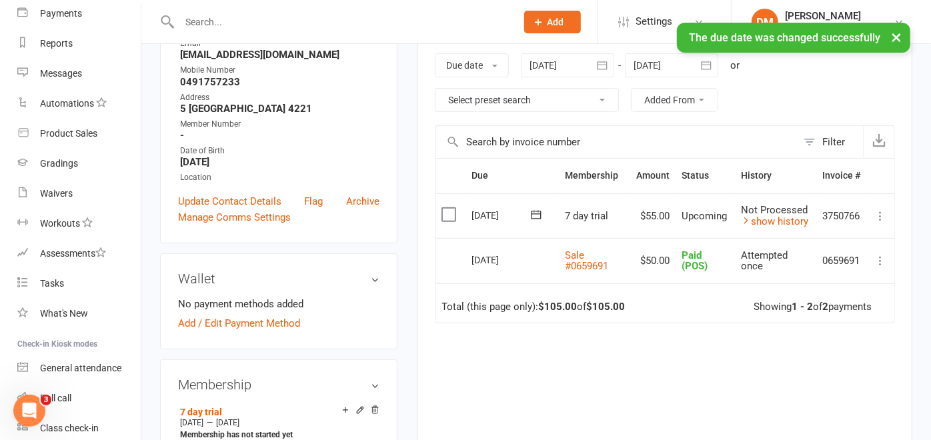
click at [879, 209] on icon at bounding box center [879, 215] width 13 height 13
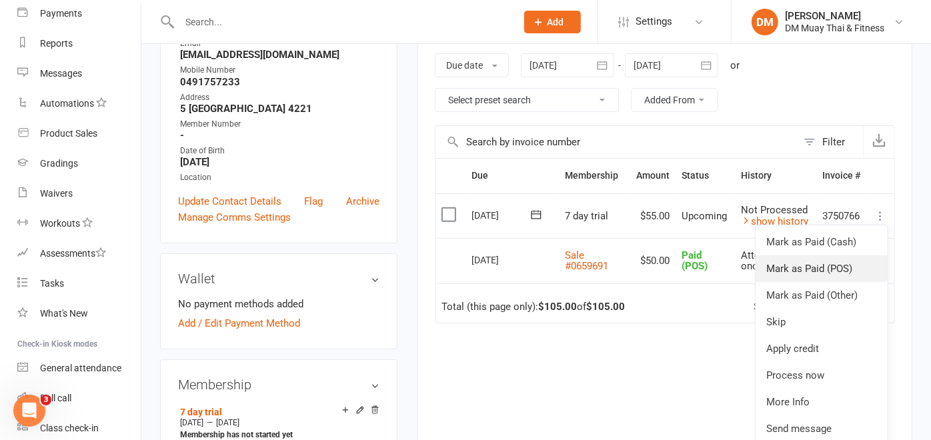
click at [840, 265] on link "Mark as Paid (POS)" at bounding box center [821, 268] width 132 height 27
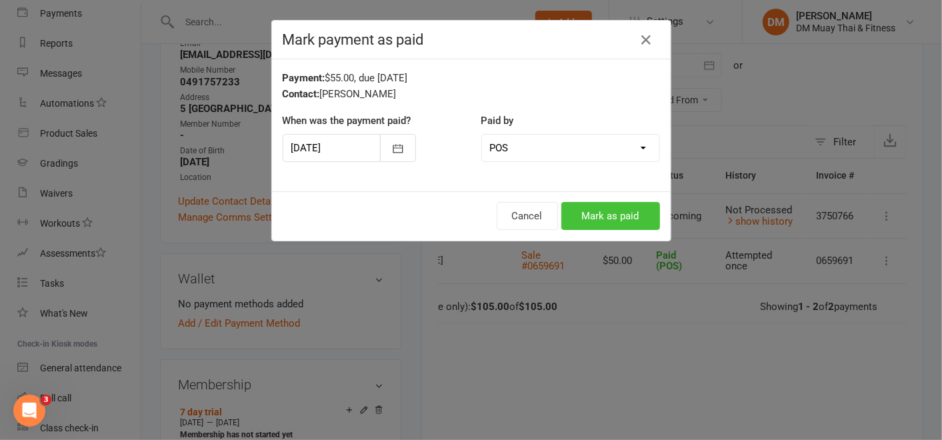
click at [610, 211] on button "Mark as paid" at bounding box center [610, 216] width 99 height 28
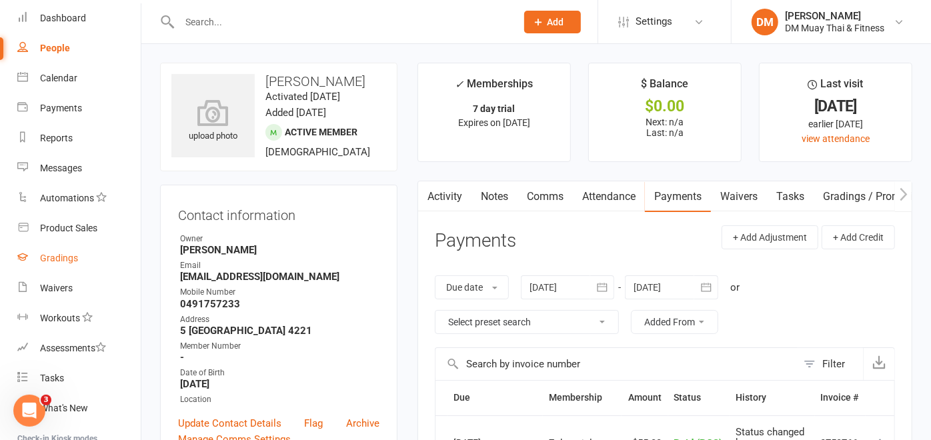
scroll to position [0, 0]
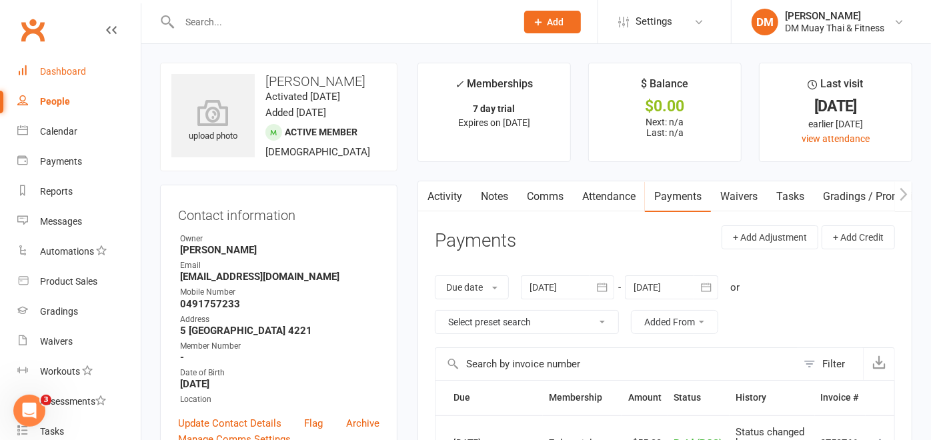
click at [80, 68] on div "Dashboard" at bounding box center [63, 71] width 46 height 11
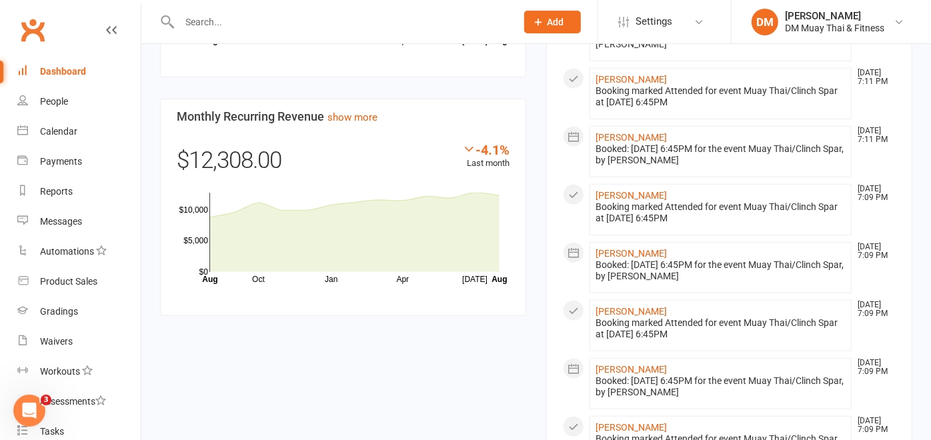
scroll to position [1056, 0]
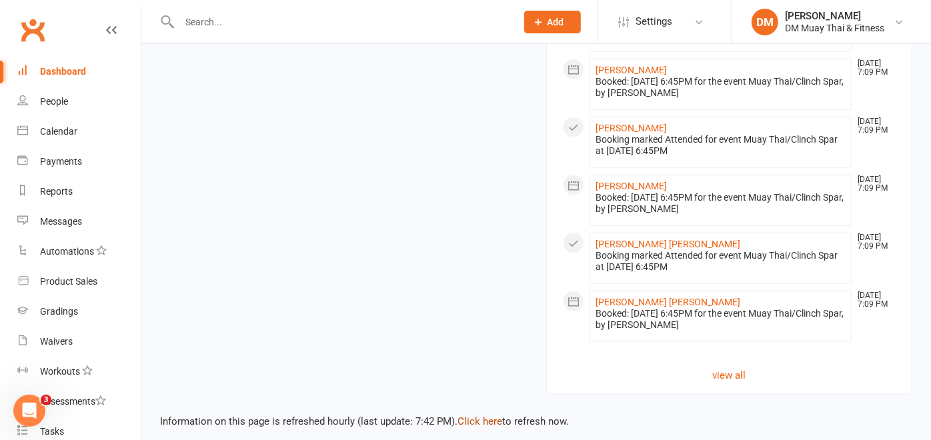
click at [475, 415] on link "Click here" at bounding box center [479, 421] width 45 height 12
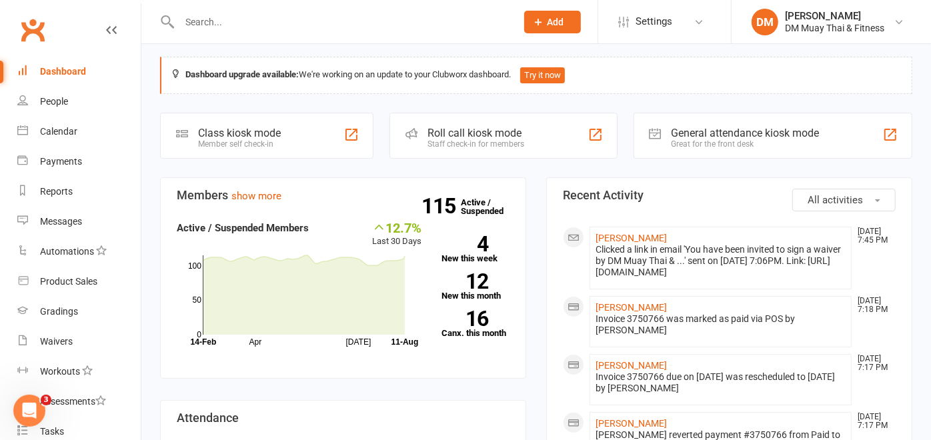
scroll to position [0, 0]
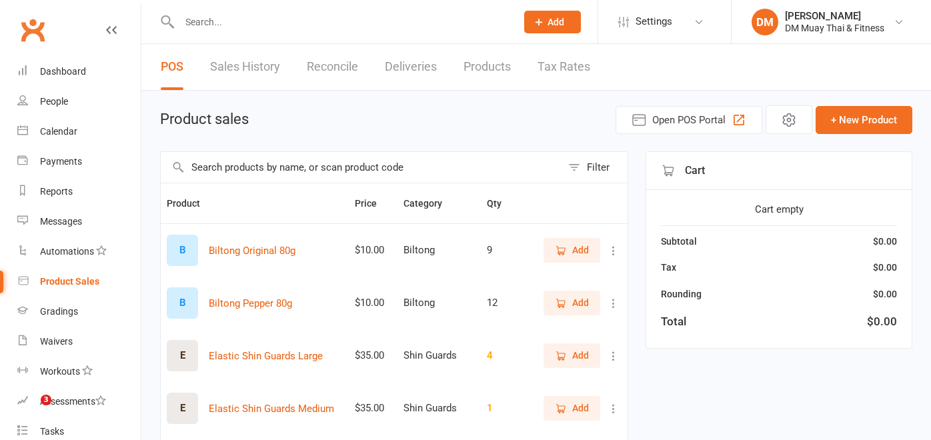
select select "100"
click at [335, 68] on link "Reconcile" at bounding box center [332, 67] width 51 height 46
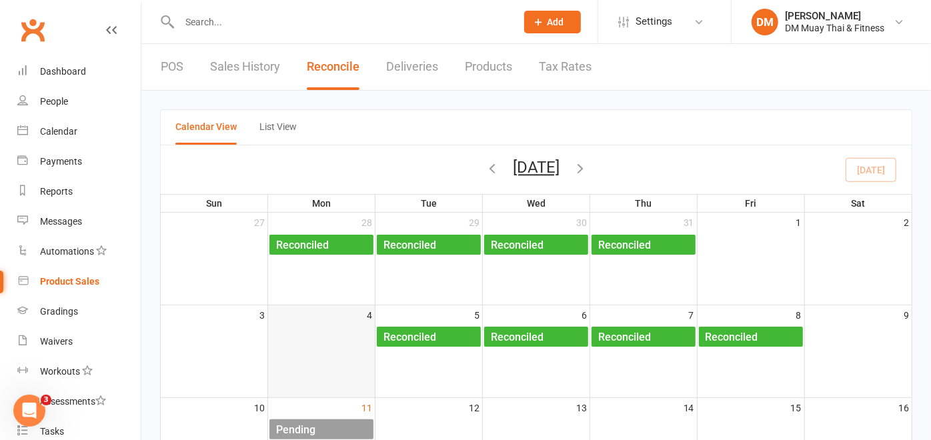
scroll to position [148, 0]
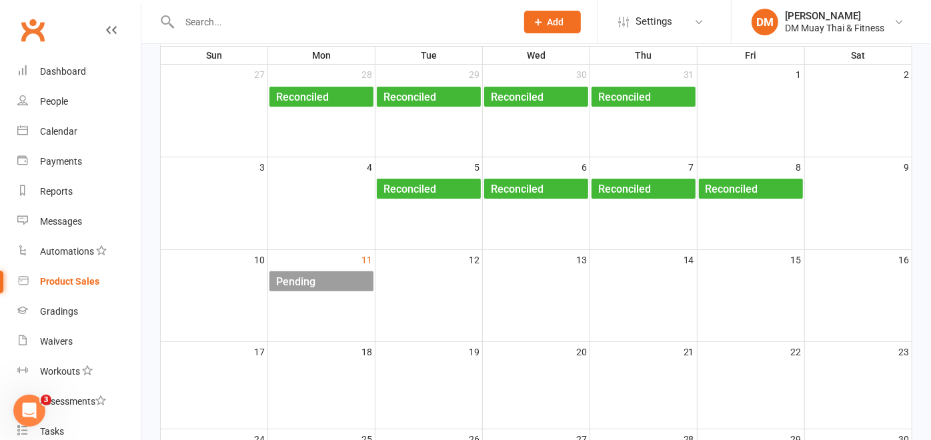
click at [333, 278] on div "Pending" at bounding box center [324, 281] width 98 height 21
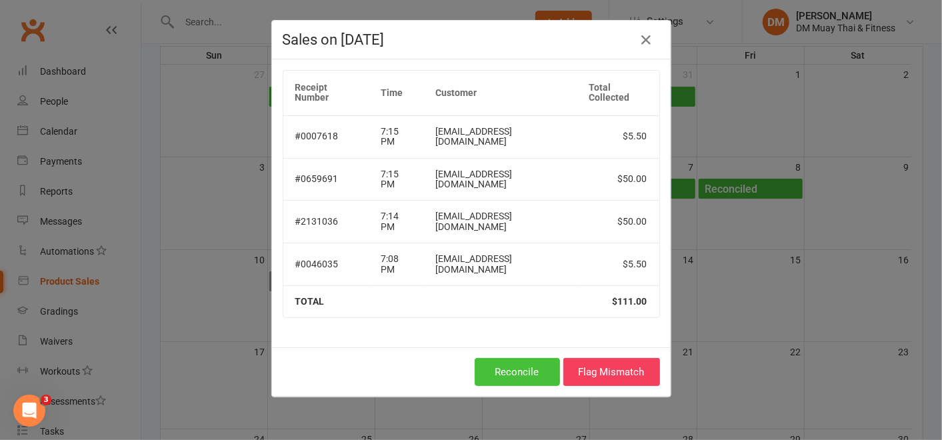
click at [520, 366] on button "Reconcile" at bounding box center [517, 372] width 85 height 28
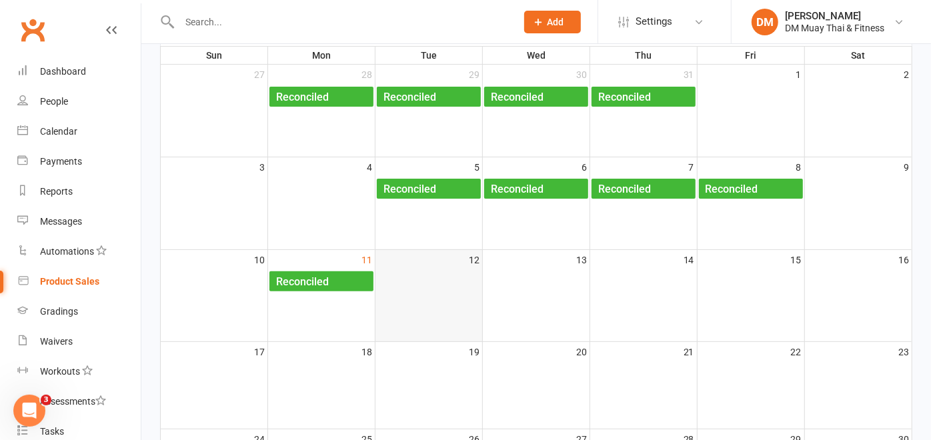
scroll to position [0, 0]
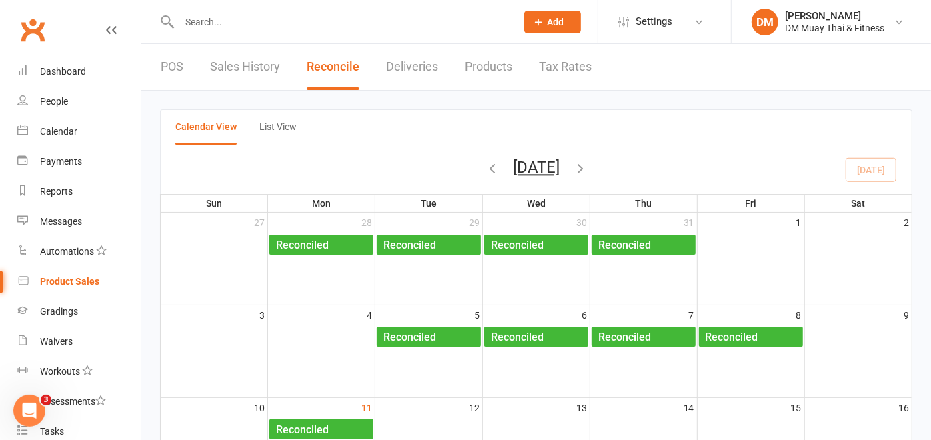
click at [175, 64] on link "POS" at bounding box center [172, 67] width 23 height 46
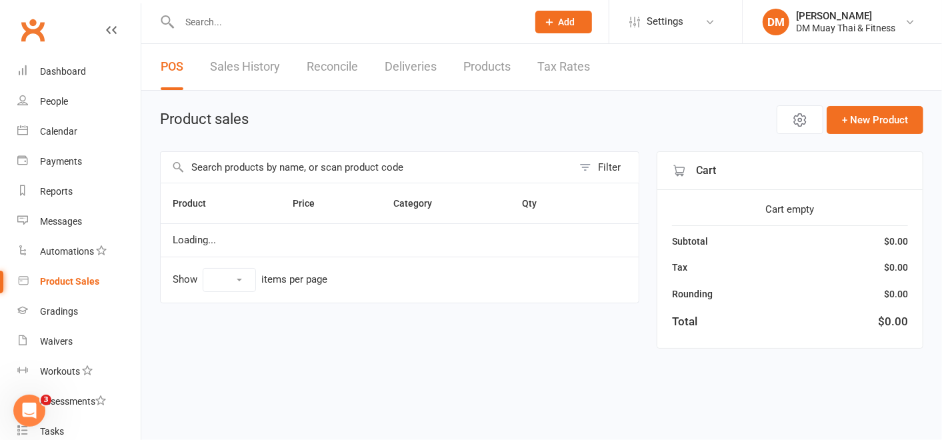
select select "100"
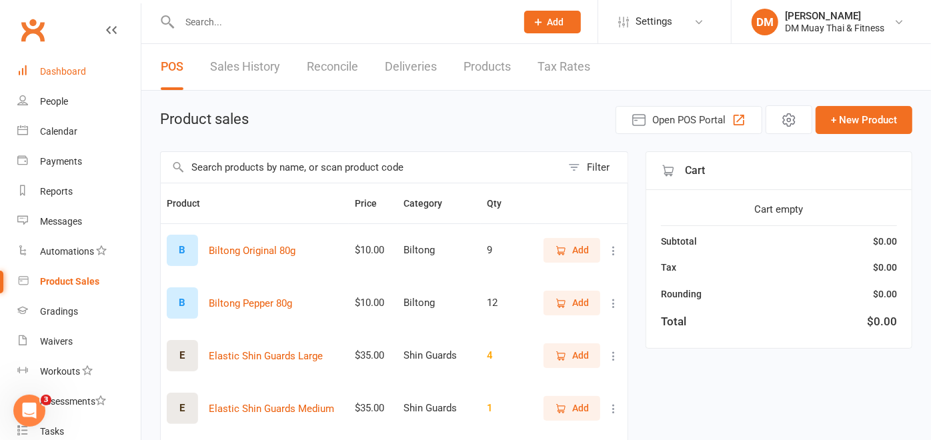
click at [36, 72] on link "Dashboard" at bounding box center [78, 72] width 123 height 30
